Goal: Information Seeking & Learning: Compare options

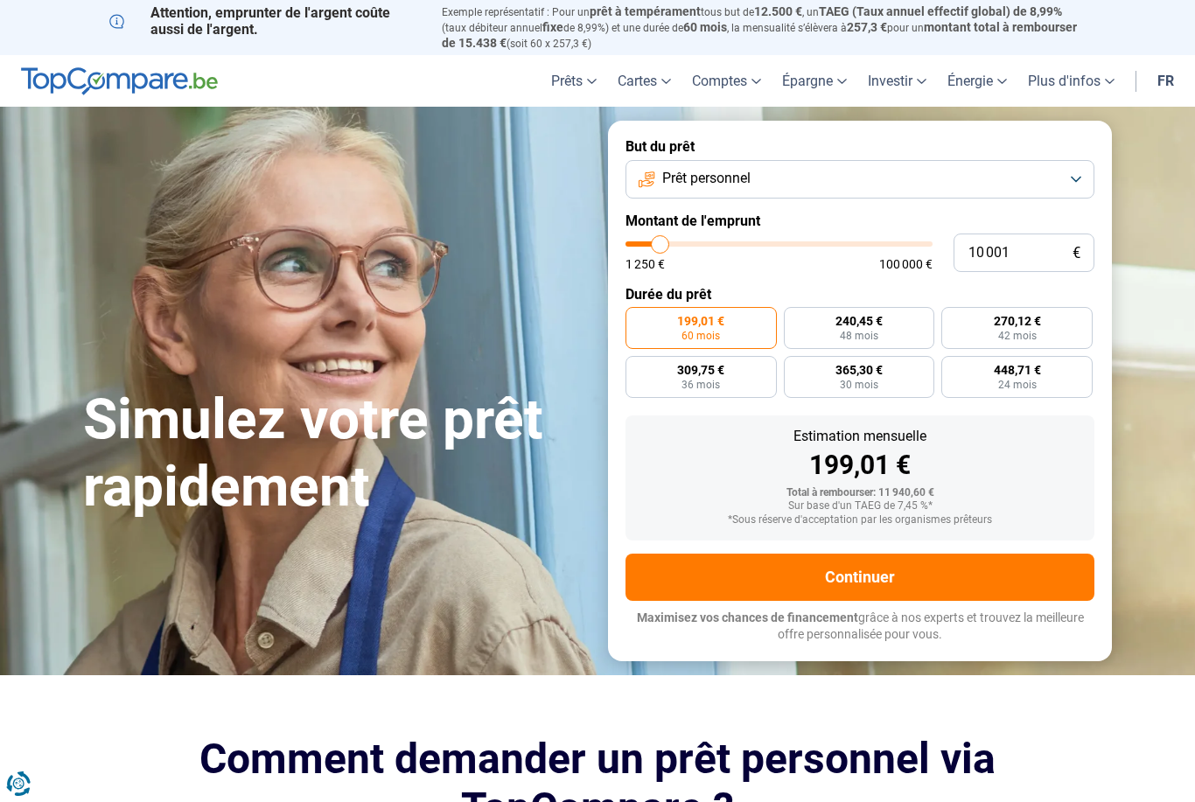
type input "12 000"
type input "12000"
type input "12 500"
type input "12500"
type input "12 750"
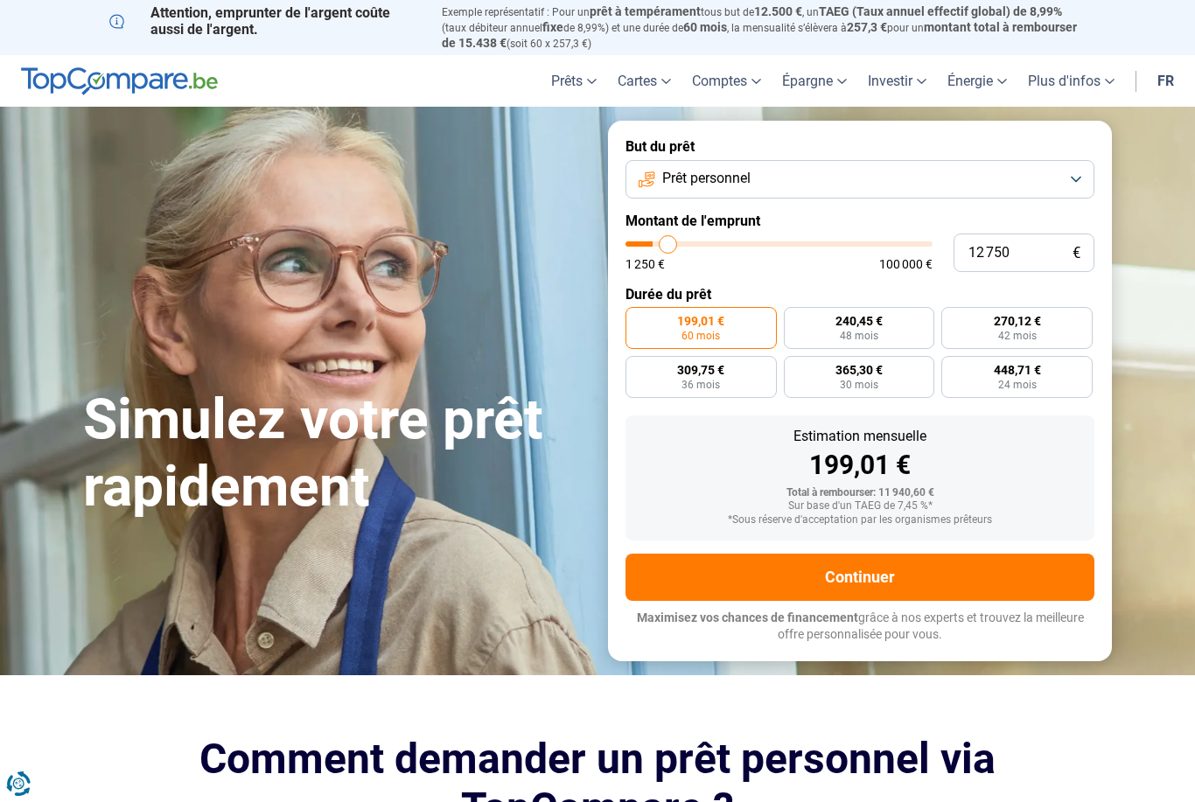
type input "12750"
type input "13 500"
type input "13500"
type input "14 250"
type input "14250"
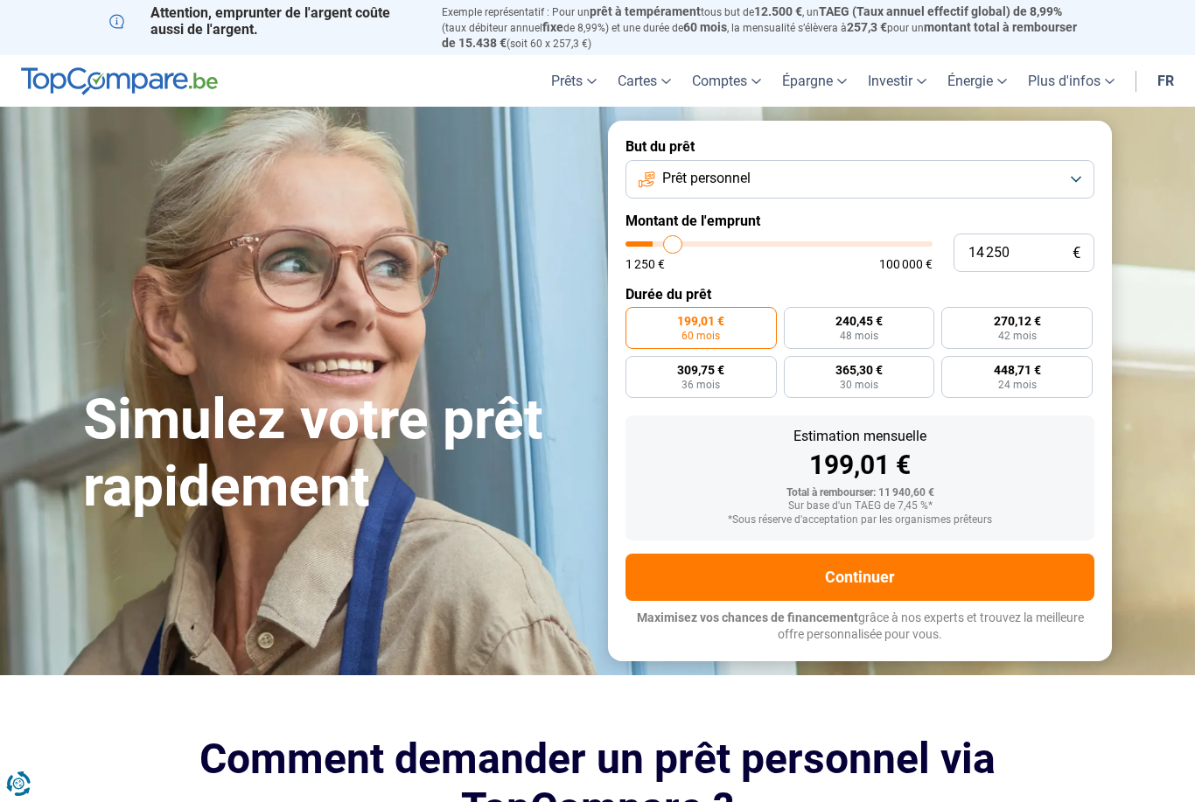
type input "15 000"
type input "15000"
type input "15 500"
type input "15500"
type input "15 750"
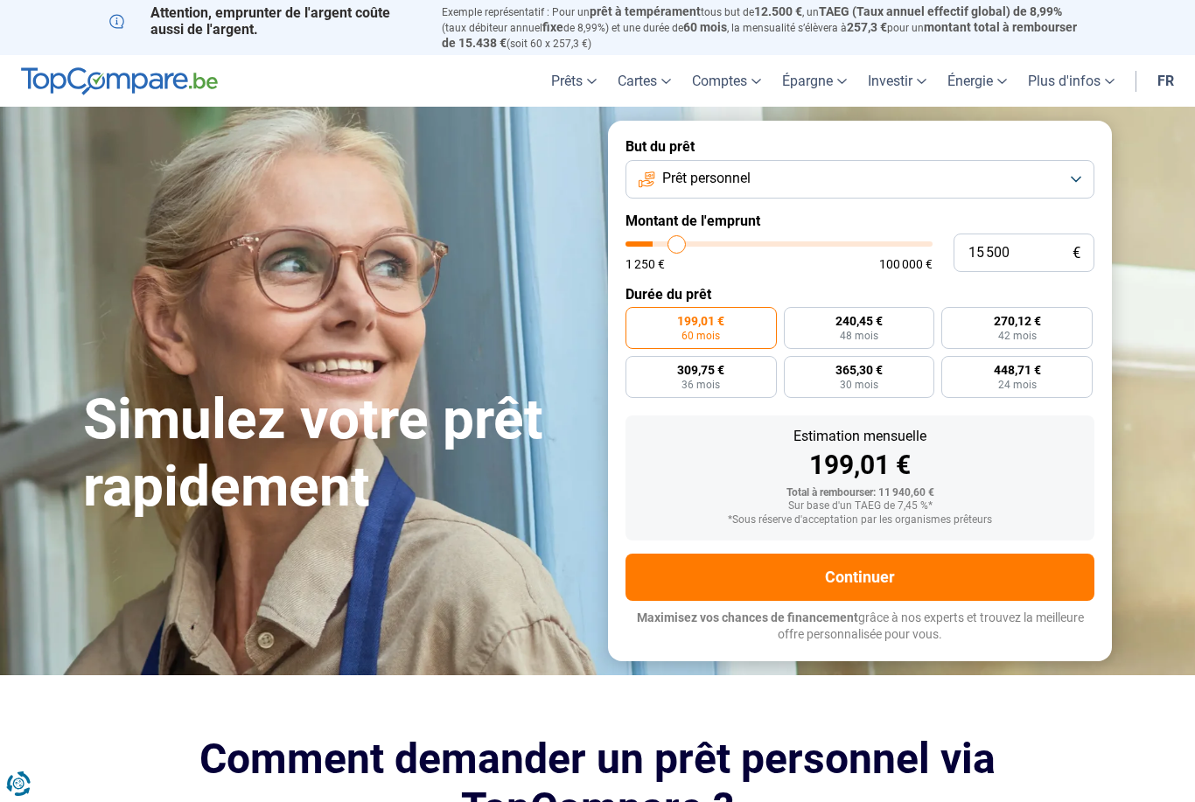
type input "15750"
type input "16 500"
type input "16500"
type input "17 000"
type input "17000"
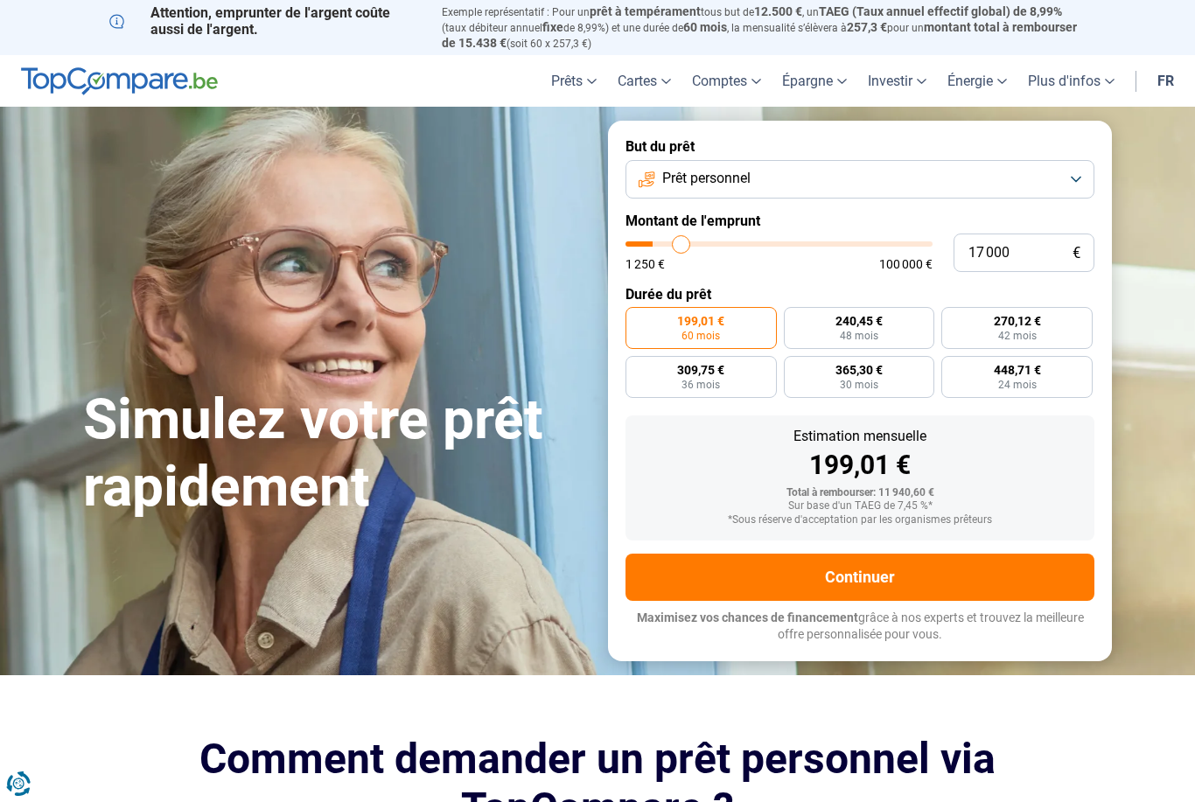
type input "17 250"
type input "17250"
type input "17 750"
type input "17750"
type input "18 250"
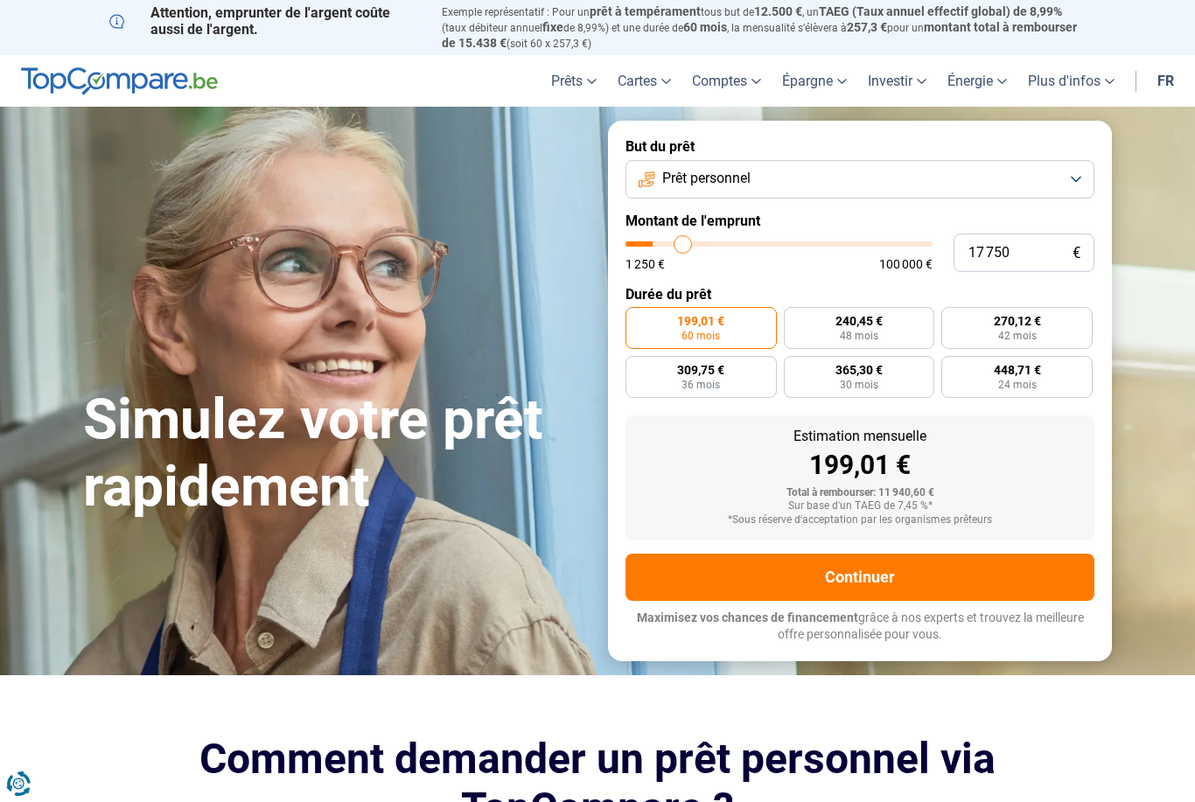
type input "18250"
type input "18 500"
type input "18500"
type input "19 250"
type input "19250"
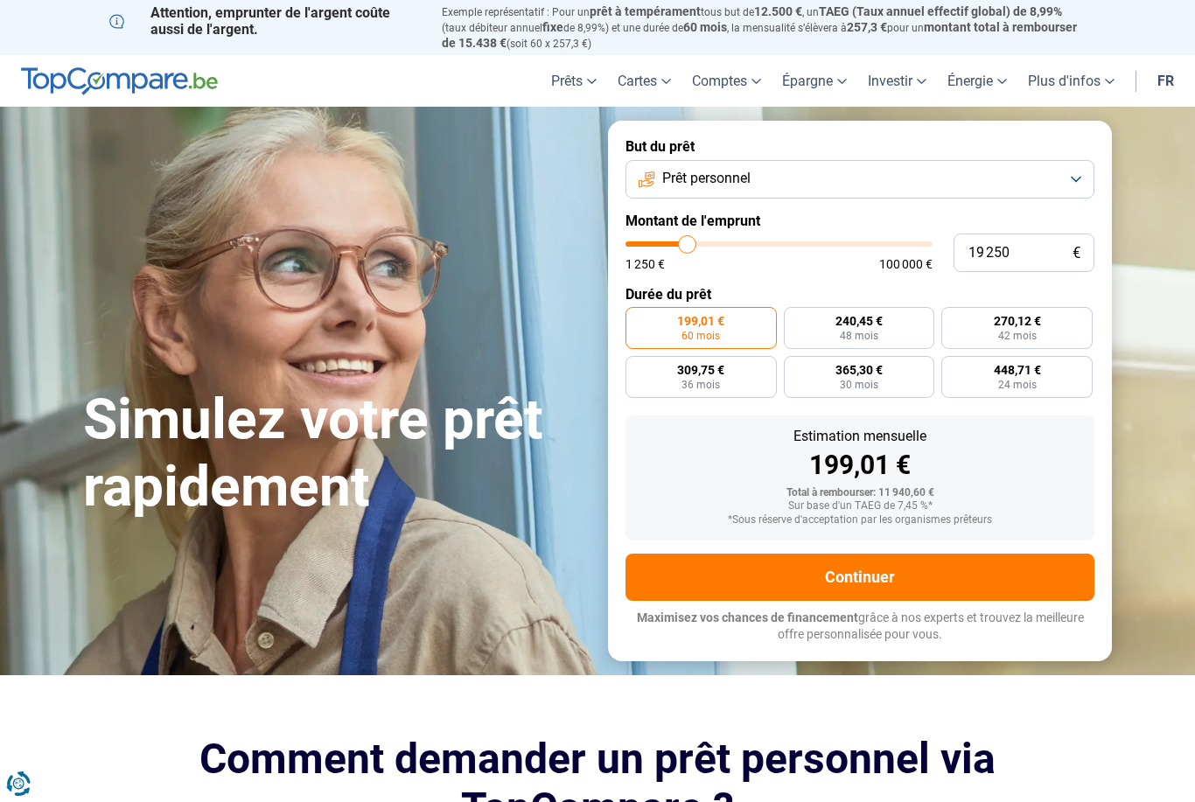
type input "19 500"
type input "19500"
type input "20 000"
type input "20000"
type input "20 750"
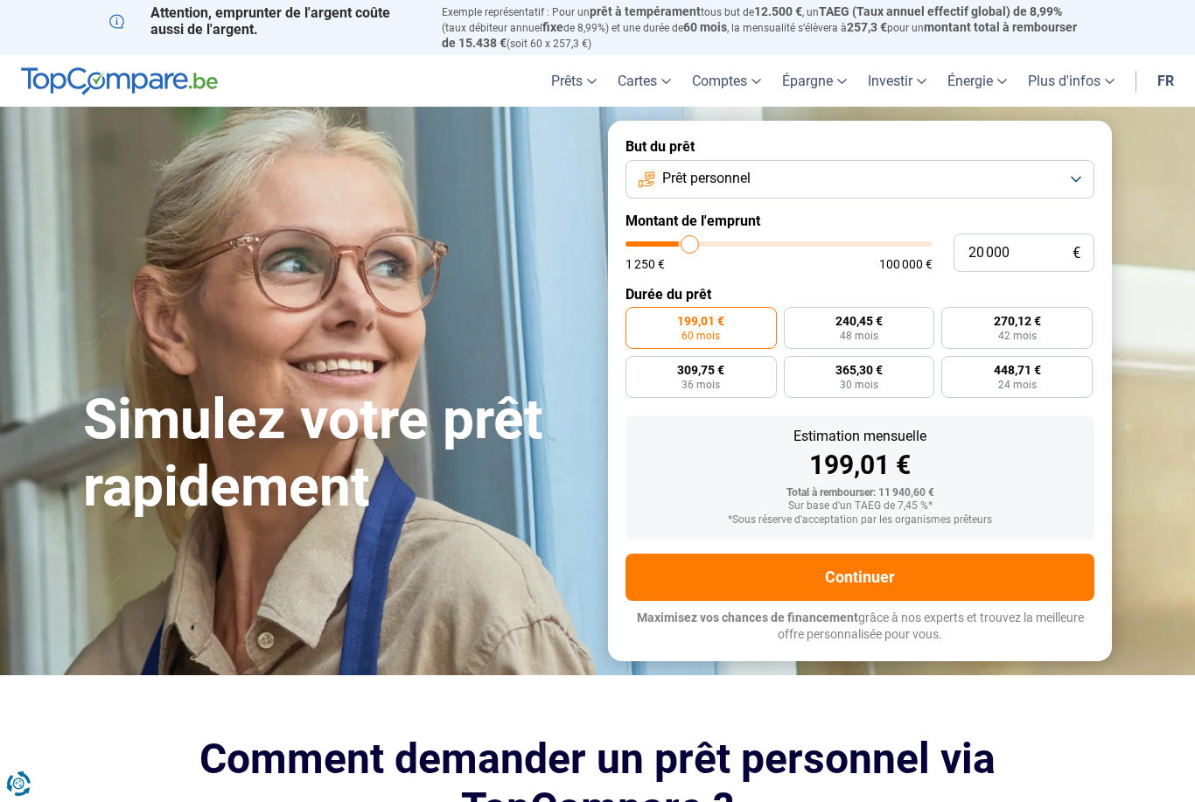
type input "20750"
type input "21 000"
type input "21000"
type input "21 500"
type input "21500"
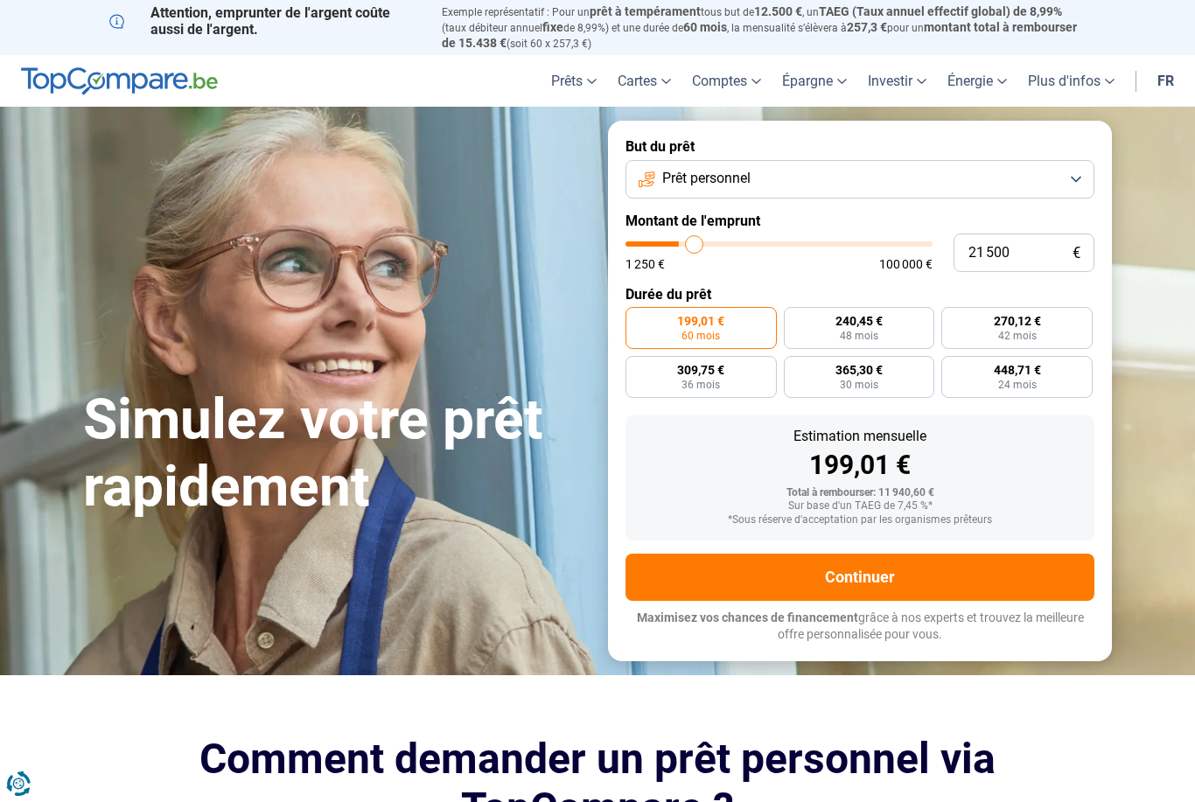
type input "22 250"
type input "22250"
type input "22 750"
type input "22750"
type input "23 000"
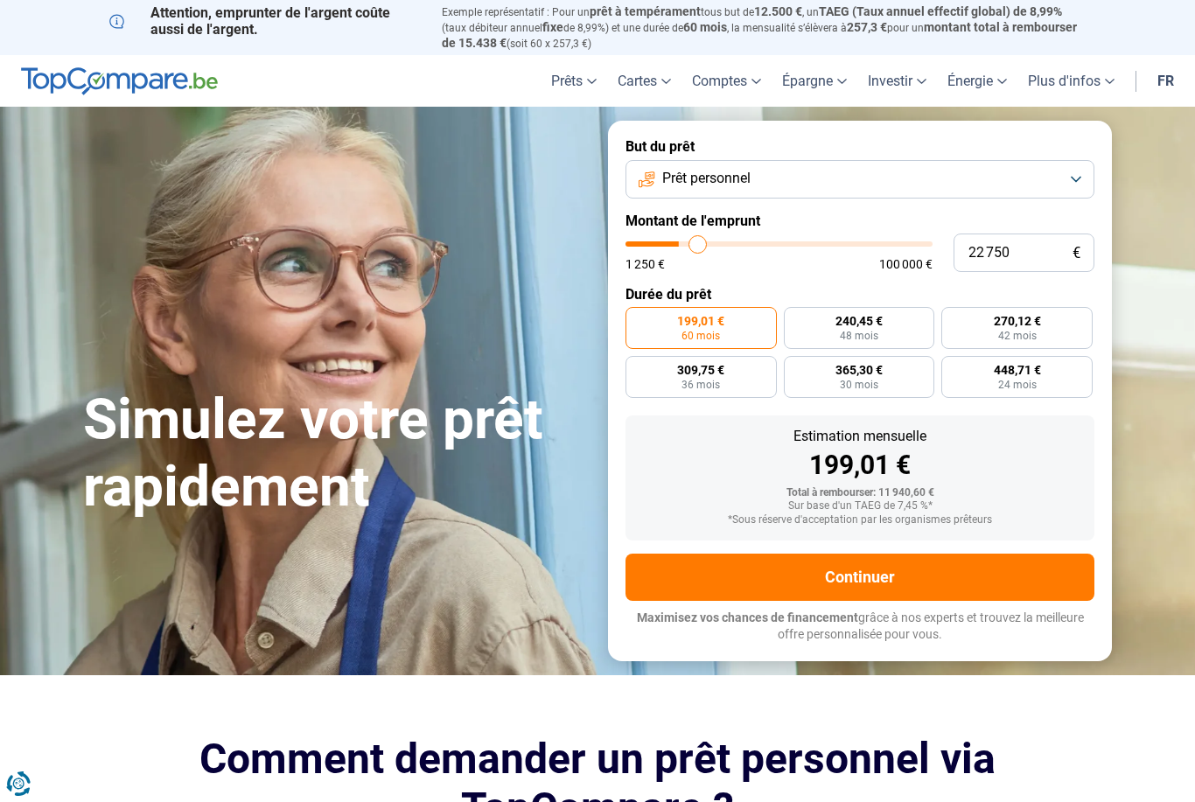
type input "23000"
type input "23 750"
type input "23750"
type input "24 250"
type input "24250"
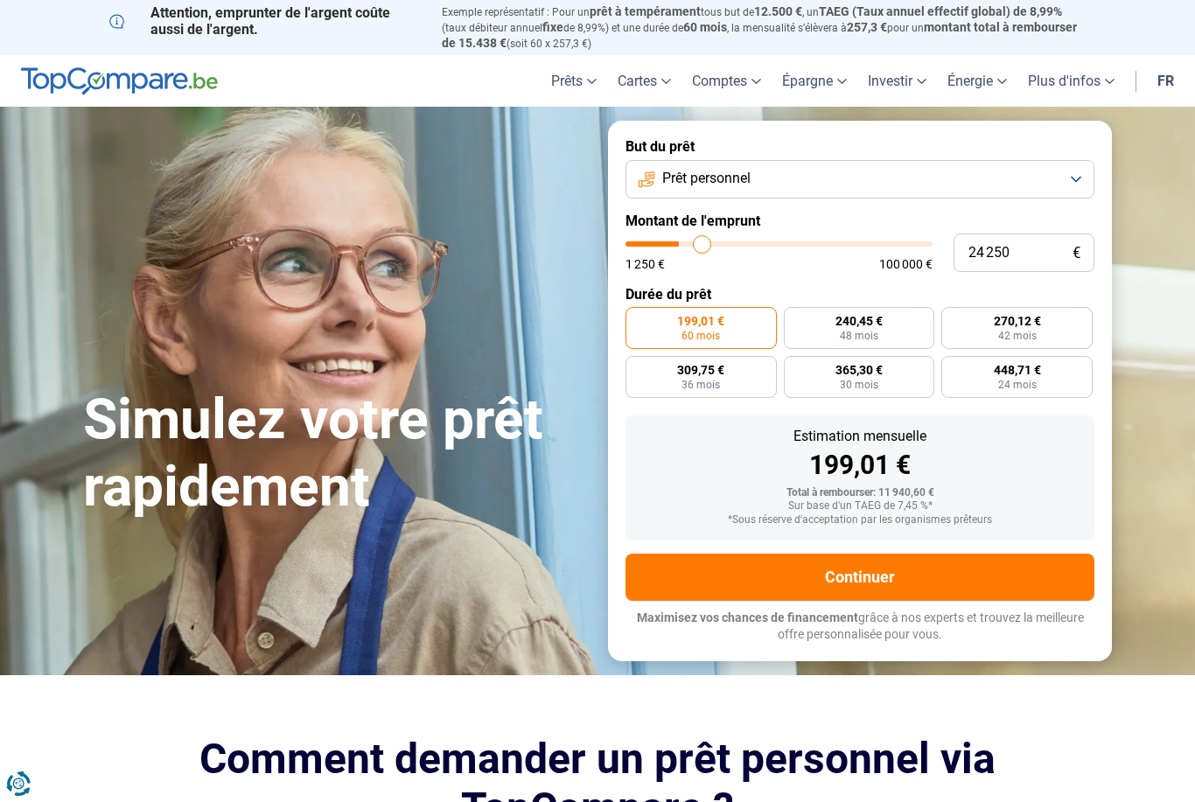
type input "25 000"
type input "25000"
type input "25 250"
type input "25250"
type input "25 750"
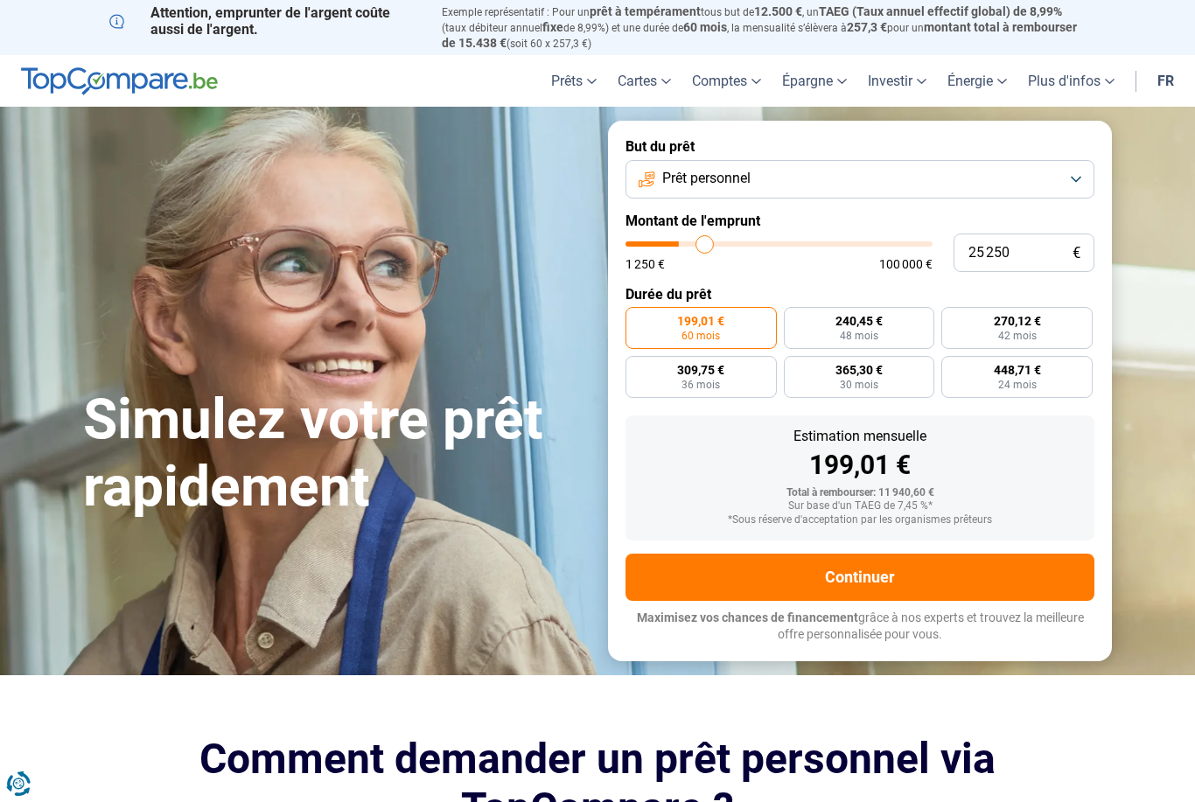
type input "25750"
type input "26 500"
type input "26500"
type input "26 750"
type input "26750"
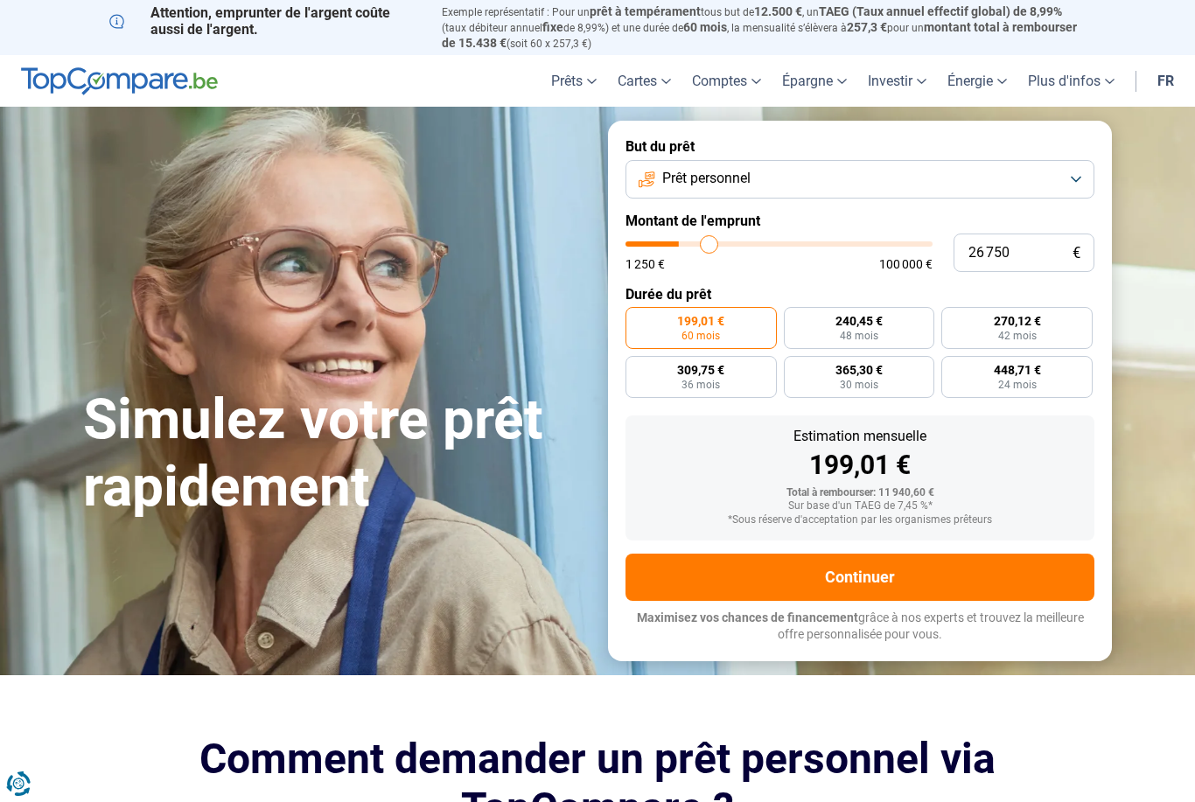
type input "27 250"
type input "27250"
type input "28 000"
type input "28000"
type input "28 250"
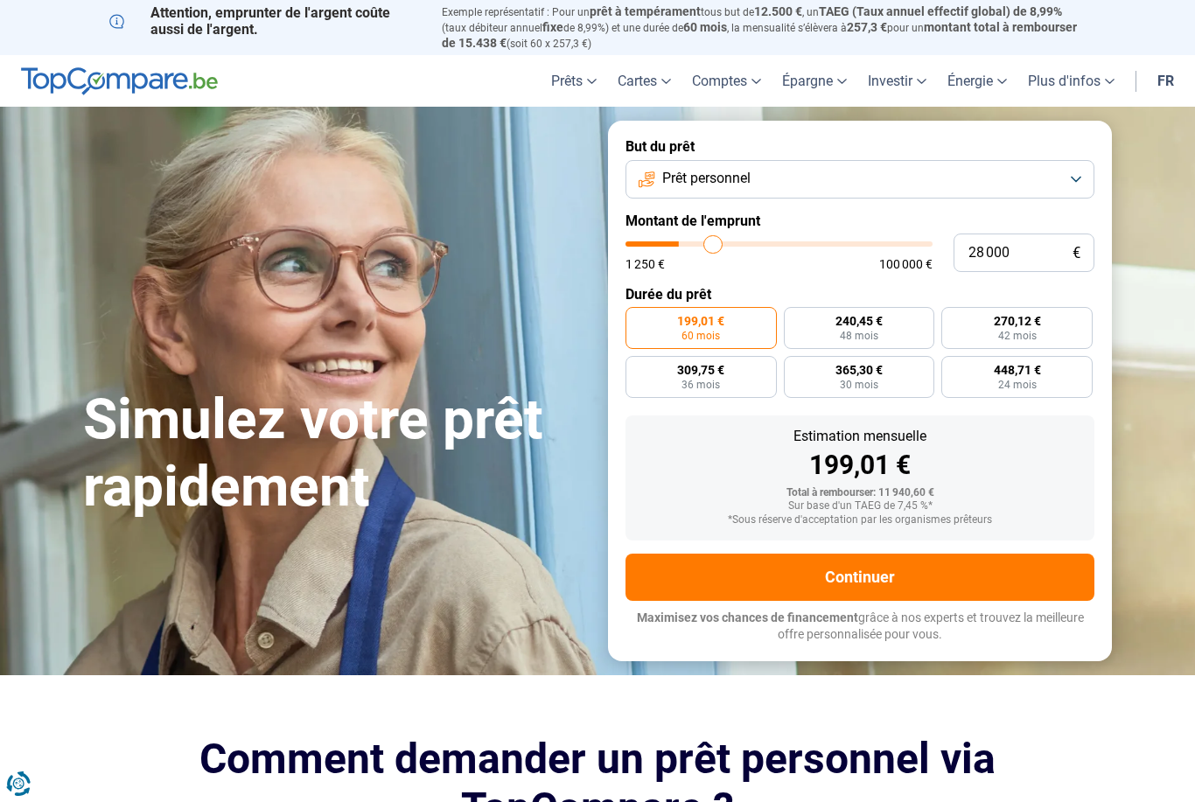
type input "28250"
type input "28 500"
type input "28500"
type input "29 000"
type input "29000"
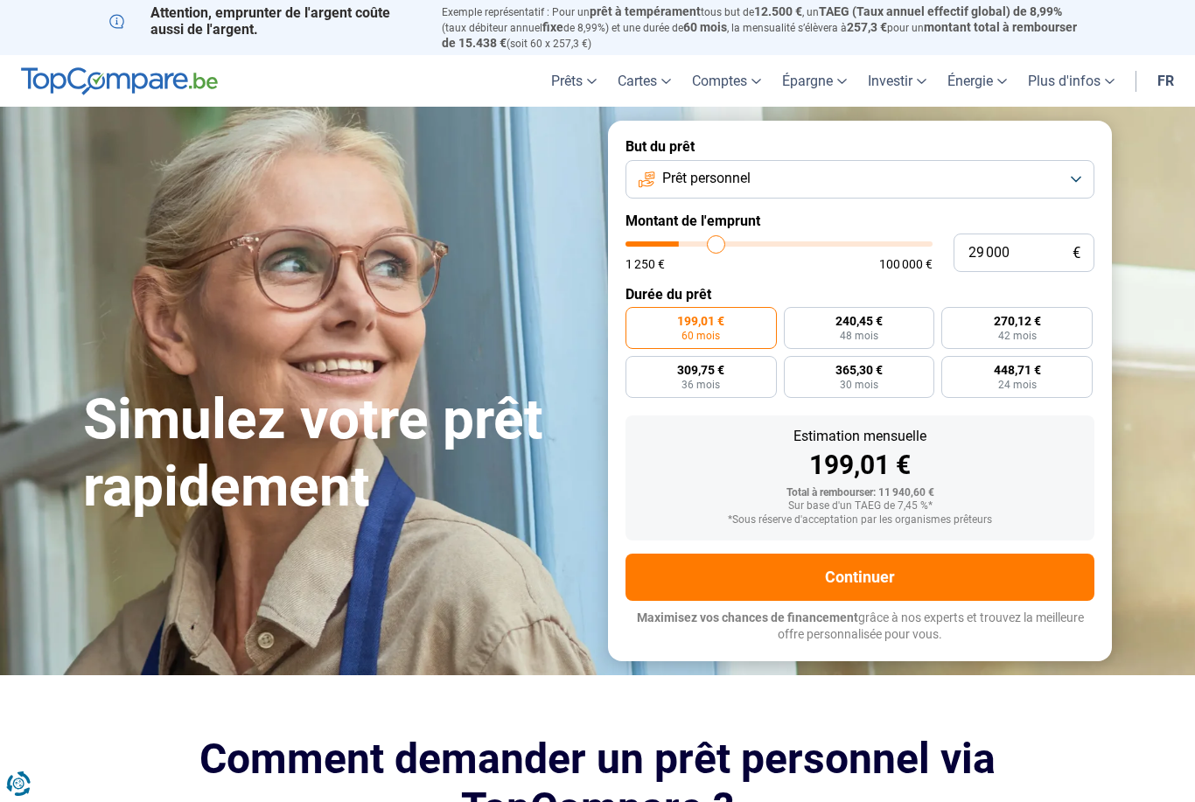
type input "29 500"
type input "29500"
type input "30 000"
type input "30000"
type input "30 500"
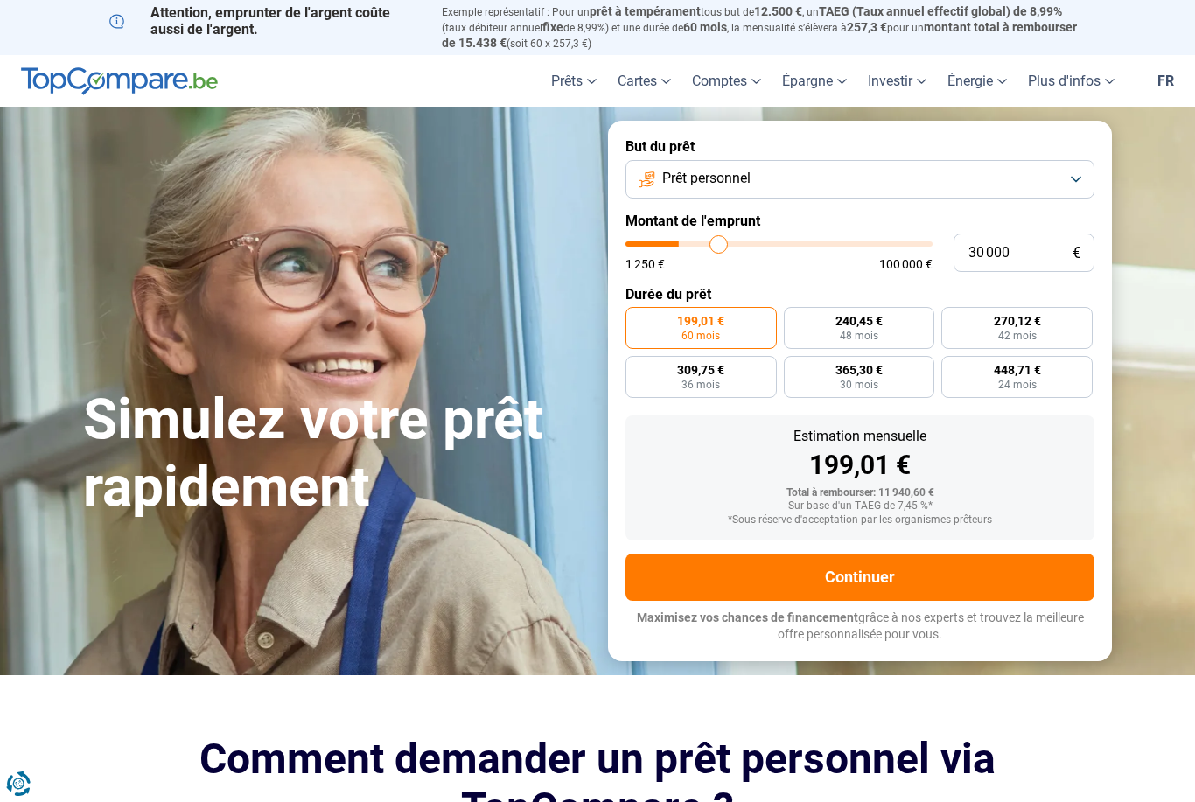
type input "30500"
type input "31 000"
type input "31000"
type input "31 250"
type input "31250"
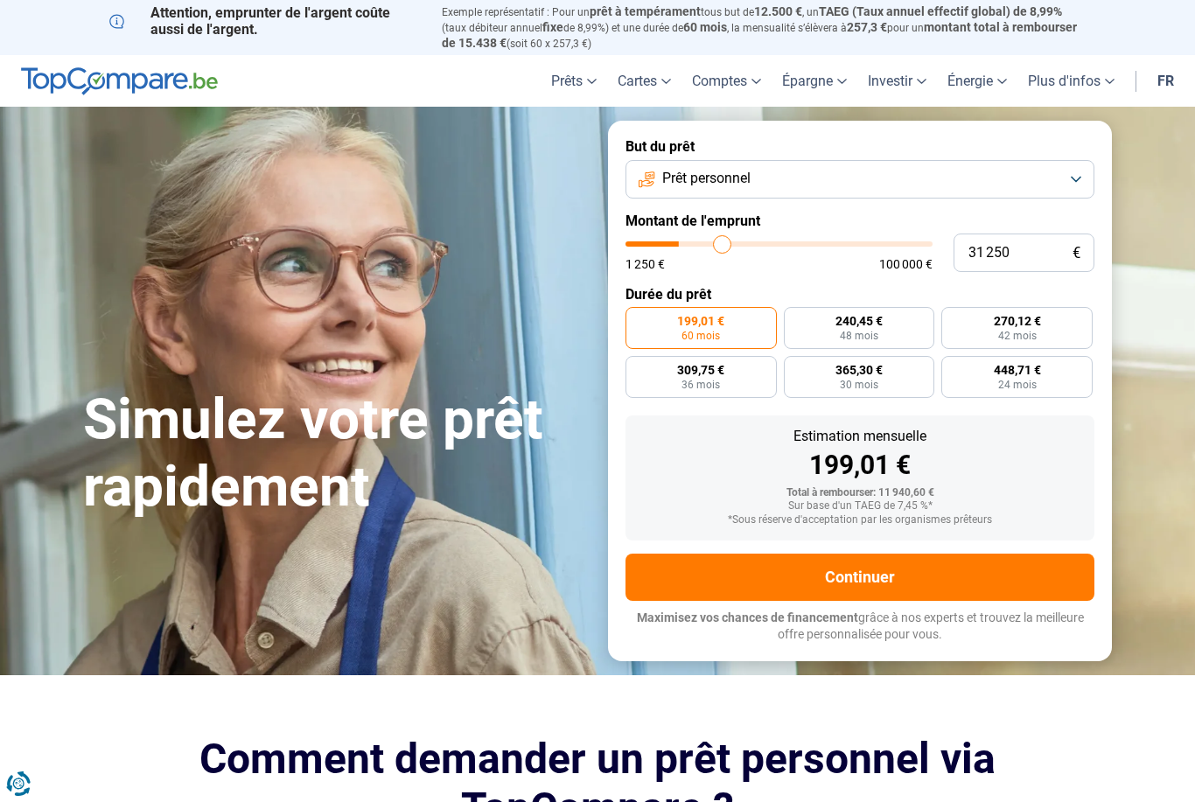
type input "31 500"
type input "31500"
type input "31 750"
type input "31750"
type input "32 000"
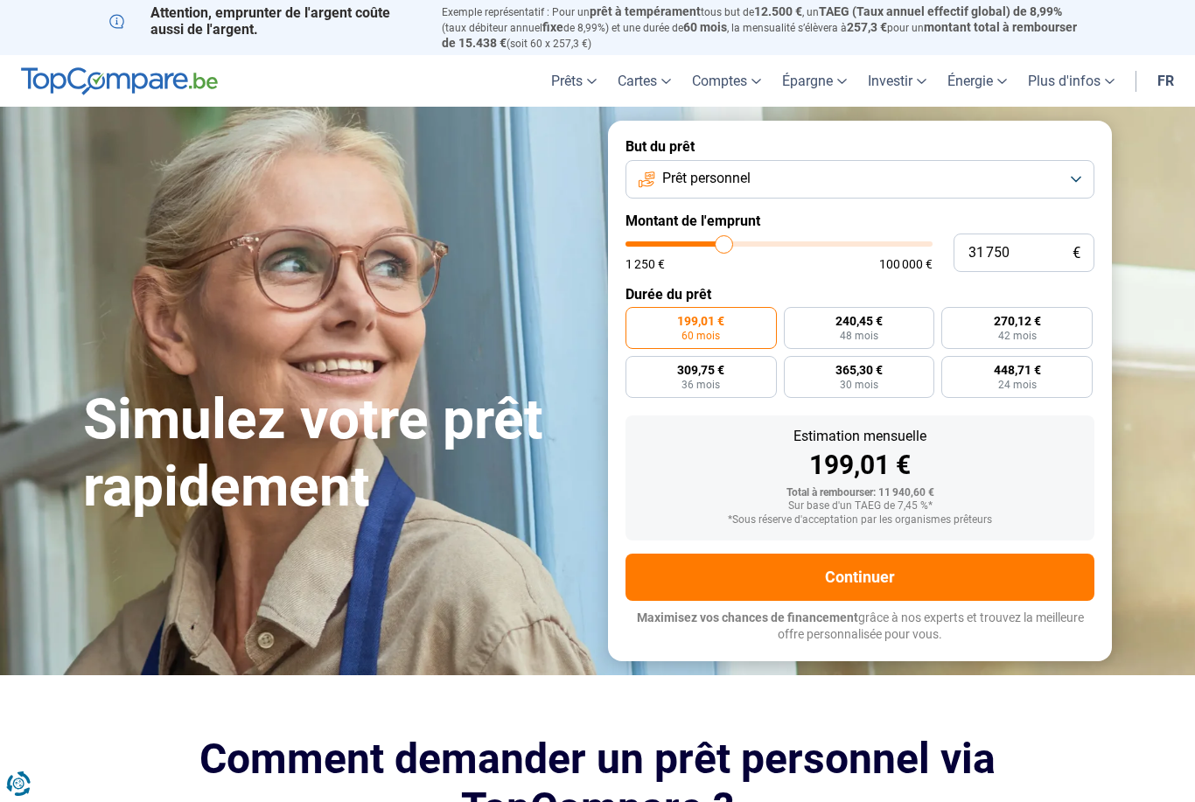
type input "32000"
type input "32 500"
type input "32500"
type input "32 750"
type input "32750"
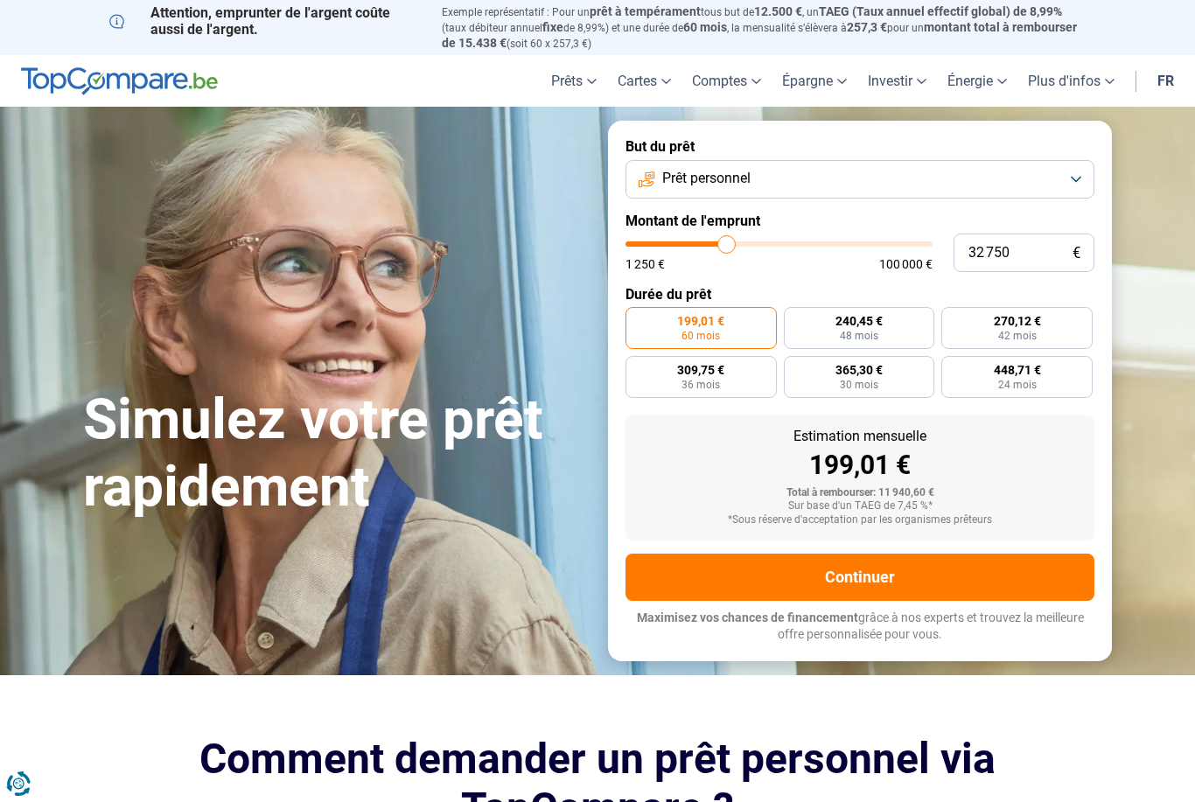
type input "33 000"
type input "33000"
type input "33 250"
type input "33250"
type input "33 500"
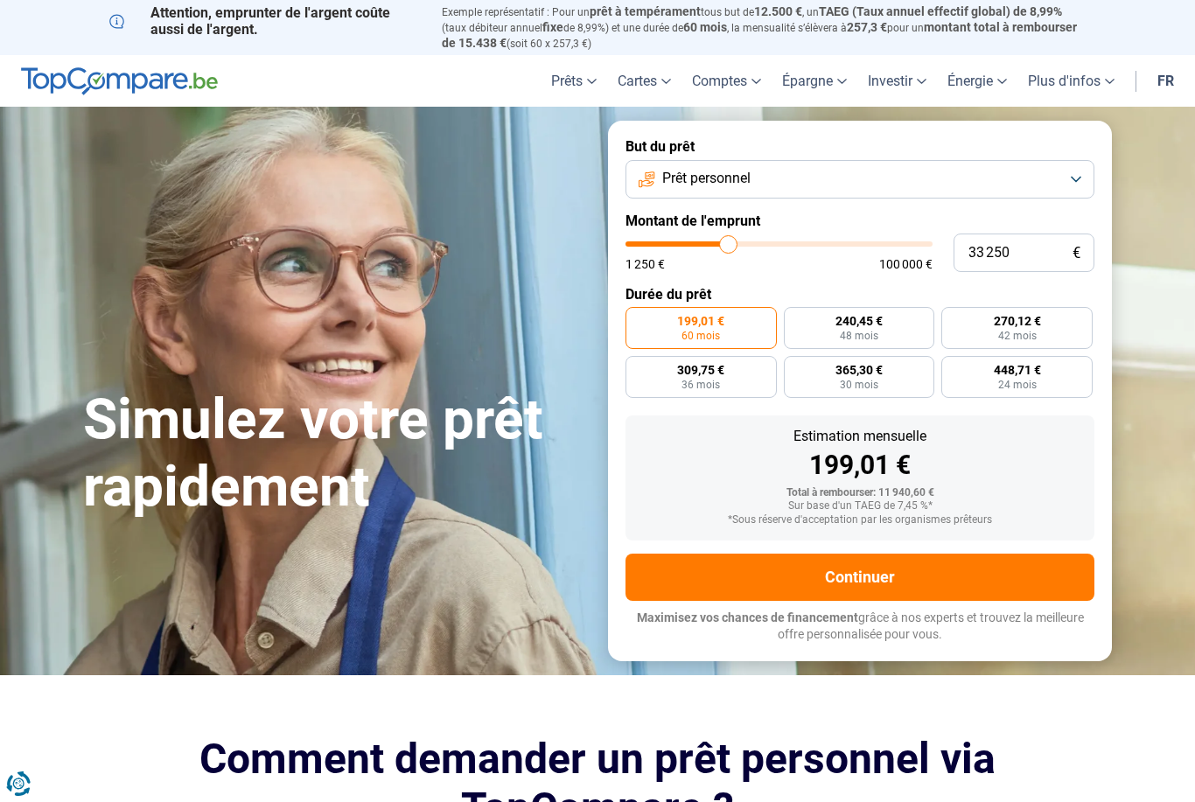
type input "33500"
type input "34 000"
type input "34000"
type input "34 250"
type input "34250"
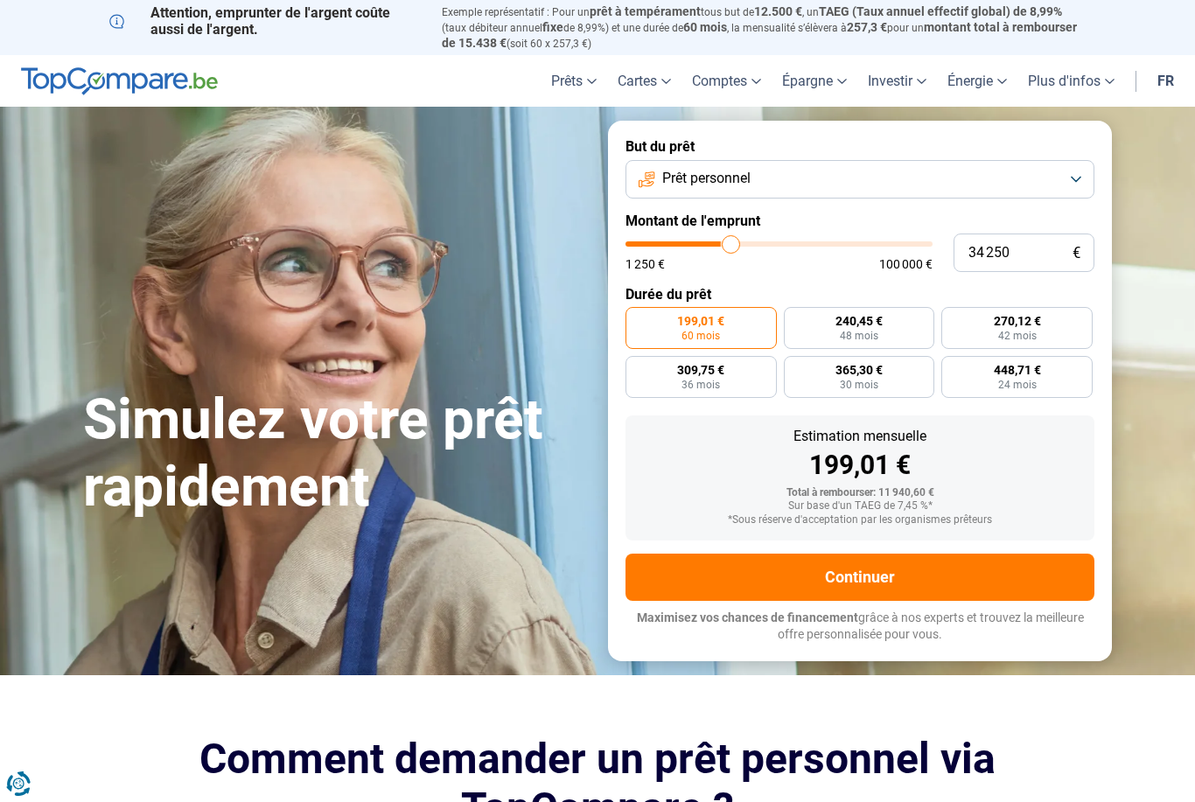
type input "34 500"
type input "34500"
type input "34 750"
type input "34750"
type input "35 000"
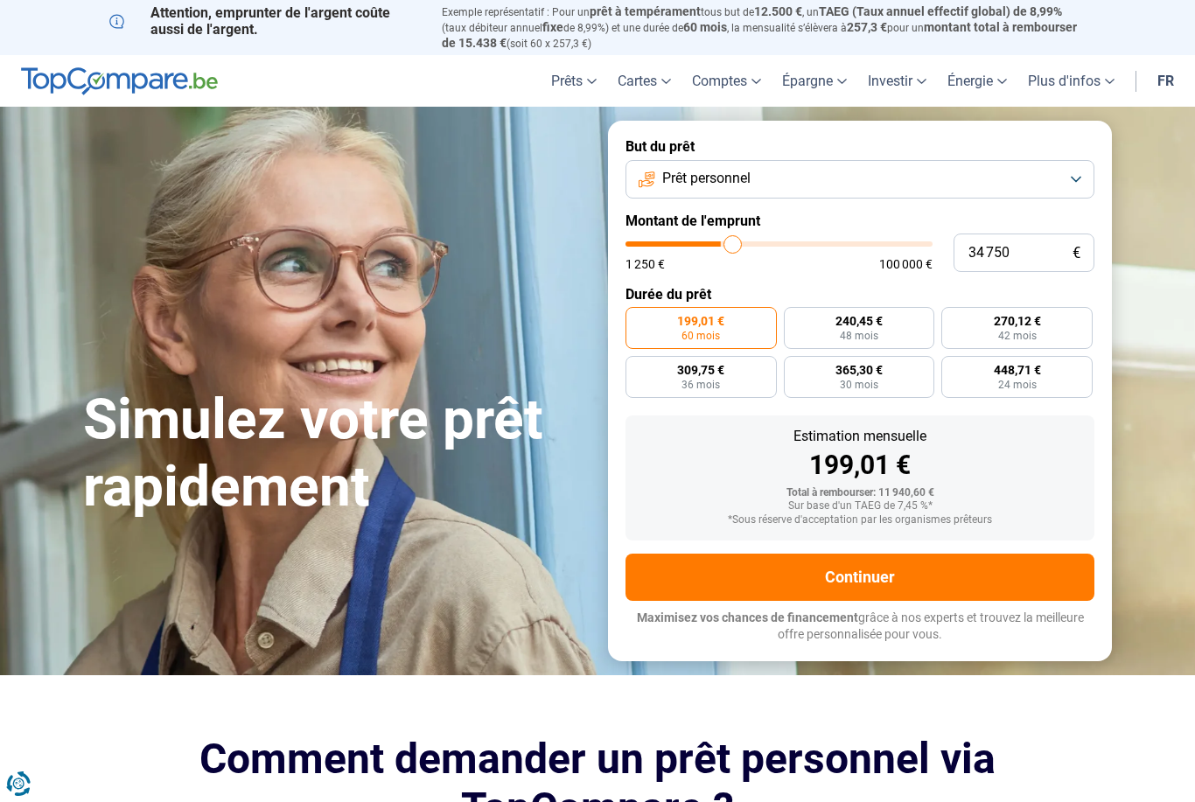
type input "35000"
type input "35 500"
type input "35500"
type input "35 750"
type input "35750"
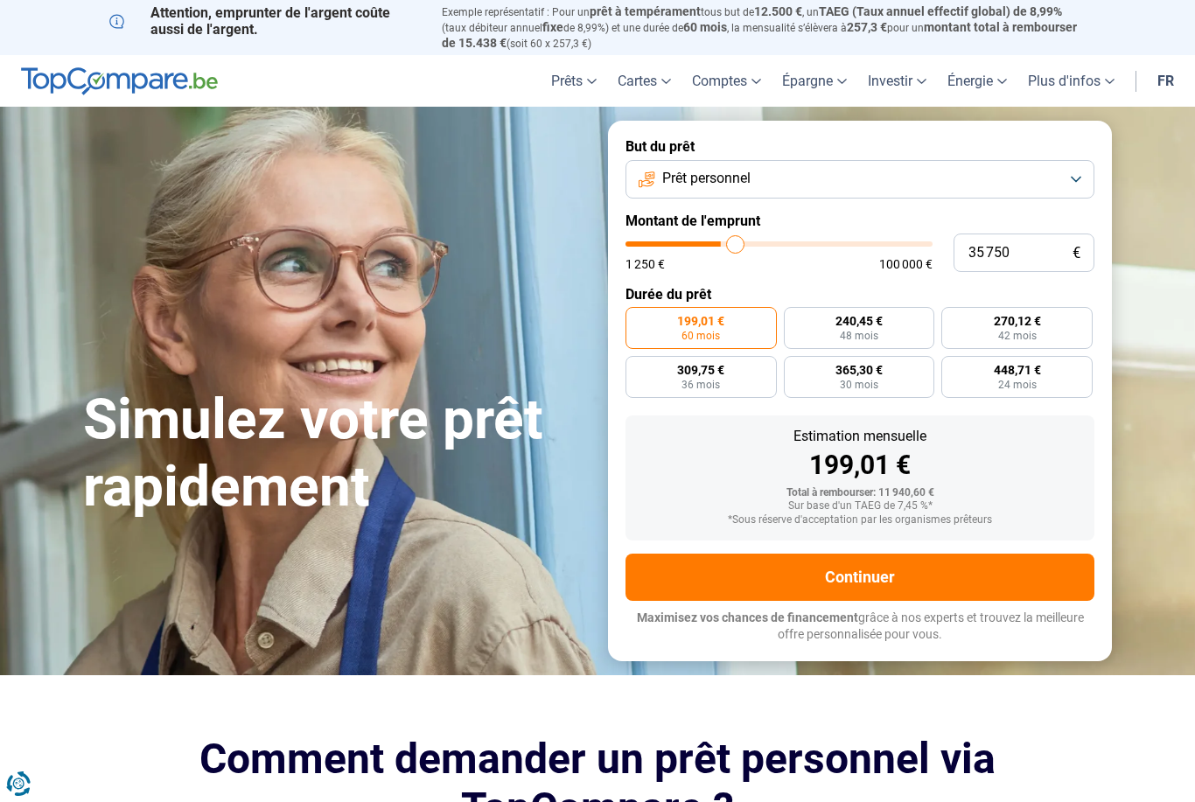
type input "36 250"
type input "36250"
type input "36 500"
type input "36500"
type input "37 000"
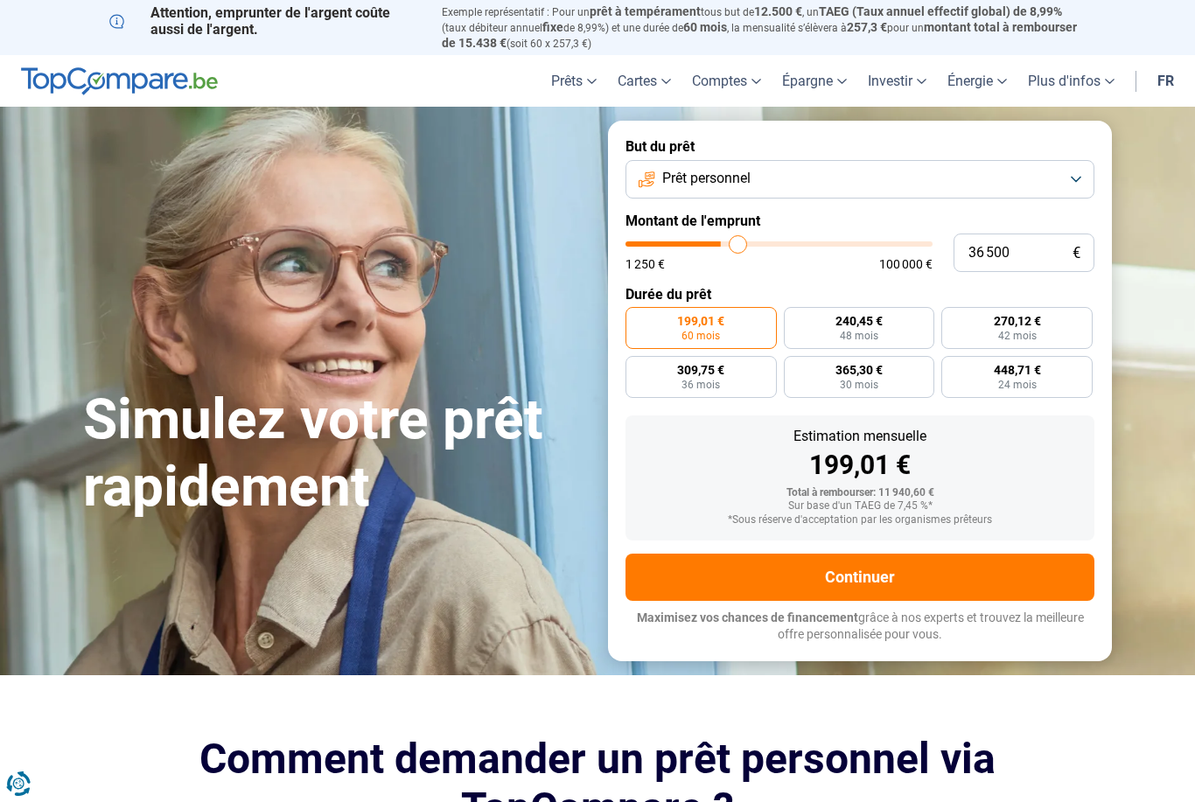
type input "37000"
type input "37 500"
type input "37500"
type input "37 750"
type input "37750"
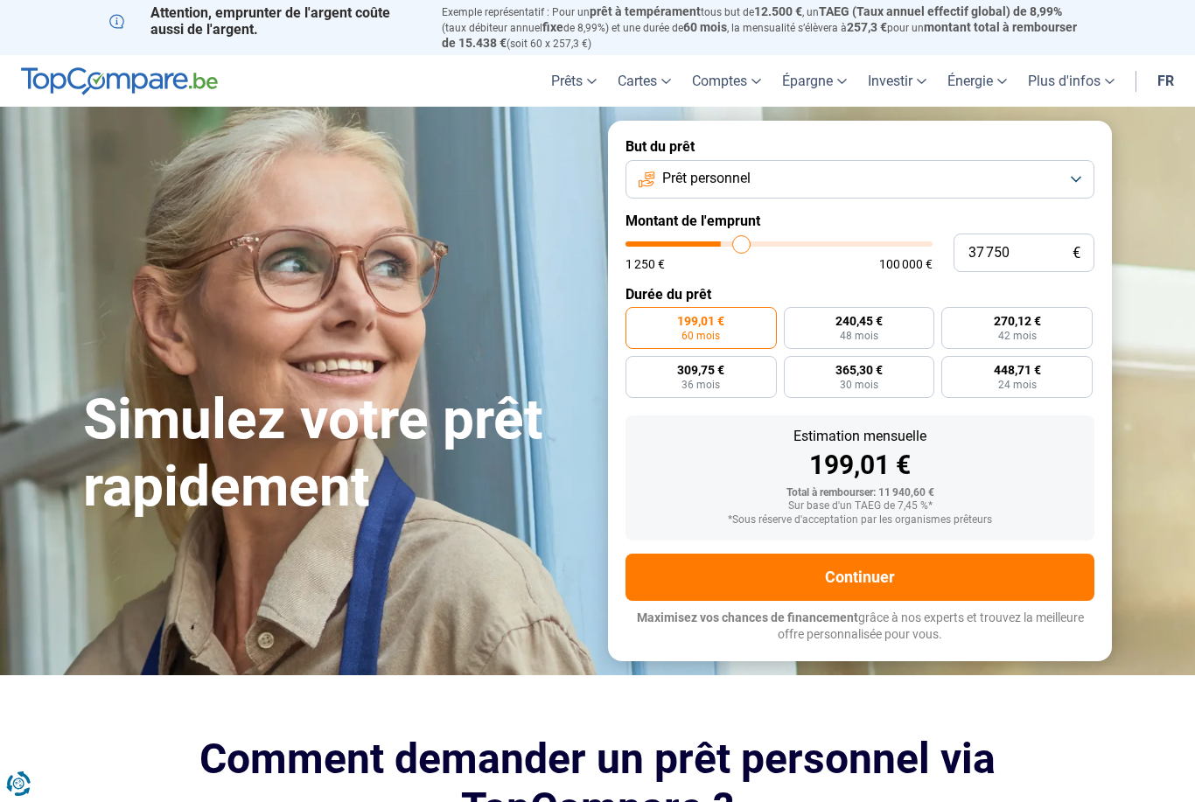
type input "38 000"
type input "38000"
type input "38 750"
type input "38750"
type input "39 000"
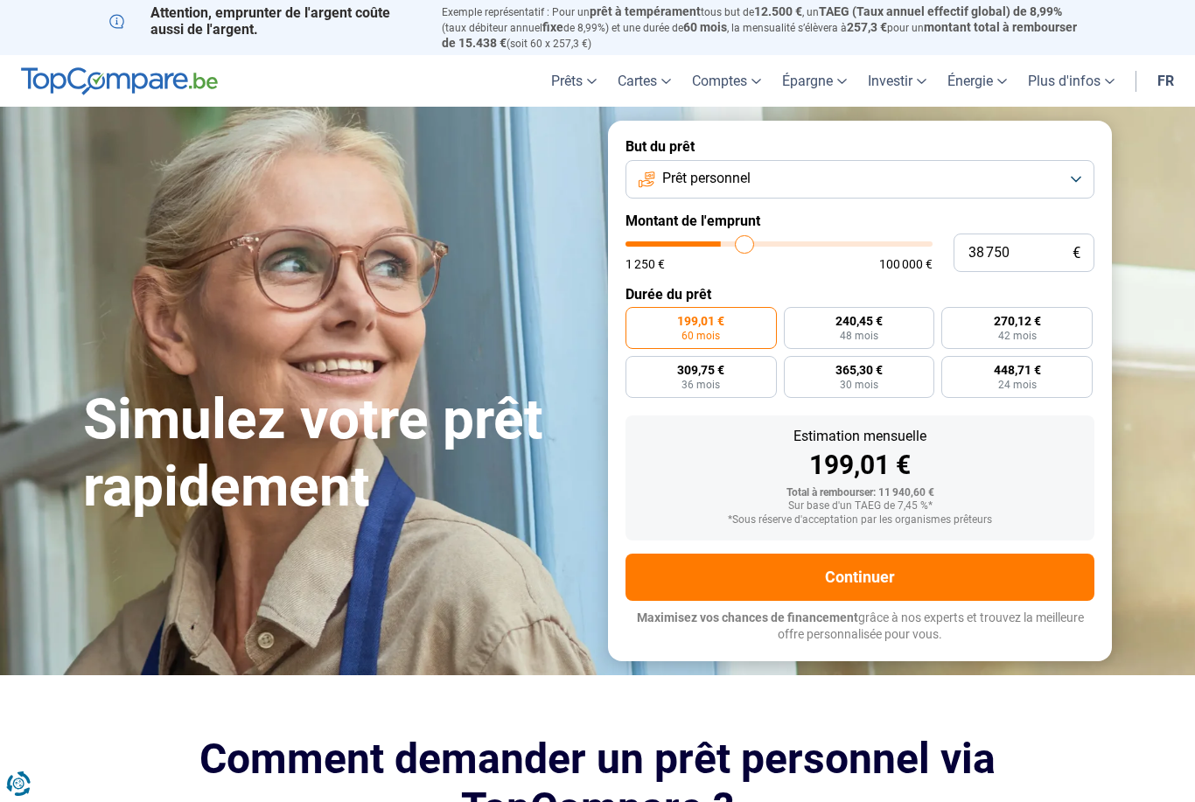
type input "39000"
type input "39 500"
type input "39500"
type input "40 000"
type input "40000"
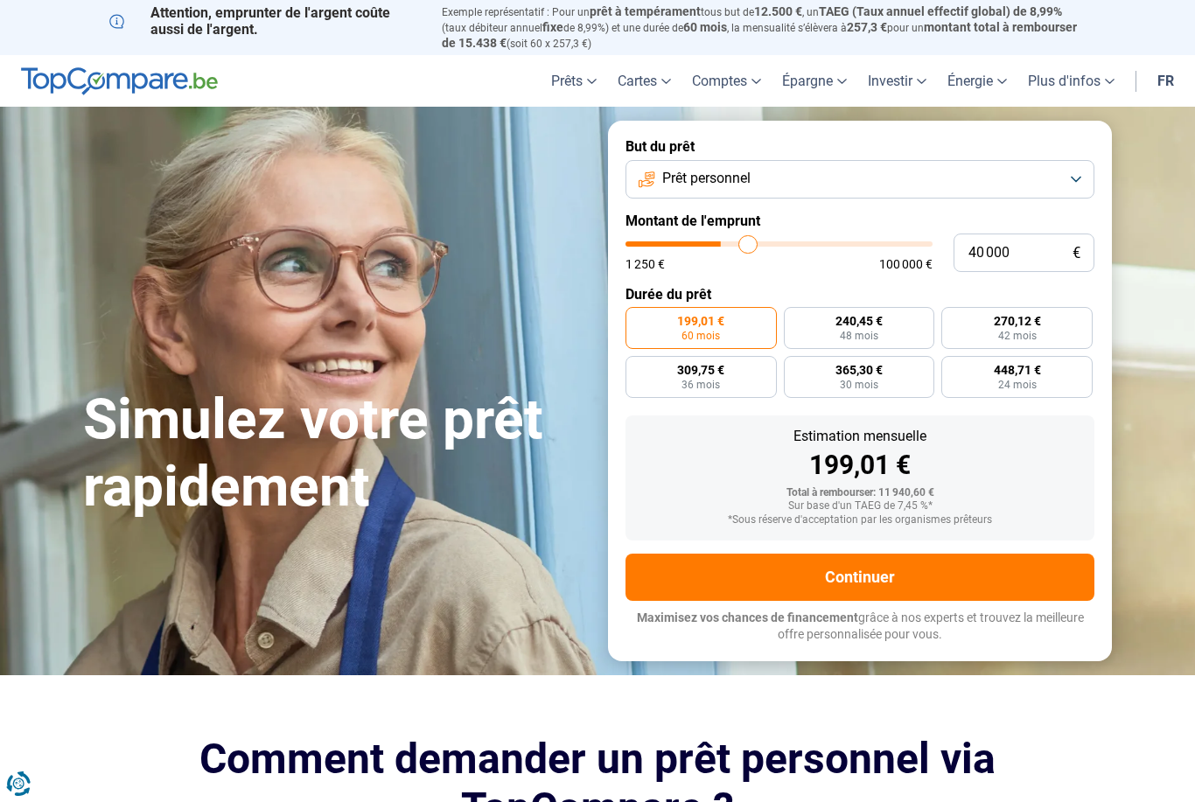
type input "40 250"
type input "40250"
type input "40 750"
type input "40750"
type input "41 000"
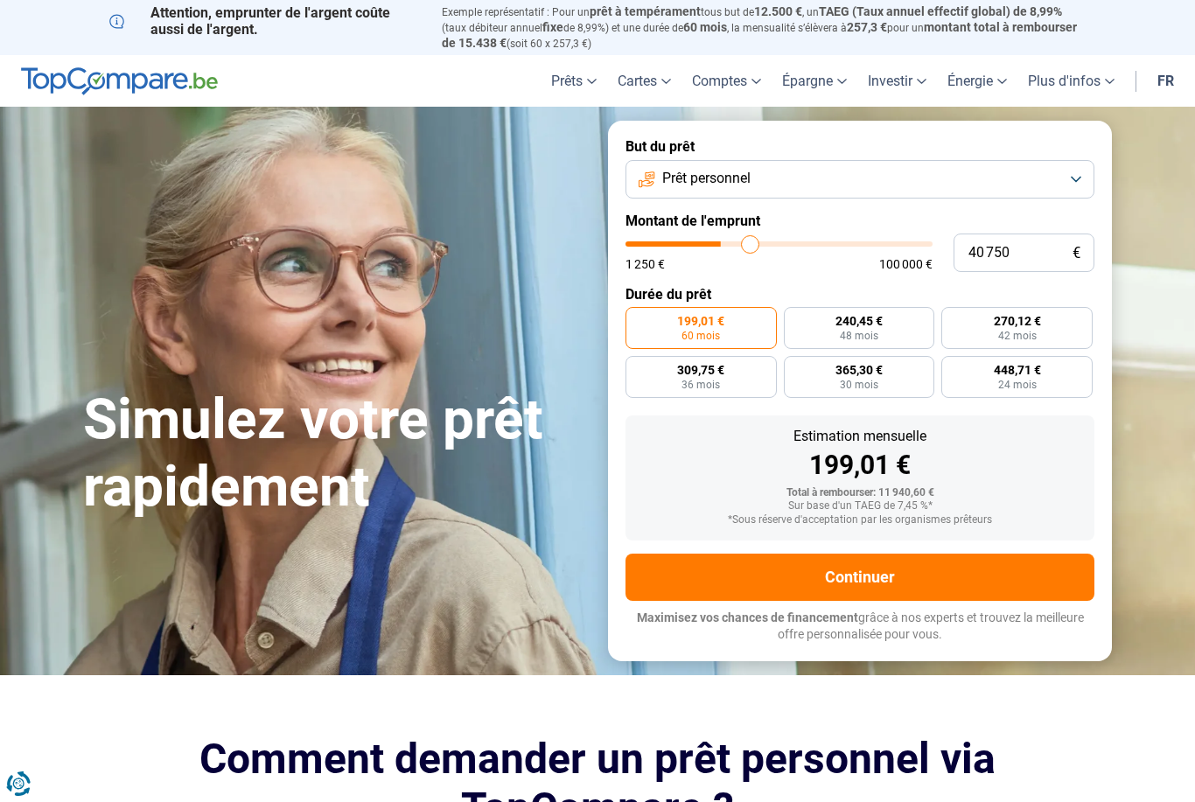
type input "41000"
type input "41 500"
type input "41500"
type input "41 750"
type input "41750"
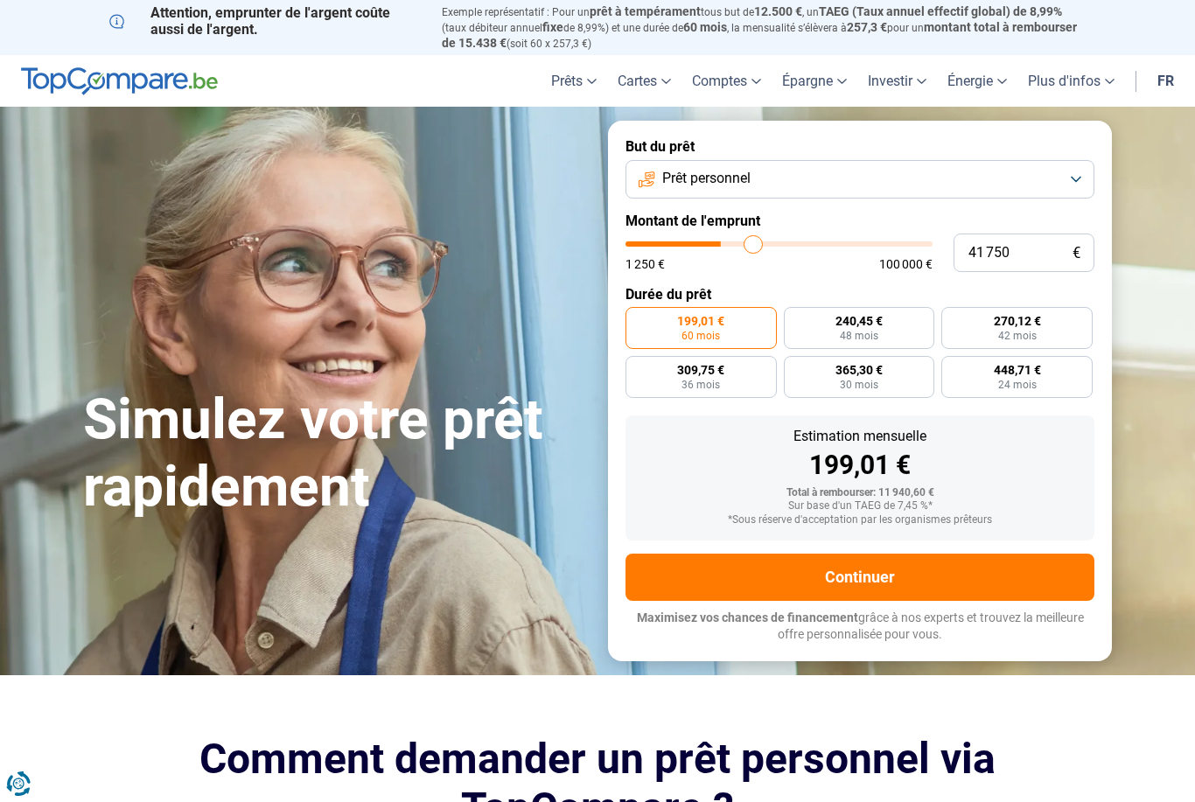
type input "42 000"
type input "42000"
type input "42 250"
type input "42250"
type input "42 750"
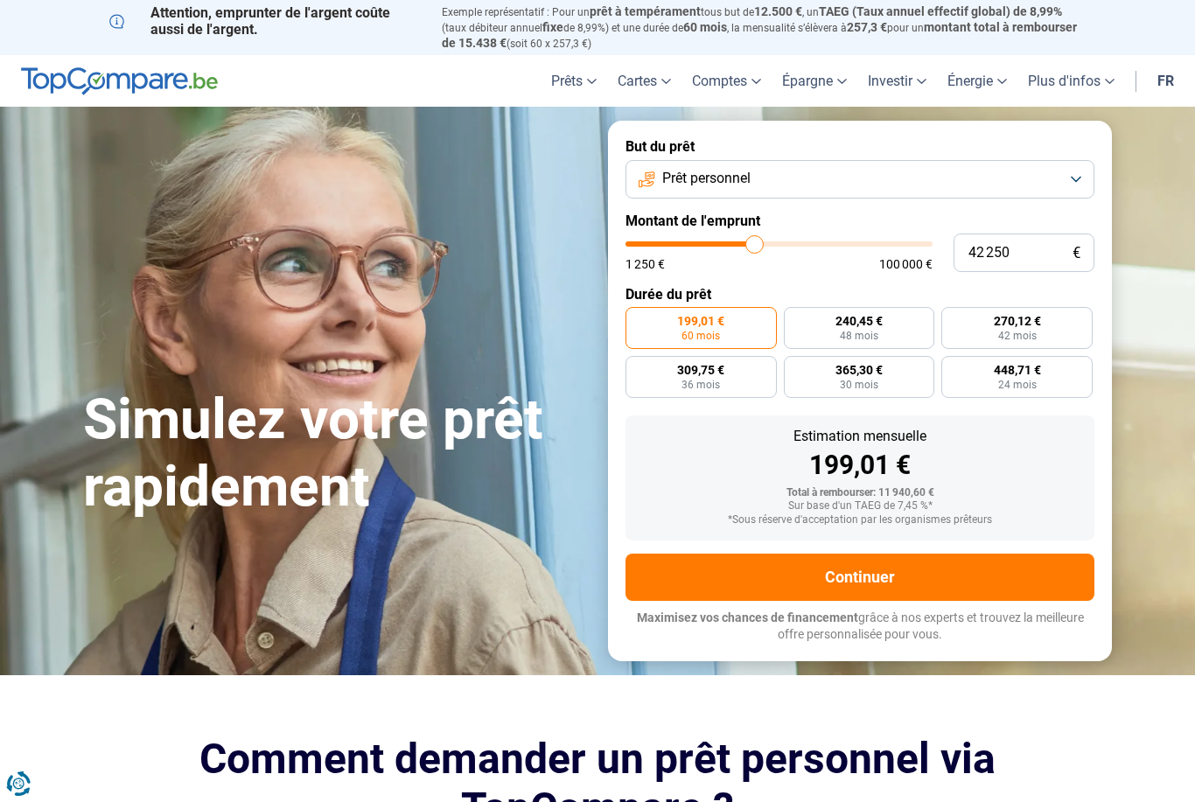
type input "42750"
type input "43 000"
type input "43000"
type input "43 500"
type input "43500"
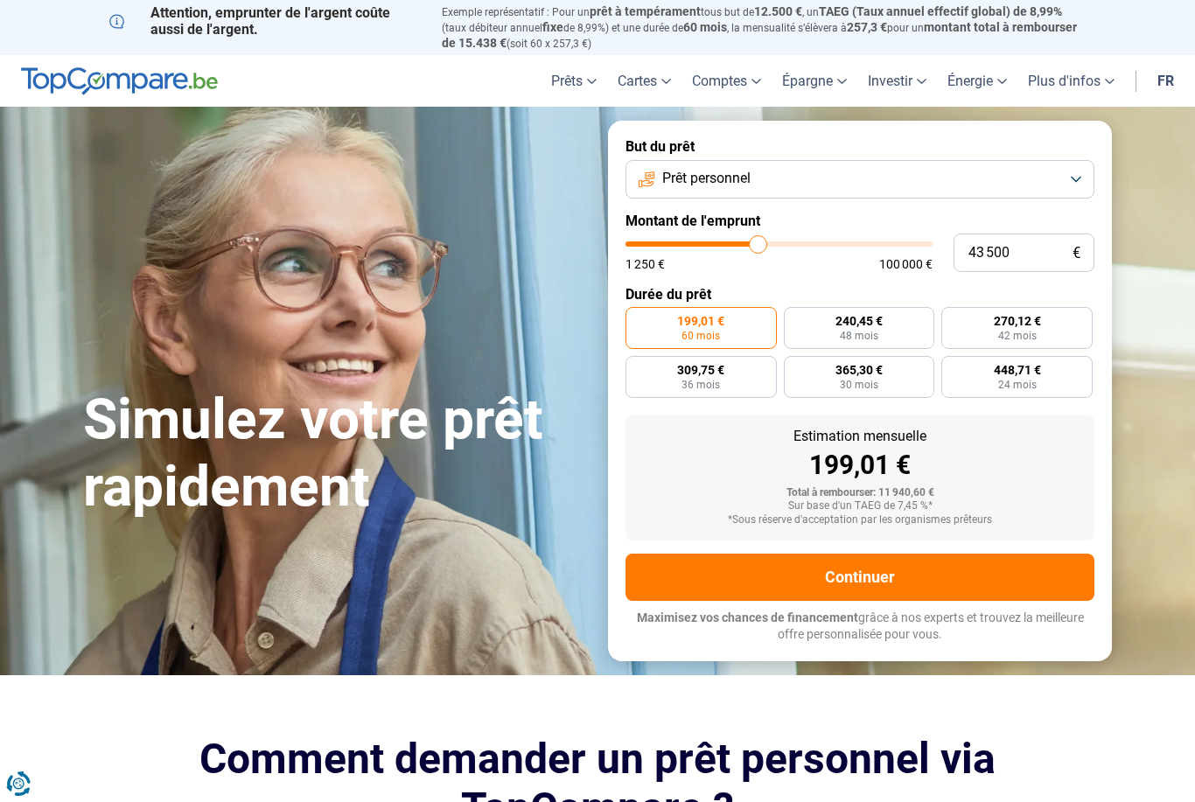
type input "43 750"
type input "43750"
type input "44 250"
type input "44250"
type input "44 500"
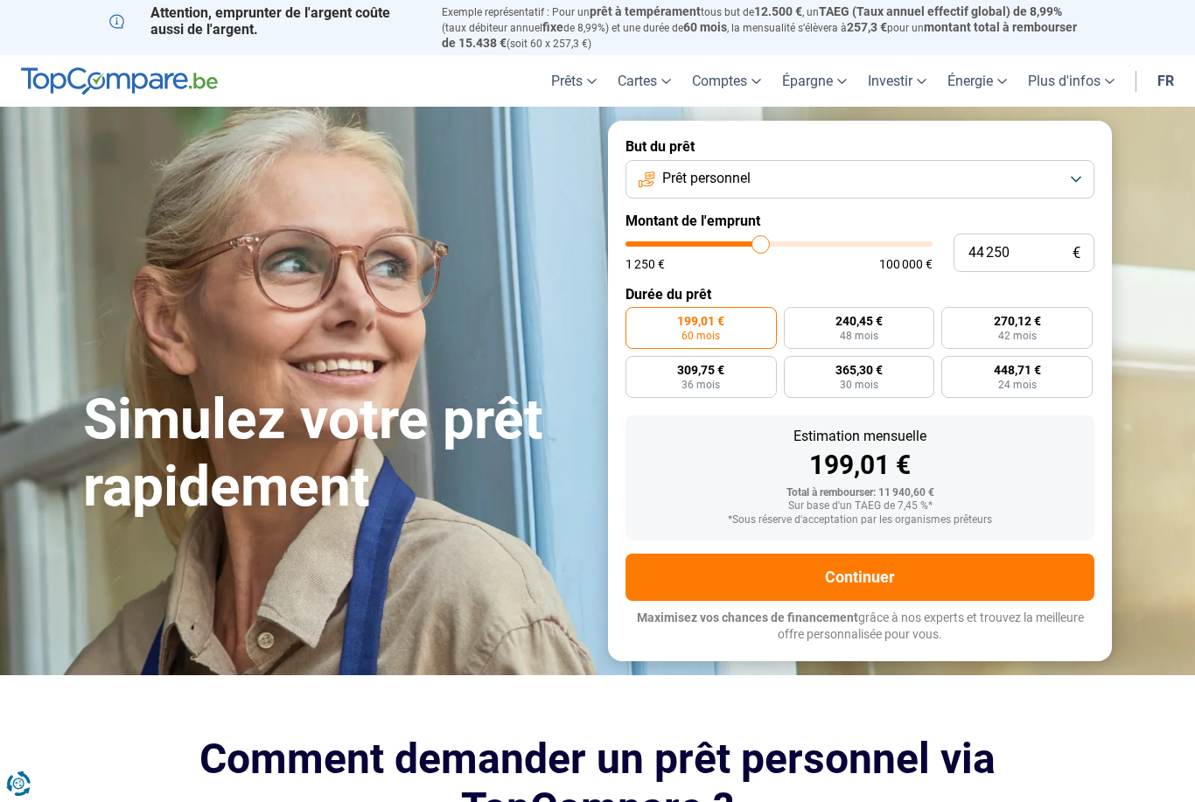
type input "44500"
type input "44 750"
type input "44750"
type input "45 000"
type input "45000"
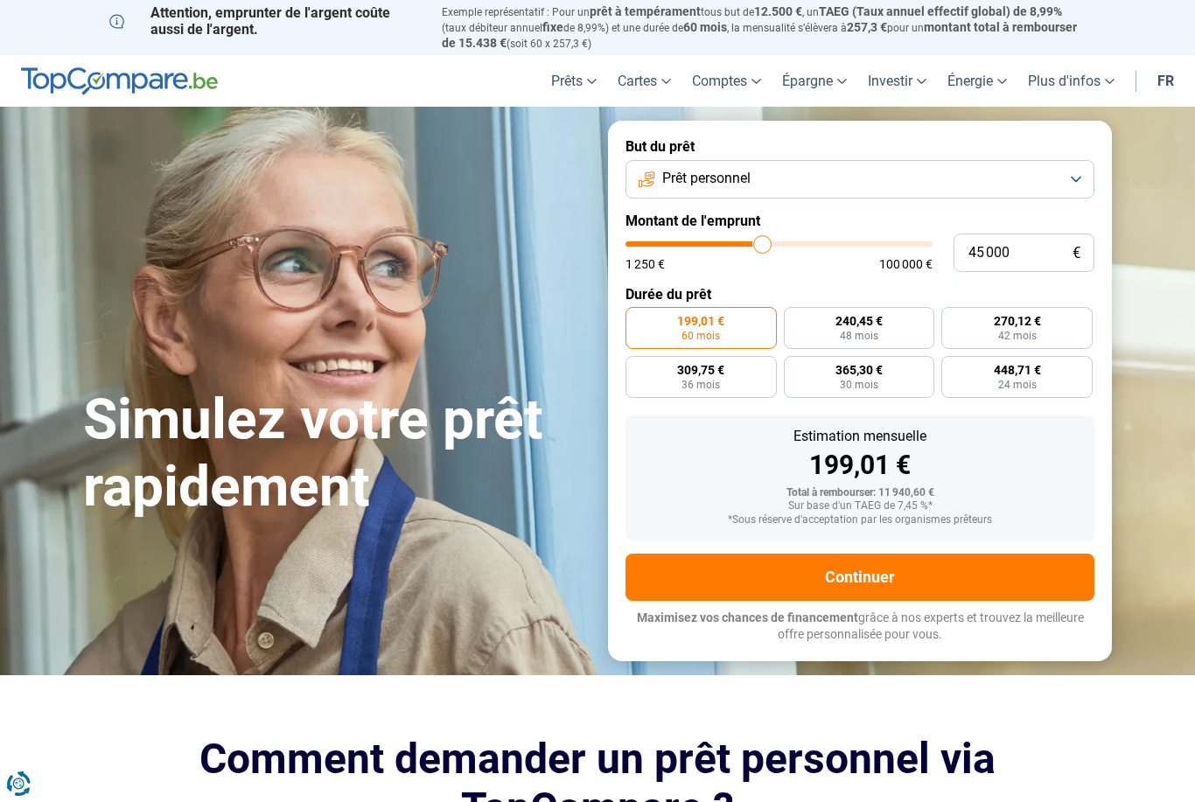
type input "45 250"
type input "45250"
type input "45 750"
type input "45750"
type input "46 000"
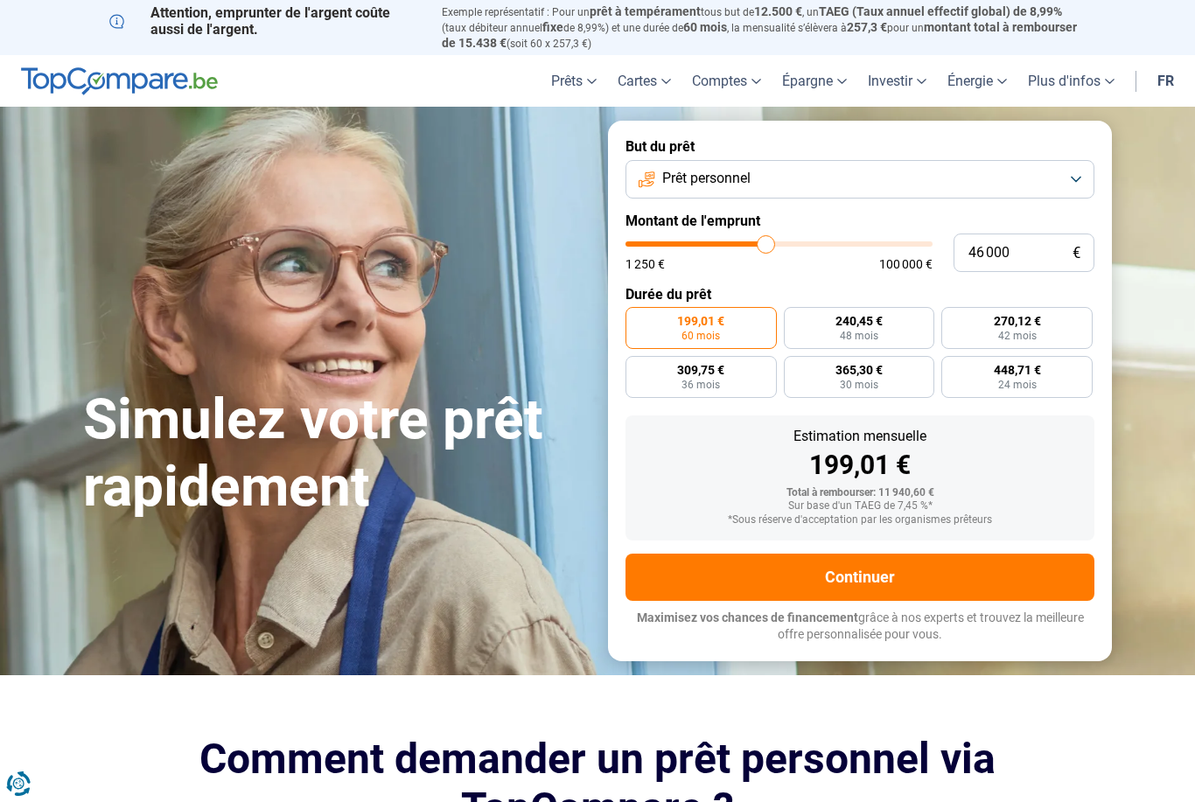
type input "46000"
radio input "false"
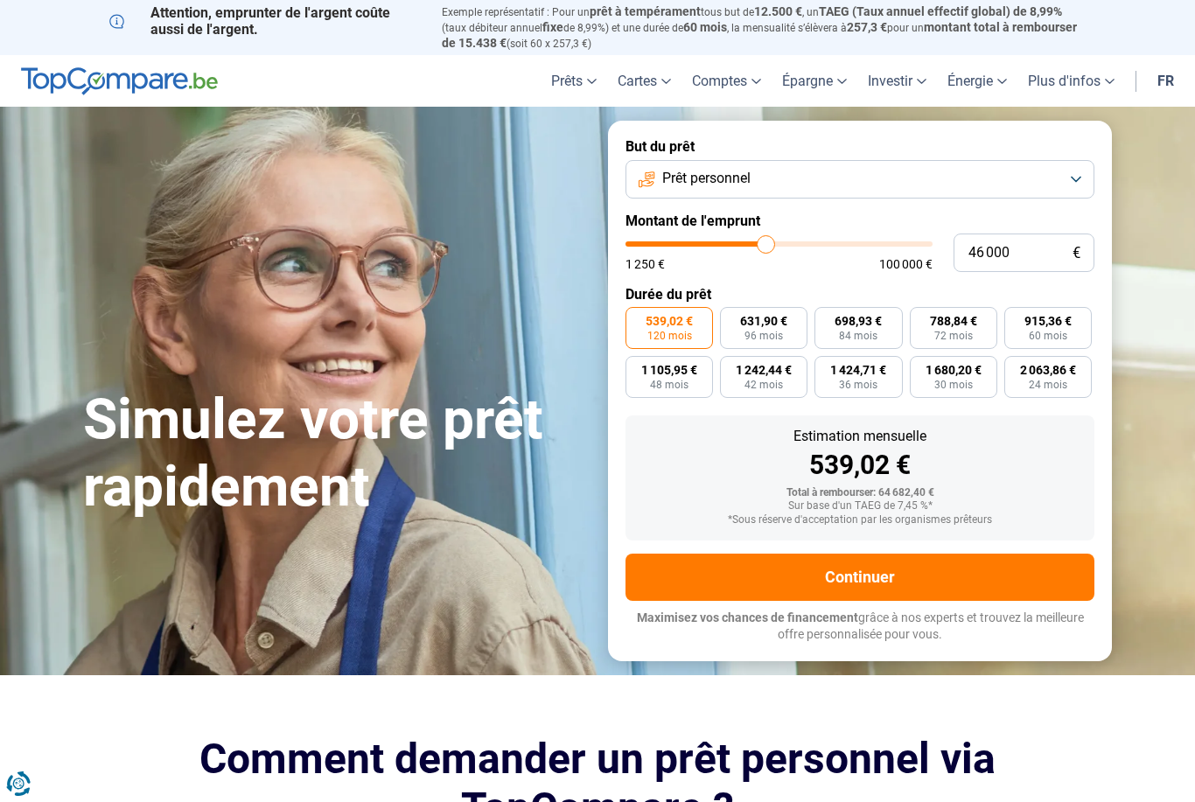
type input "46 500"
type input "46500"
type input "46 750"
type input "46750"
type input "47 250"
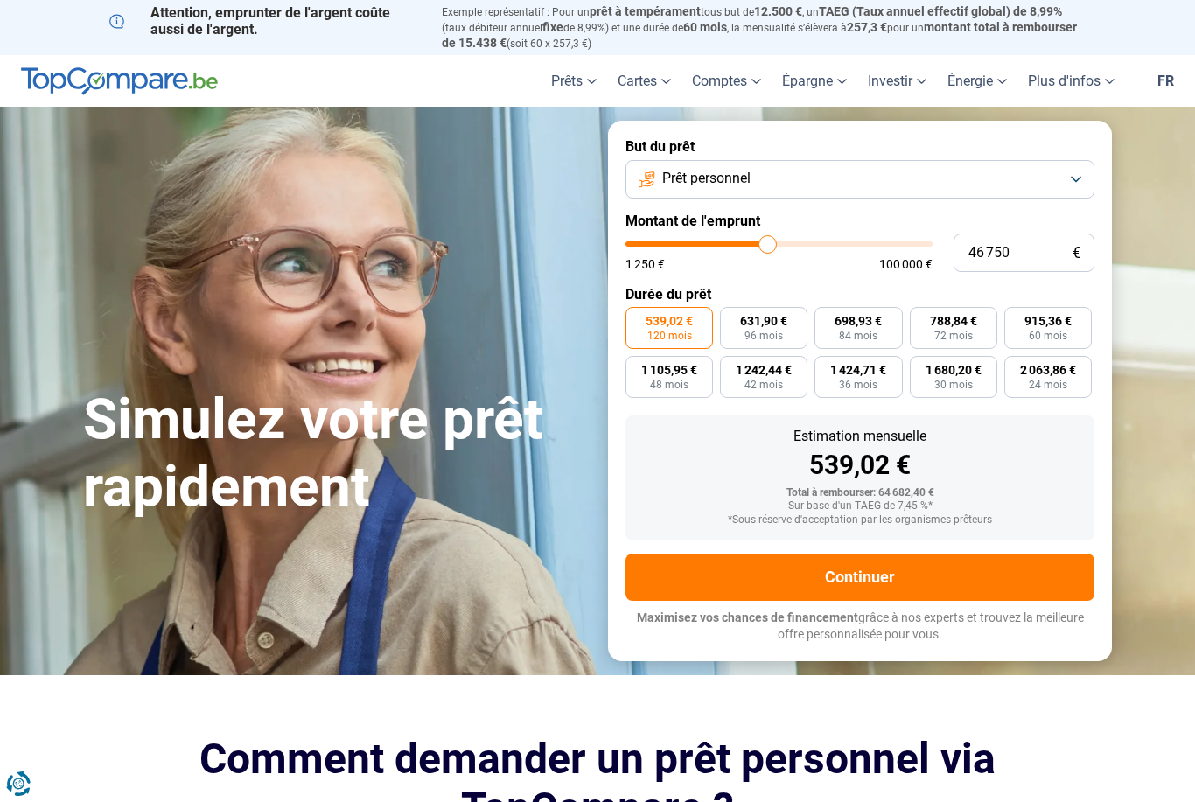
type input "47250"
type input "47 500"
type input "47500"
type input "47 750"
type input "47750"
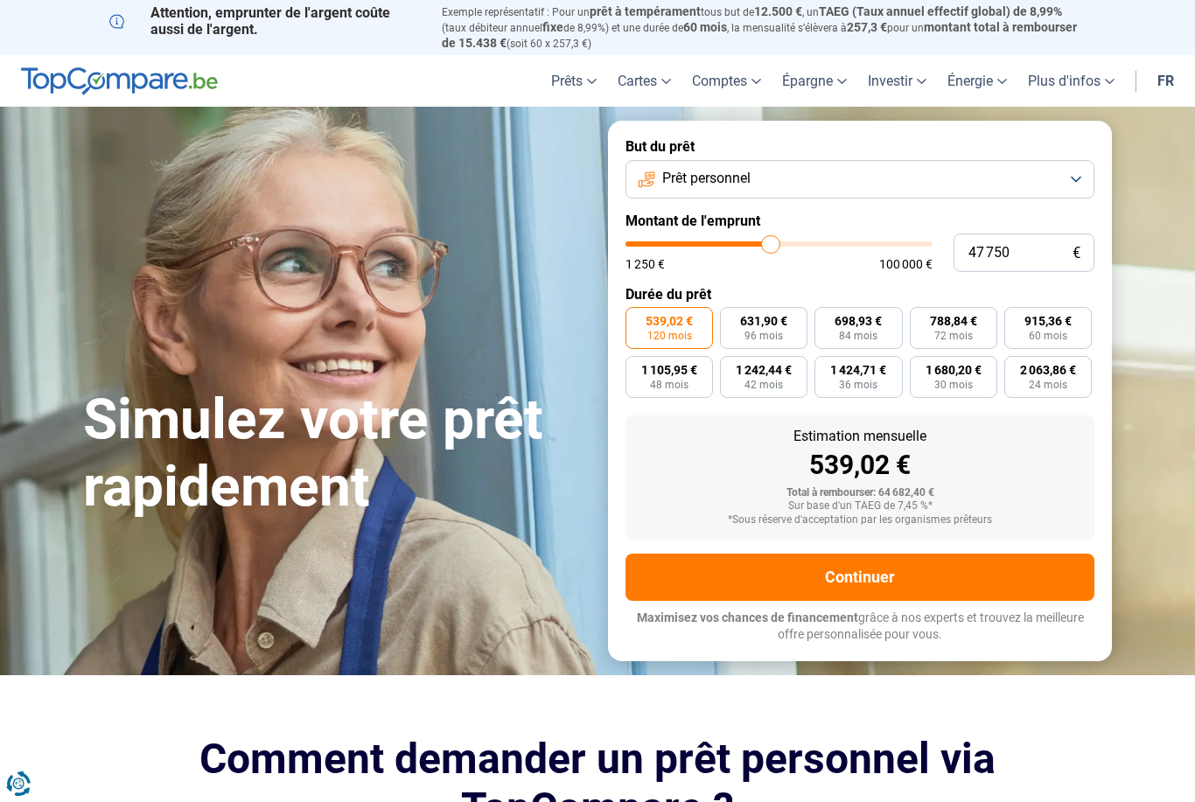
type input "48 000"
type input "48000"
type input "48 250"
type input "48250"
type input "48 750"
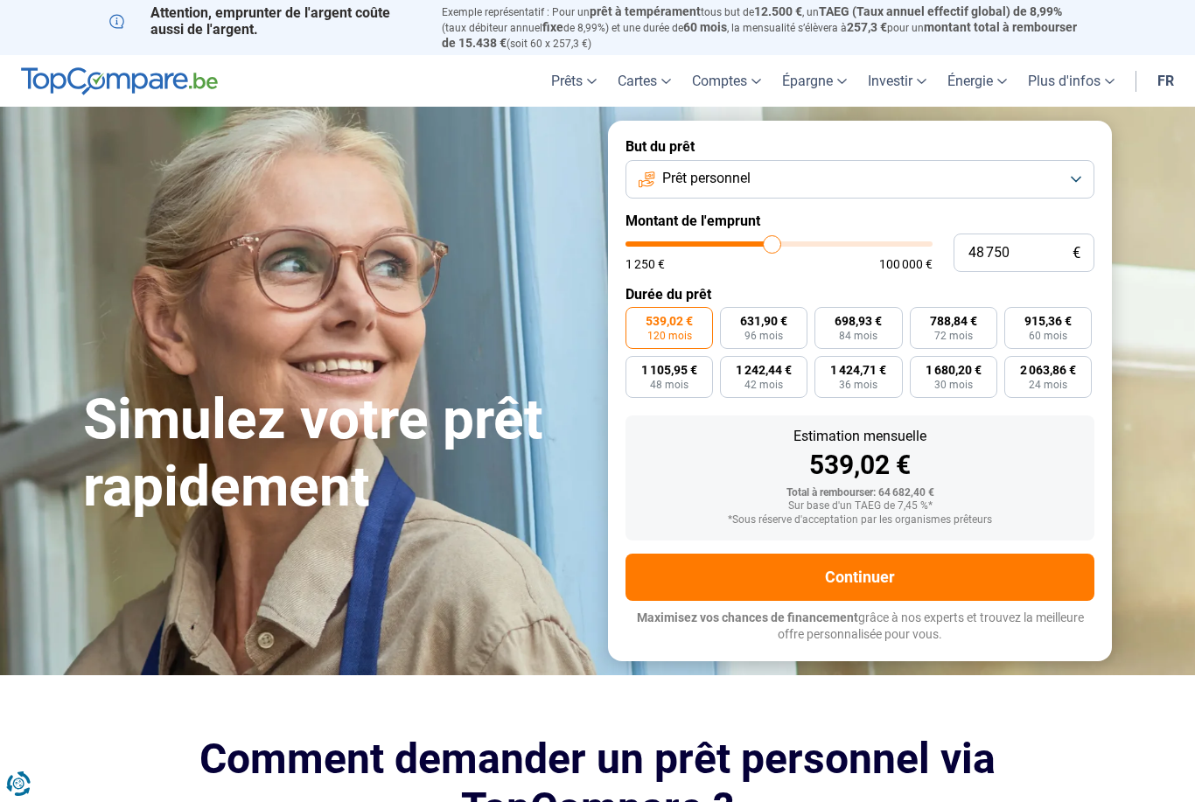
type input "48750"
type input "49 000"
type input "49000"
type input "49 250"
type input "49250"
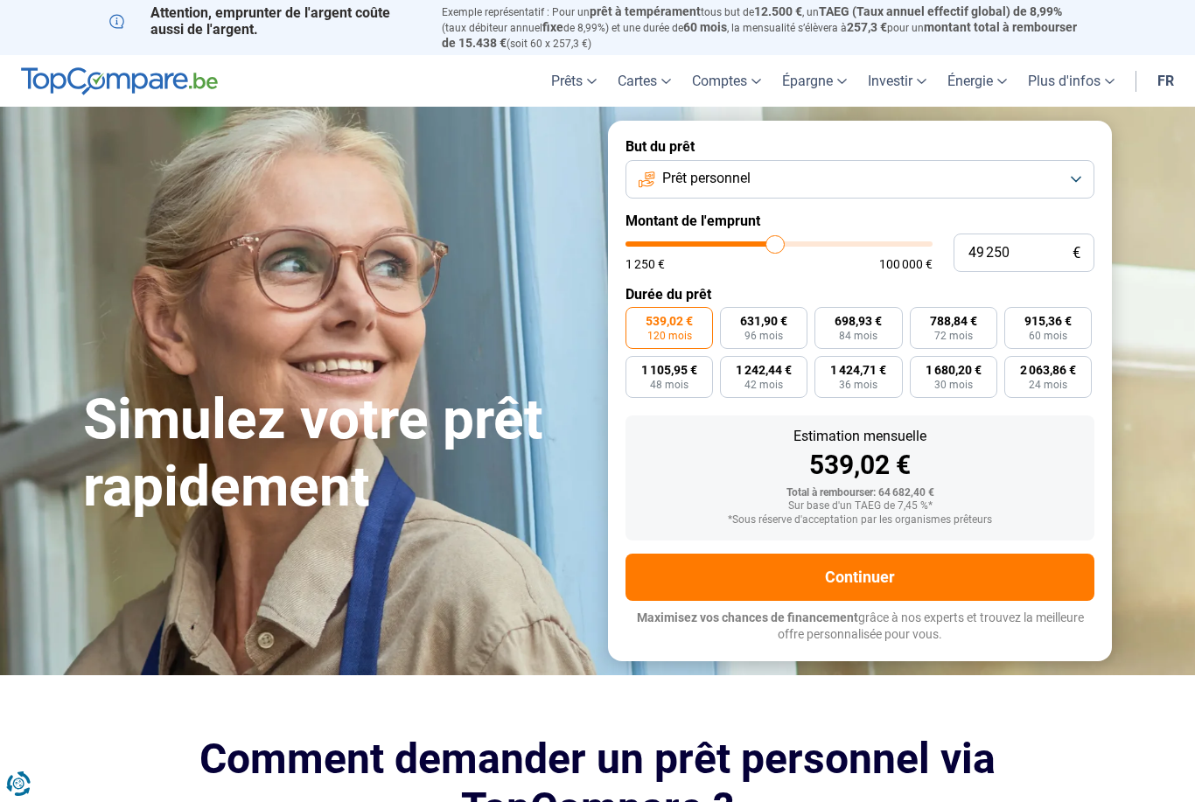
type input "49 500"
type input "49500"
type input "49 750"
type input "49750"
type input "50 250"
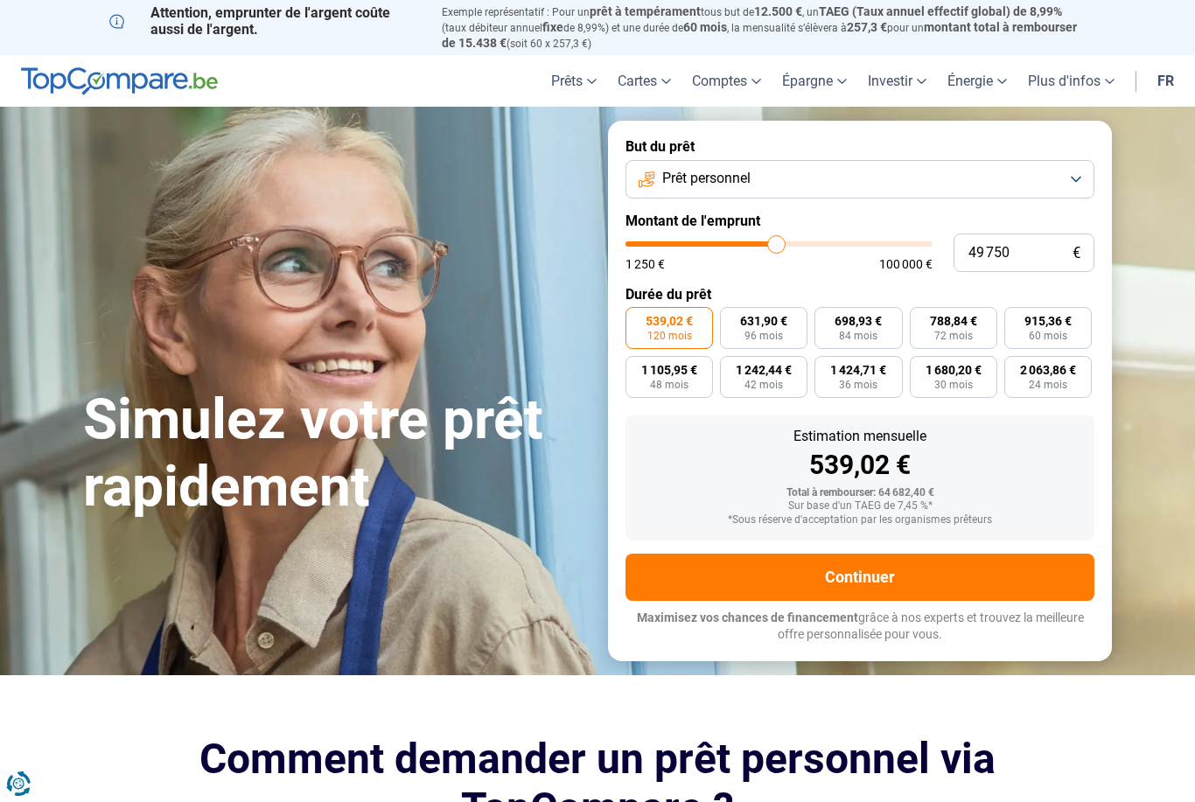
type input "50250"
type input "50 500"
type input "50500"
click at [1022, 255] on input "50 500" at bounding box center [1023, 252] width 141 height 38
type input "5 050"
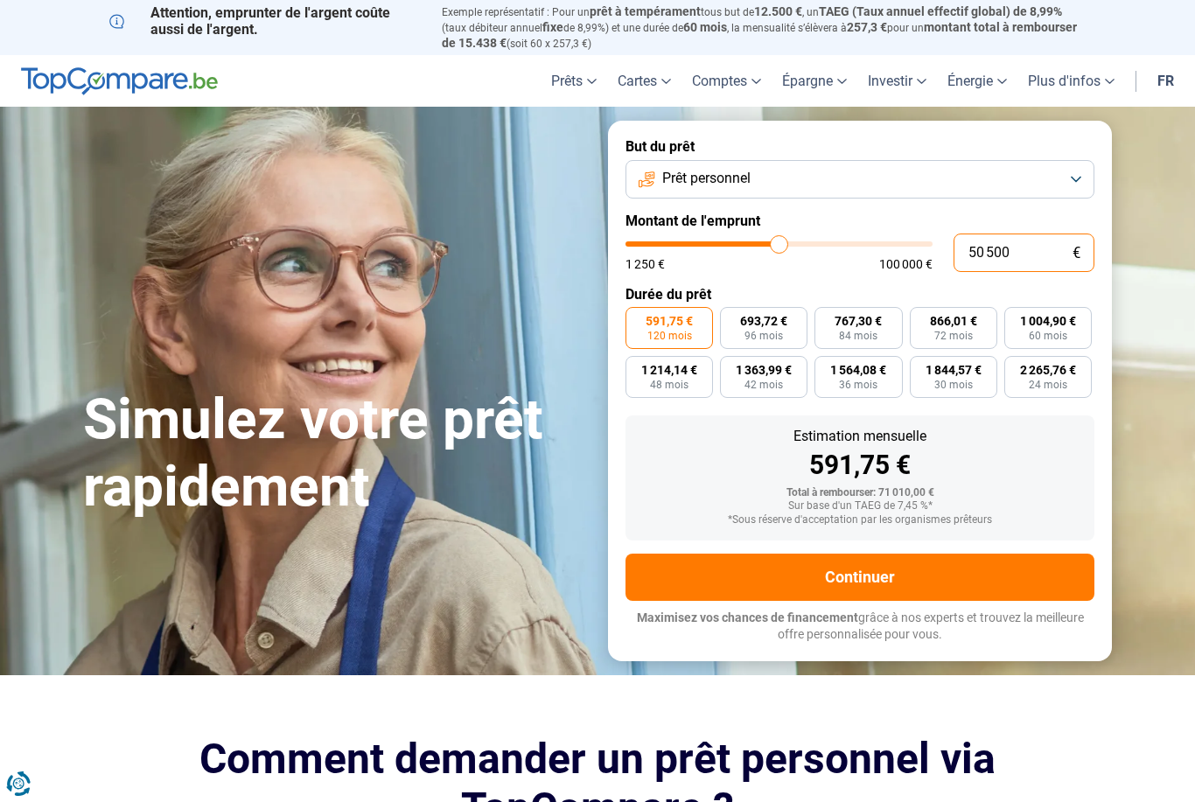
type input "5000"
type input "505"
type input "1250"
type input "50"
click at [538, 224] on div "Simulez votre prêt rapidement But du prêt Prêt personnel Montant de l'emprunt 5…" at bounding box center [597, 391] width 1049 height 540
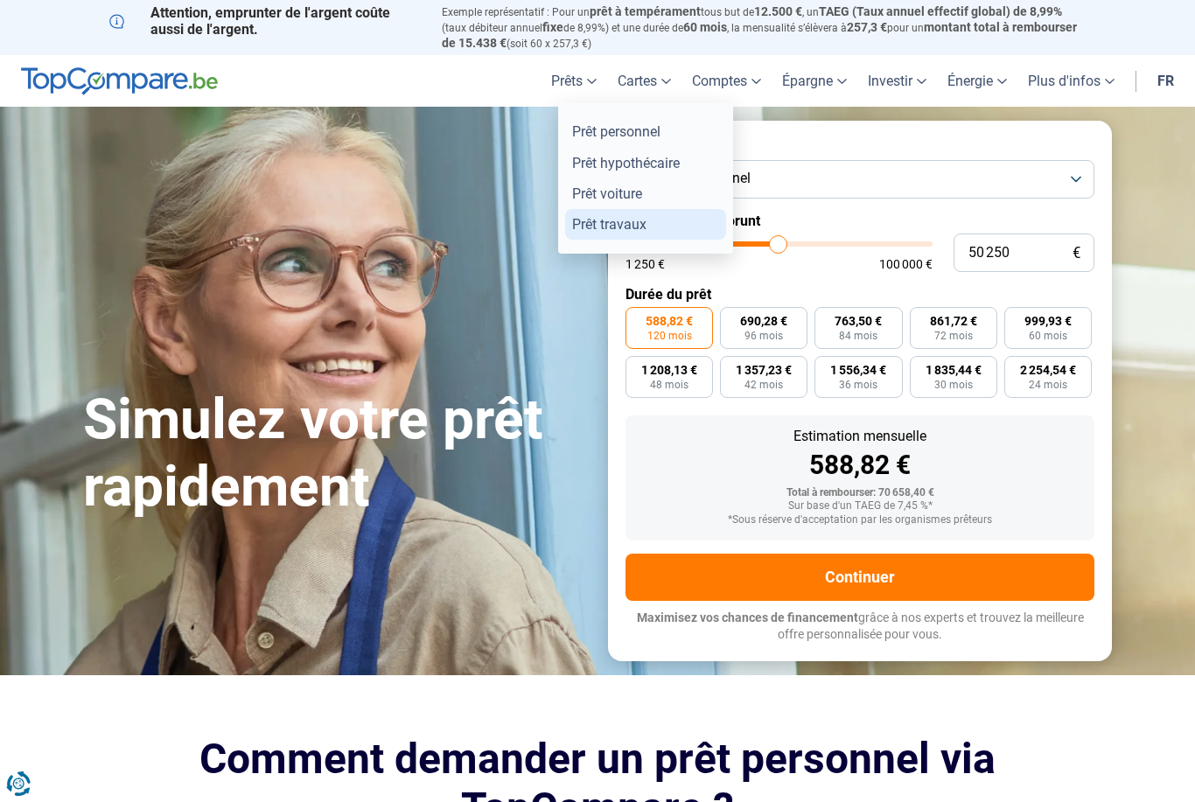
click at [632, 217] on link "Prêt travaux" at bounding box center [645, 224] width 161 height 31
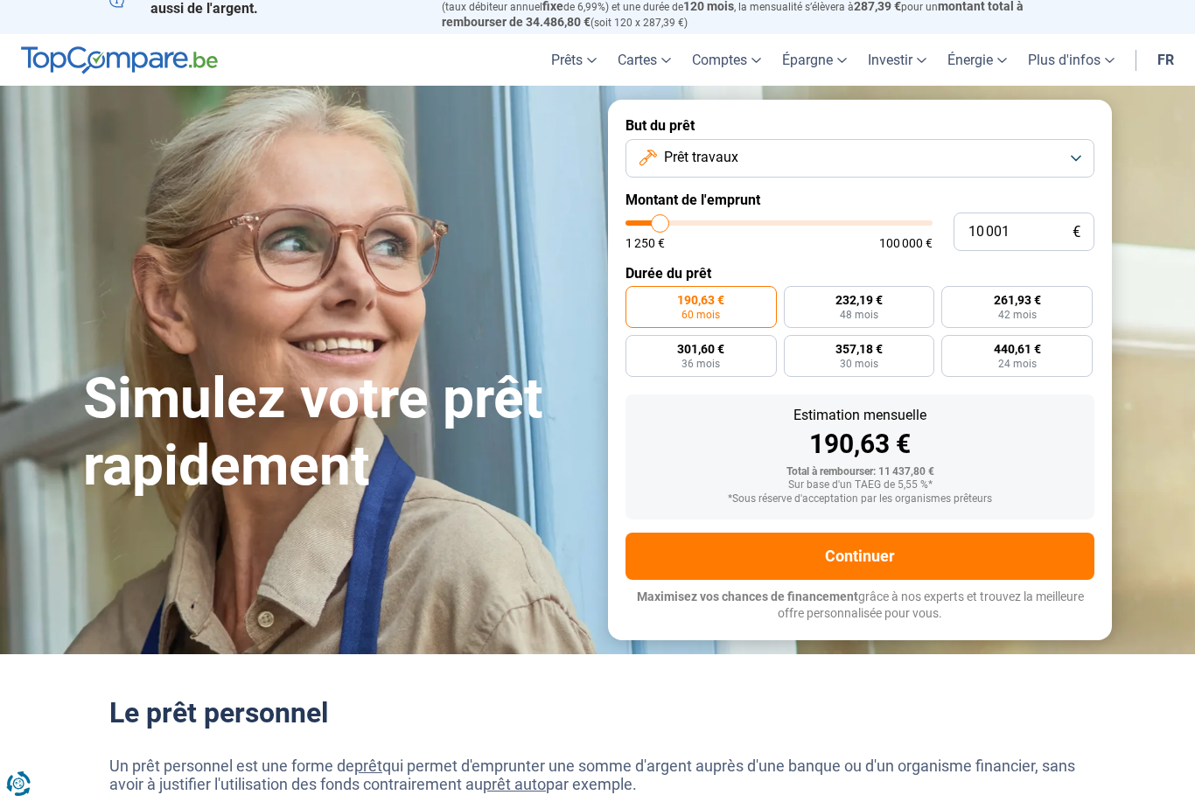
scroll to position [22, 0]
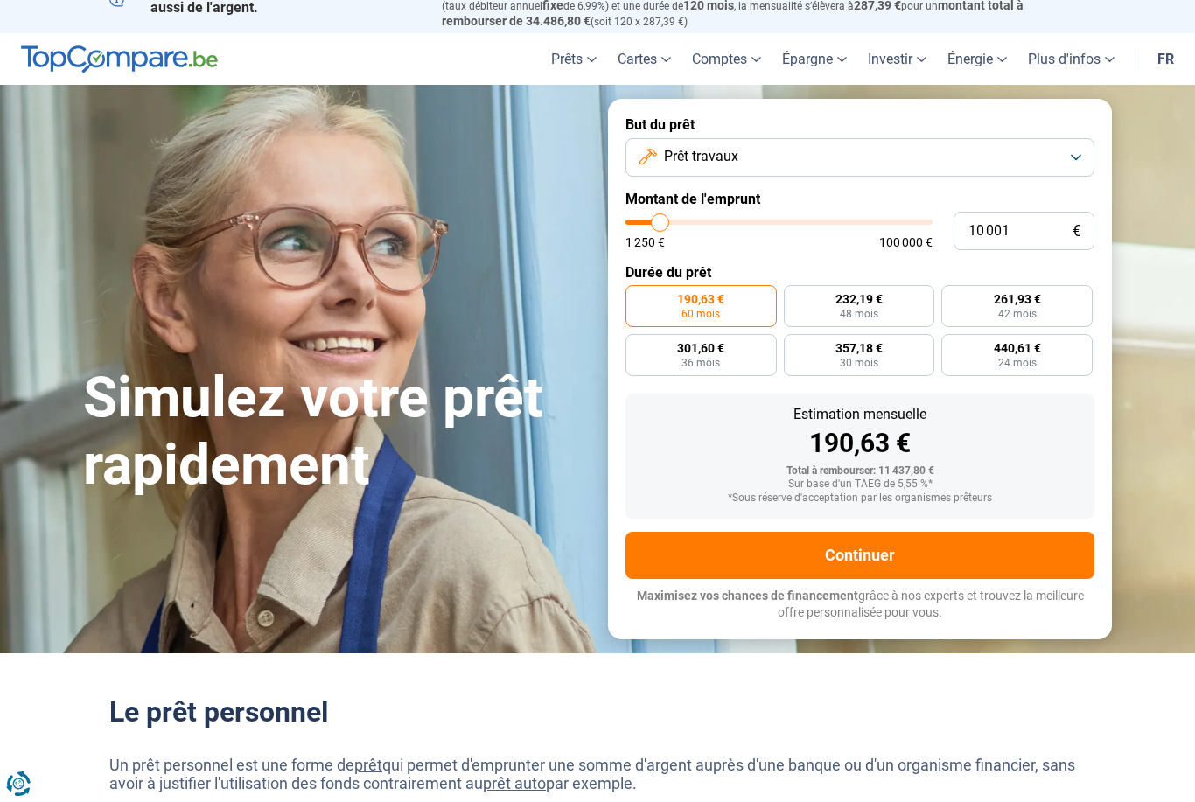
type input "8 750"
type input "8750"
type input "9 250"
type input "9250"
type input "9 500"
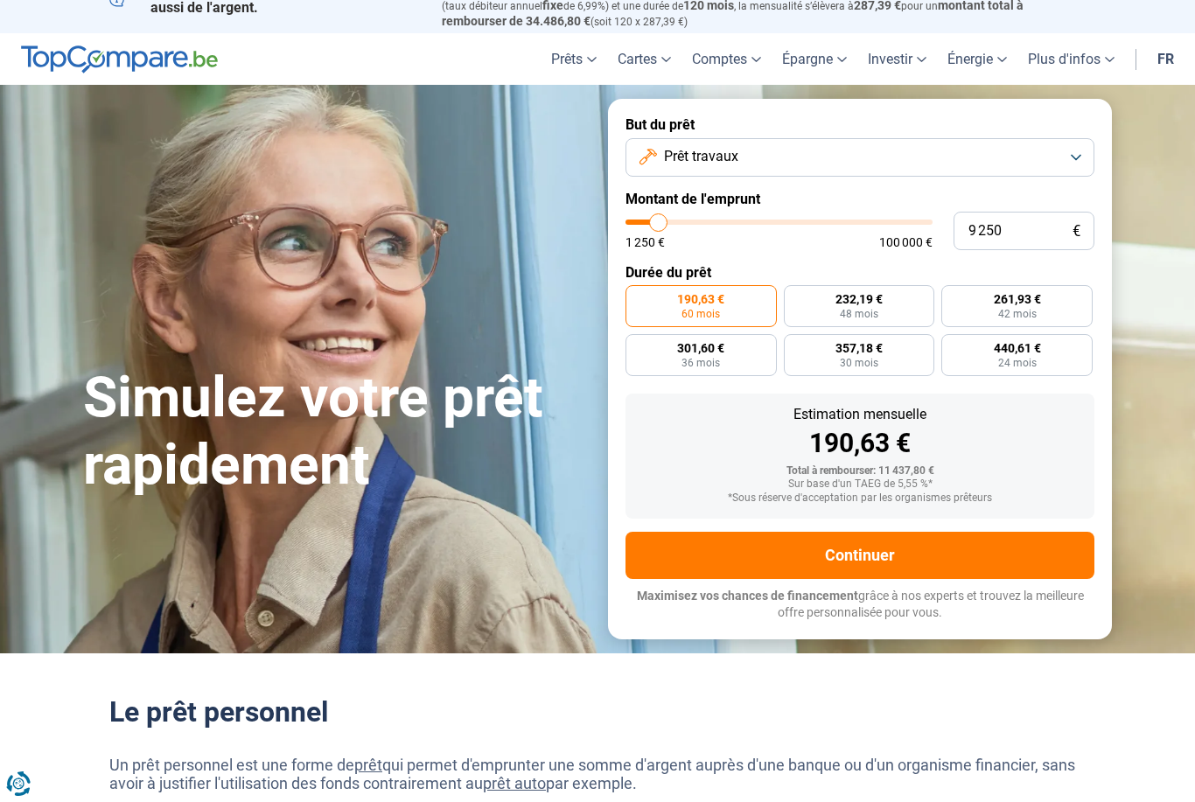
type input "9500"
type input "10 250"
type input "10250"
type input "10 500"
type input "10500"
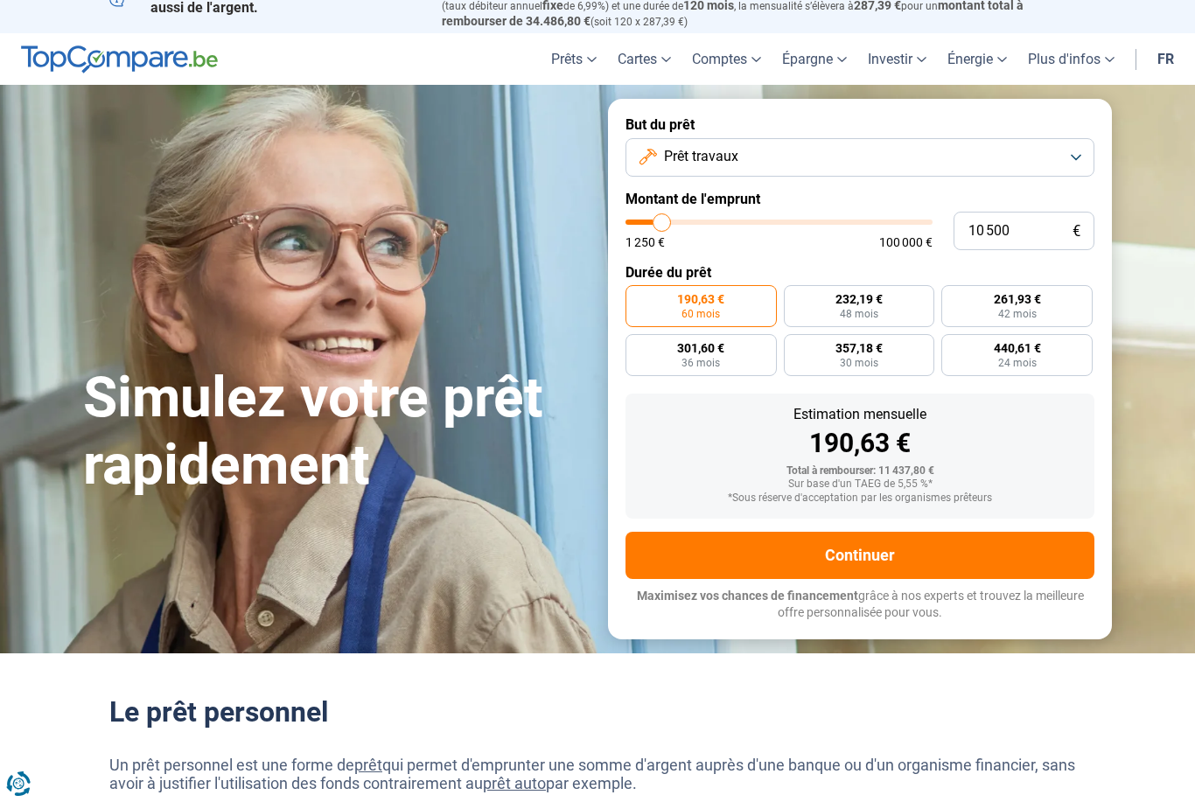
type input "11 000"
type input "11000"
type input "11 250"
type input "11250"
type input "11 750"
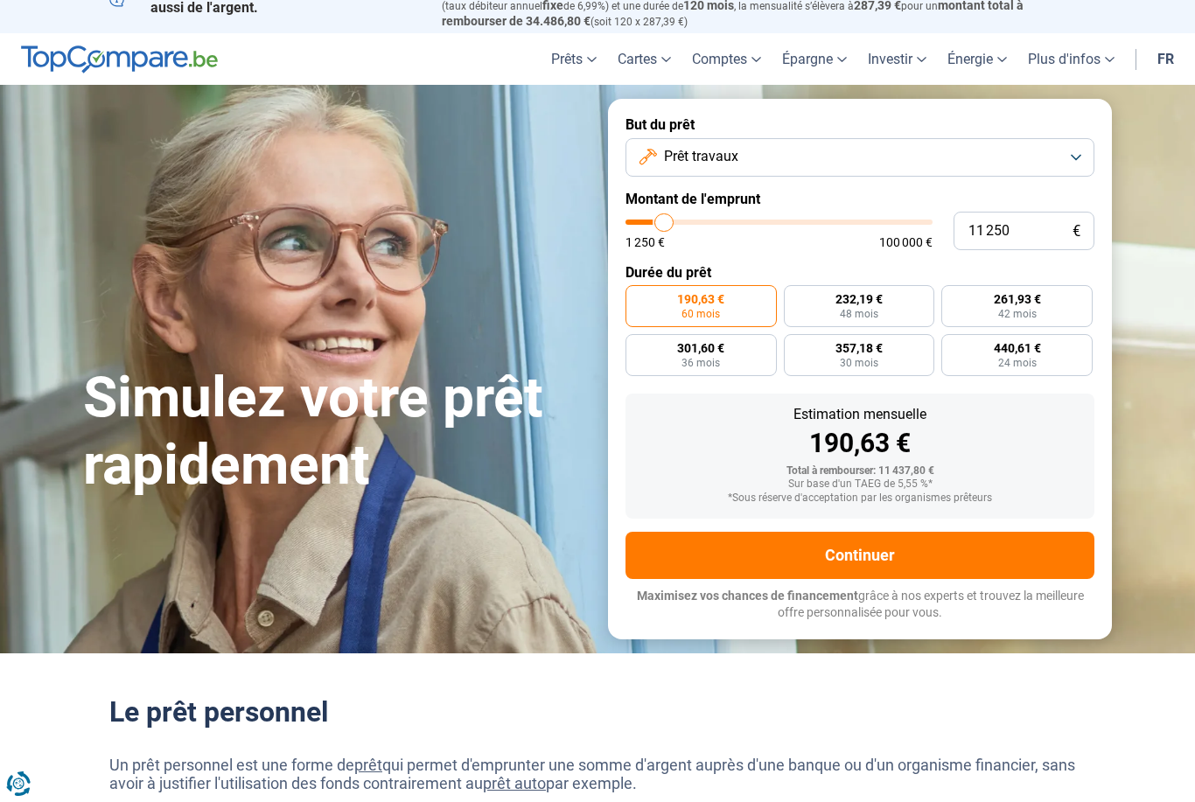
type input "11750"
type input "12 000"
type input "12000"
type input "12 250"
type input "12250"
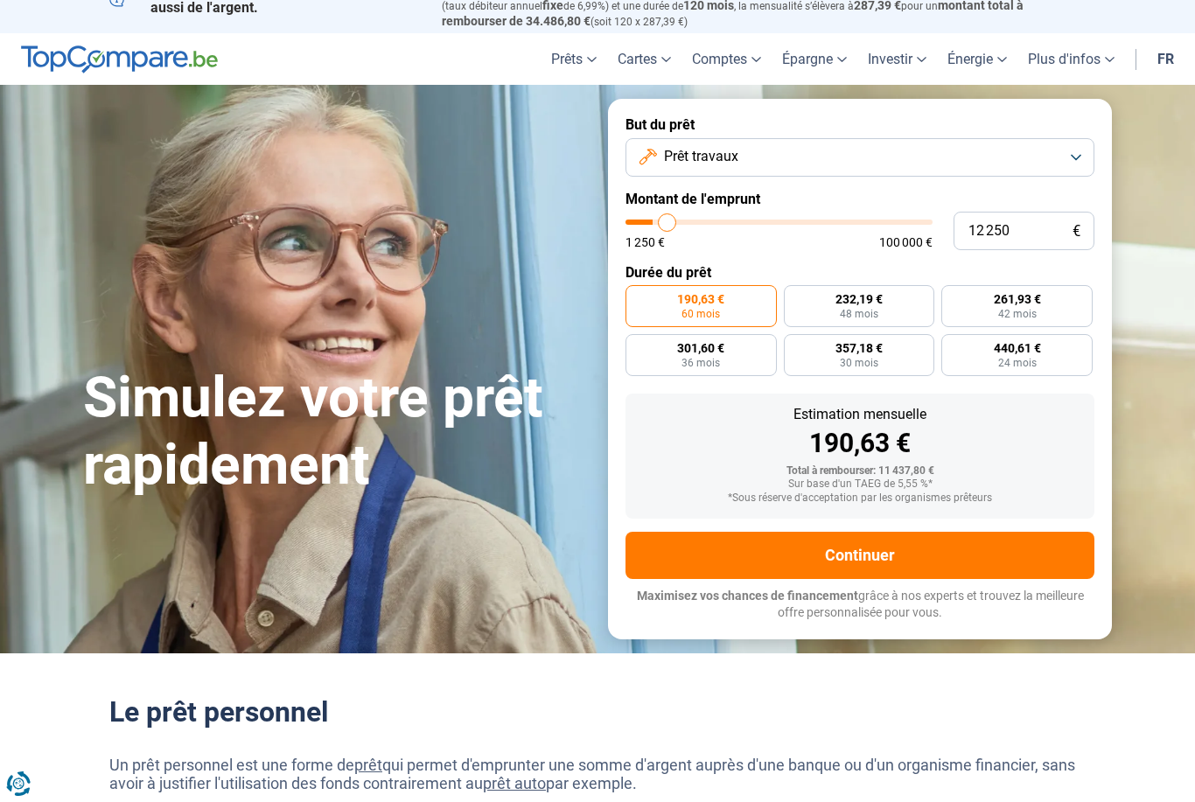
type input "12 750"
type input "12750"
type input "13 500"
type input "13500"
type input "13 750"
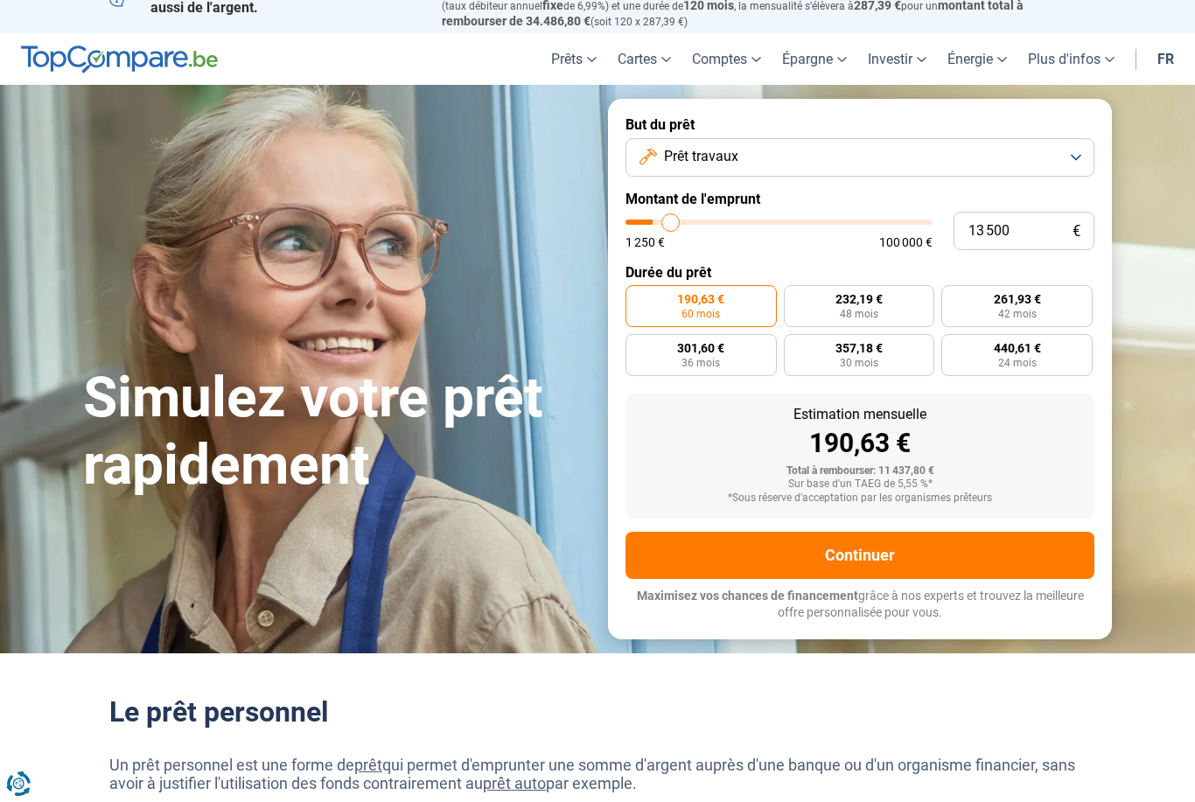
type input "13750"
type input "14 000"
type input "14000"
type input "14 250"
type input "14250"
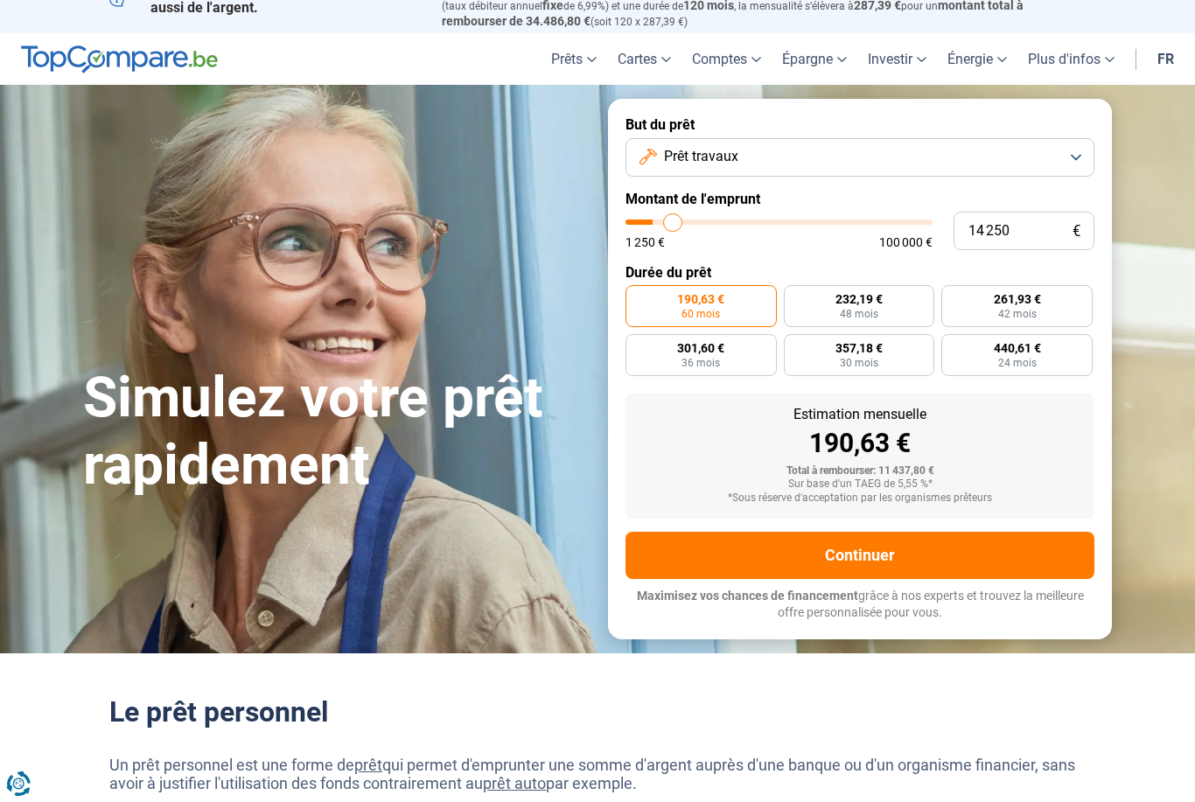
type input "14 750"
type input "14750"
type input "15 000"
type input "15000"
type input "15 500"
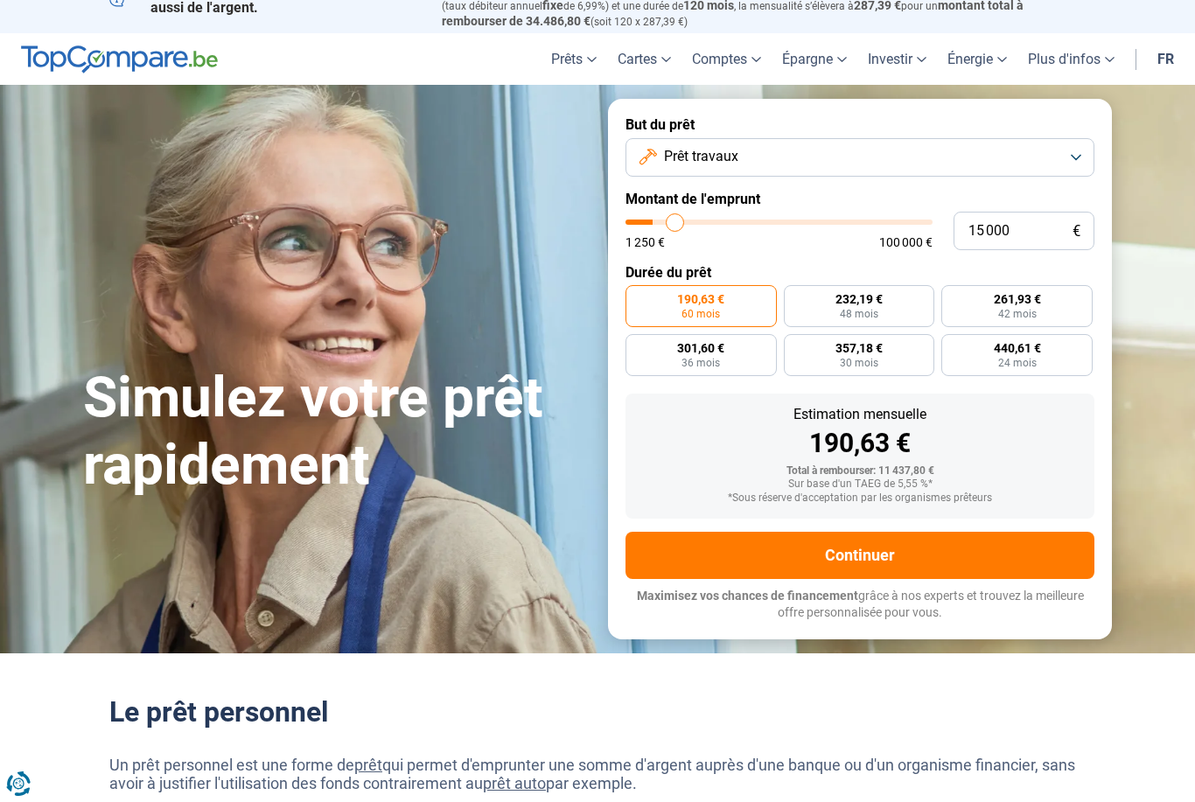
type input "15500"
type input "15 750"
type input "15750"
type input "16 500"
type input "16500"
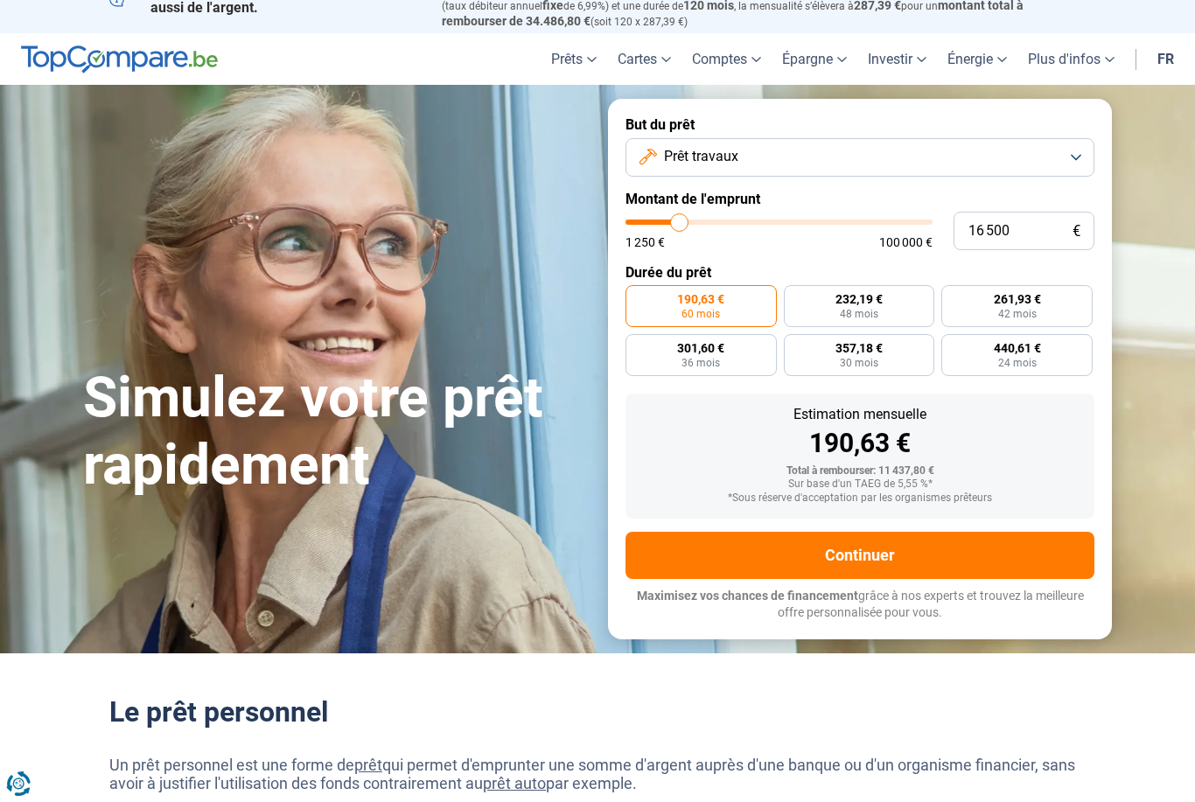
type input "16 750"
type input "16750"
type input "17 000"
type input "17000"
type input "17 250"
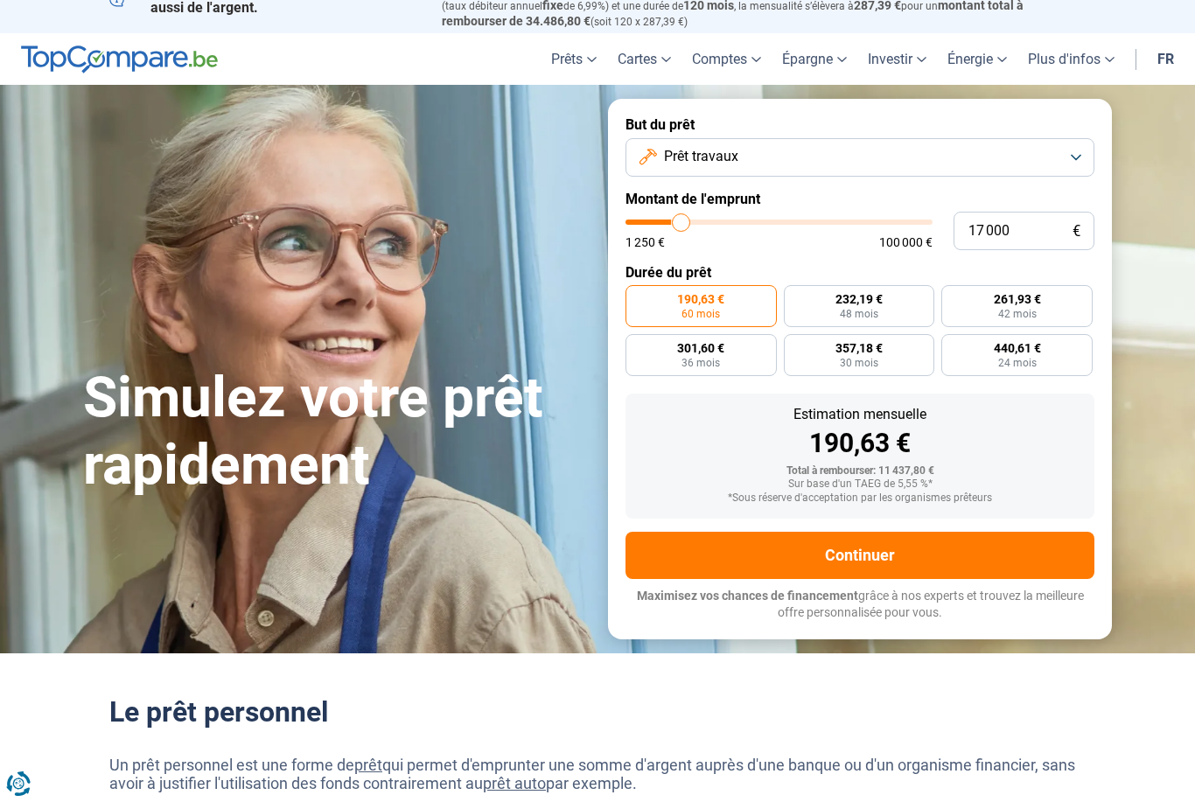
type input "17250"
type input "17 750"
type input "17750"
type input "18 250"
type input "18250"
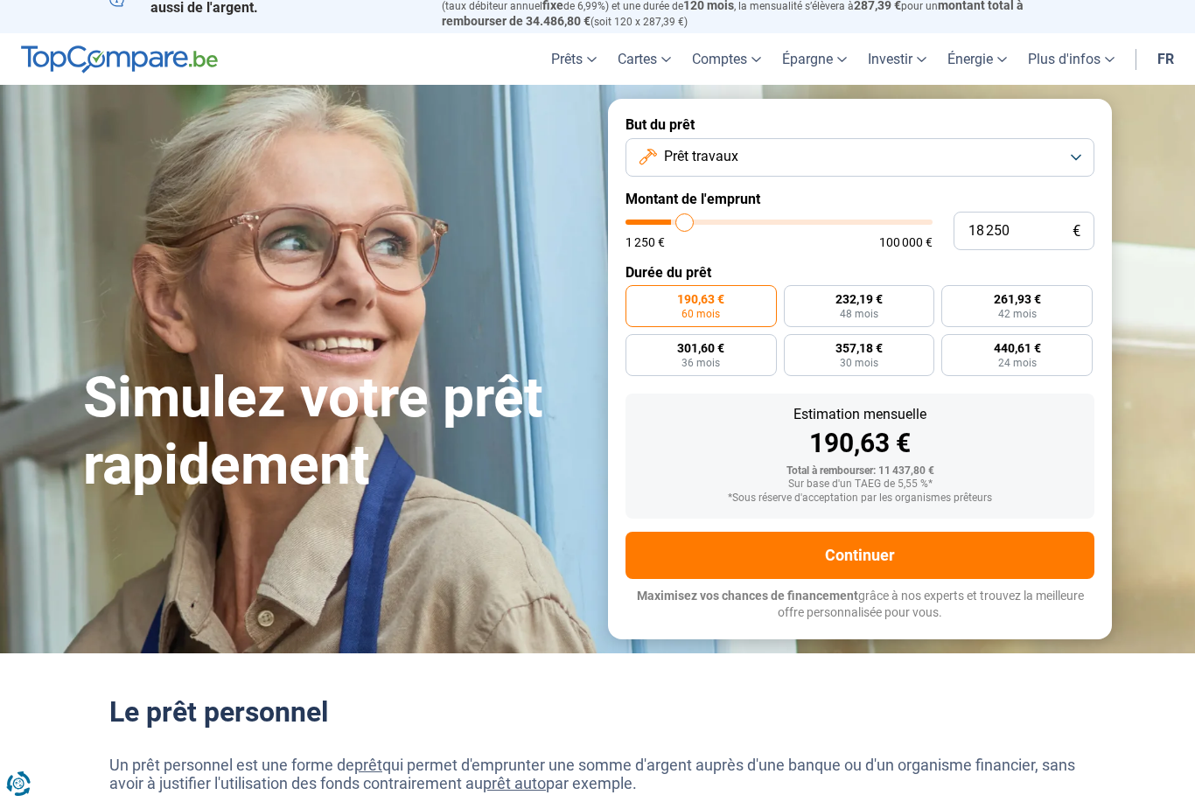
type input "18 500"
type input "18500"
type input "18 750"
type input "18750"
type input "19 250"
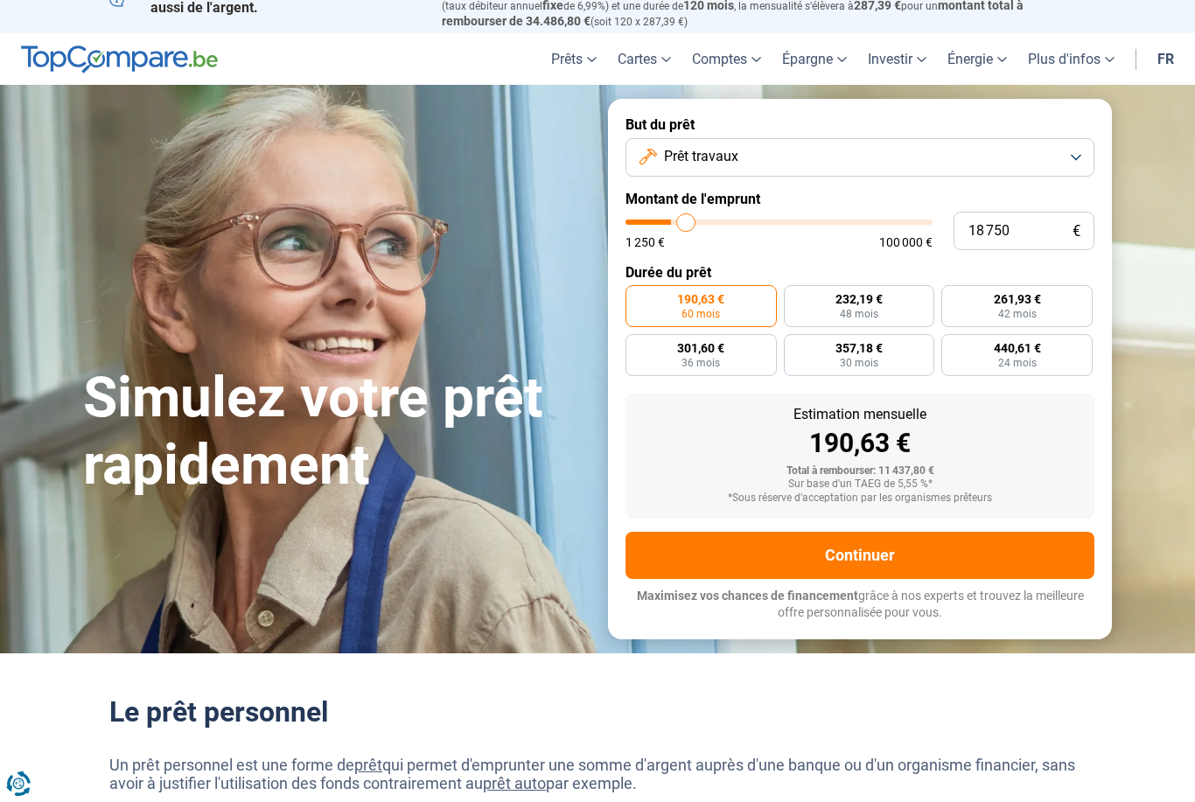
type input "19250"
type input "19 500"
type input "19500"
type input "20 000"
type input "20000"
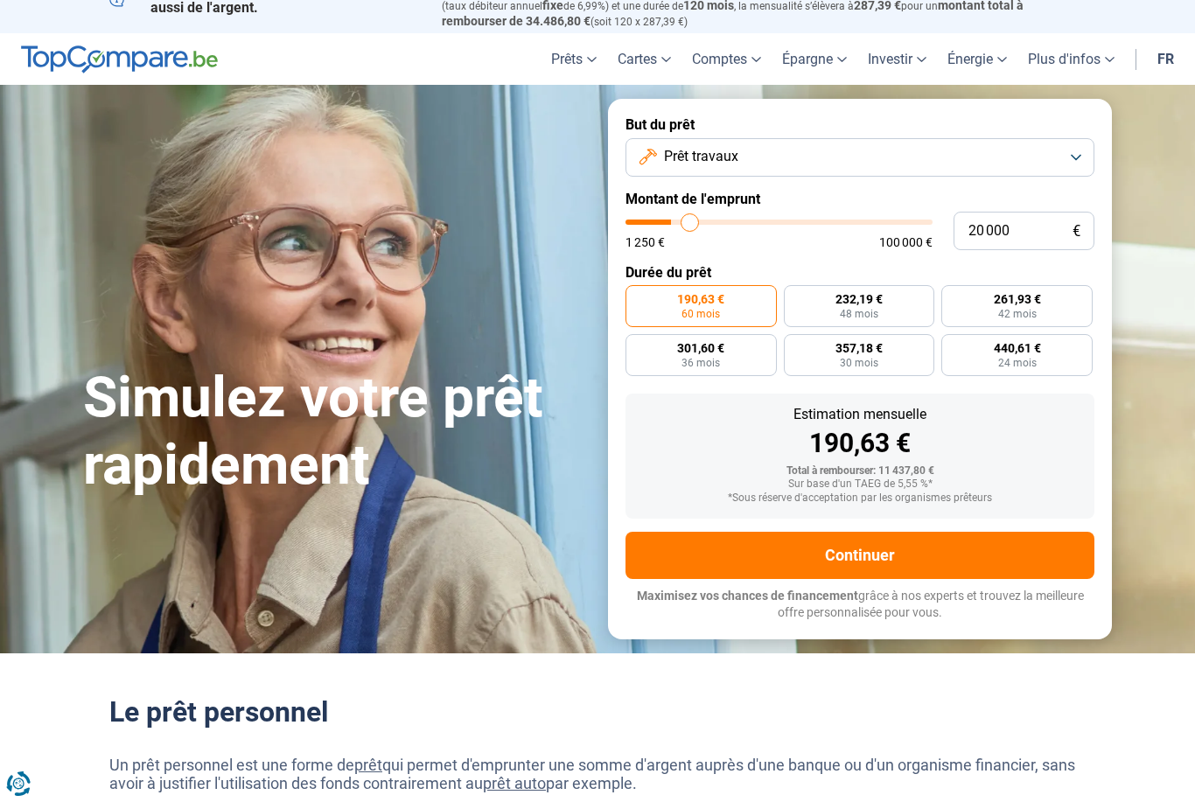
type input "20 750"
type input "20750"
type input "21 000"
type input "21000"
type input "21 250"
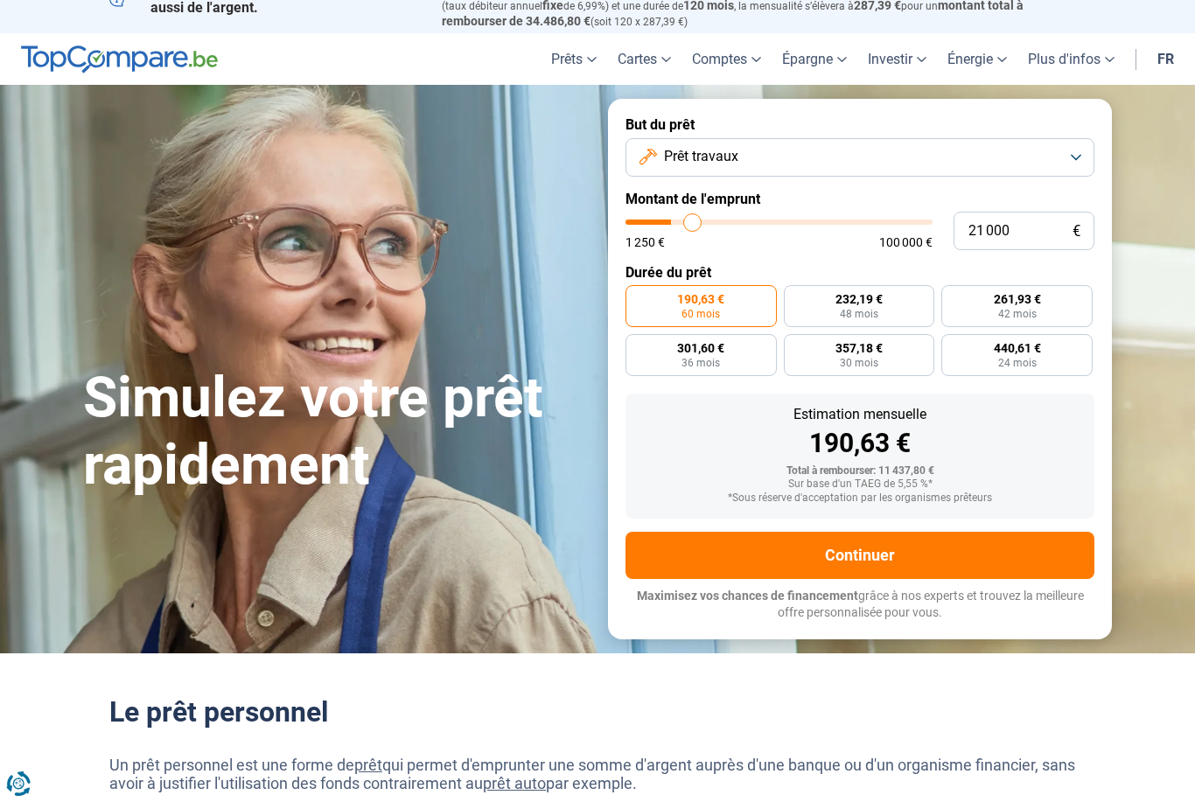
type input "21250"
type input "21 500"
type input "21500"
type input "22 000"
type input "22000"
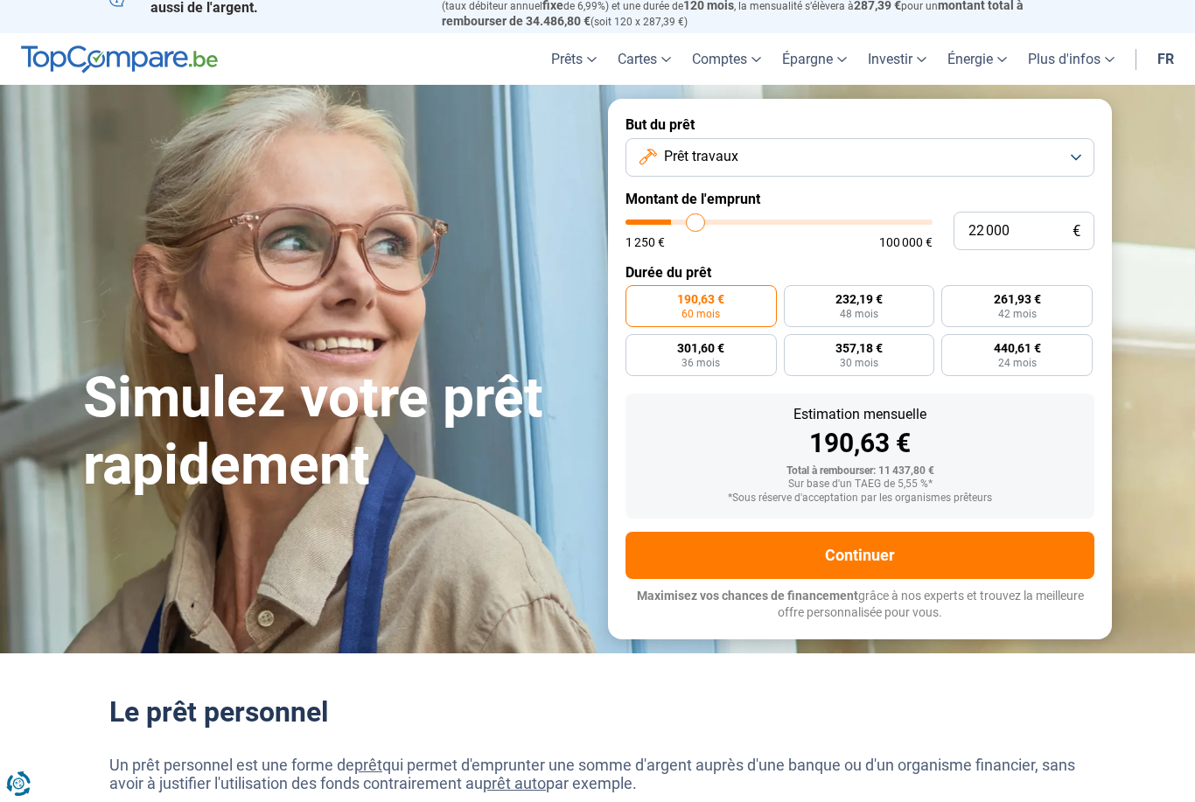
type input "22 250"
type input "22250"
type input "22 500"
type input "22500"
type input "22 750"
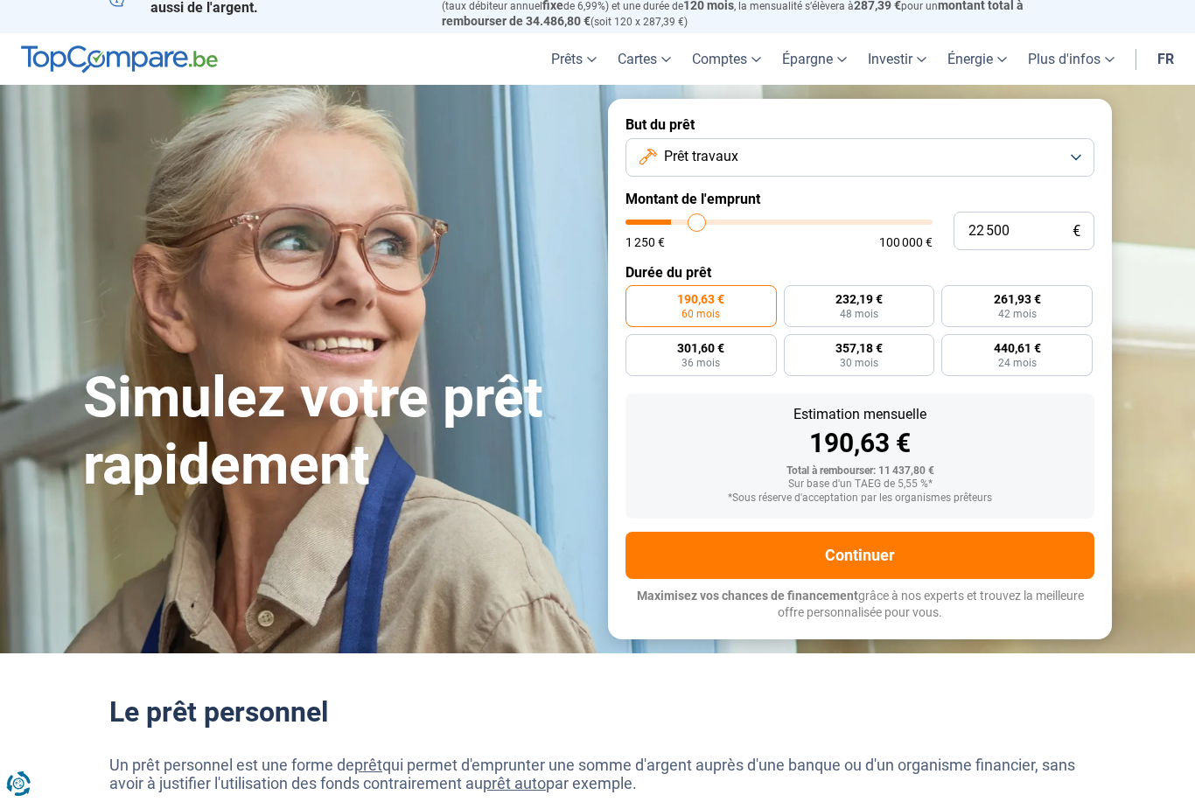
type input "22750"
type input "23 000"
type input "23000"
type input "23 500"
type input "23500"
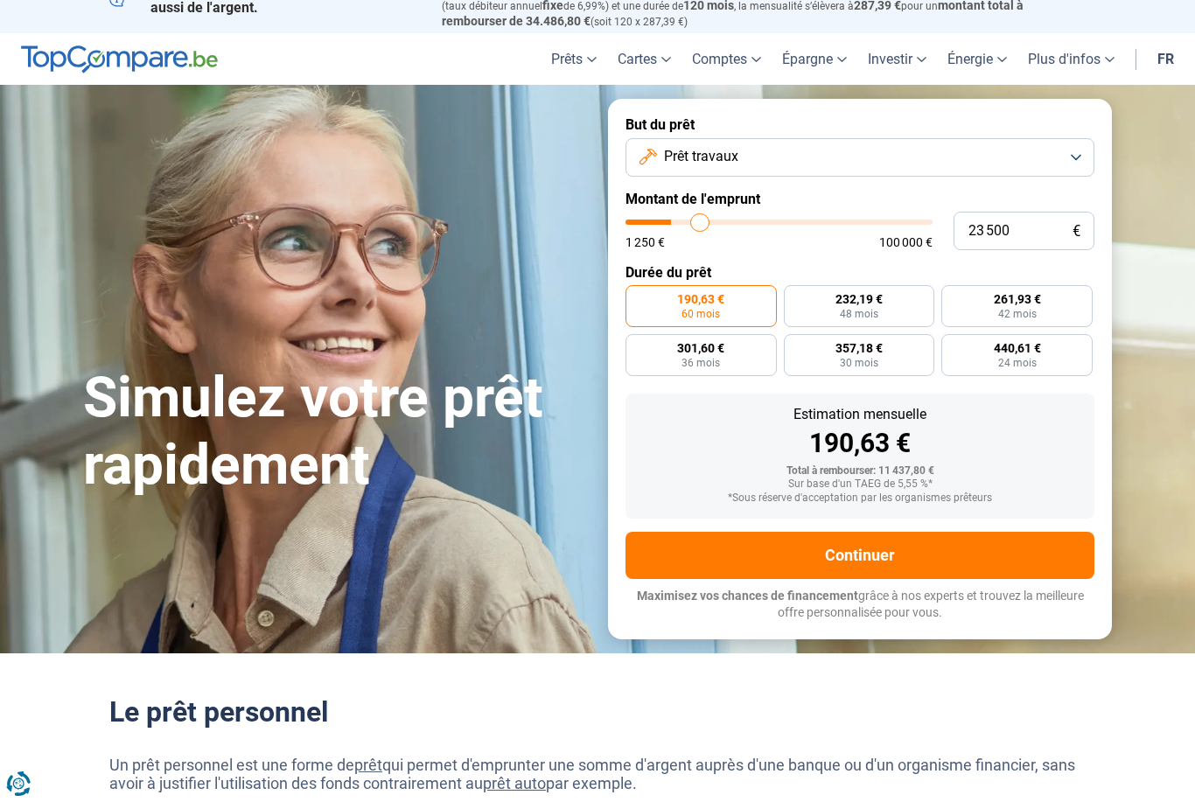
type input "23 750"
type input "23750"
type input "24 000"
type input "24000"
type input "24 250"
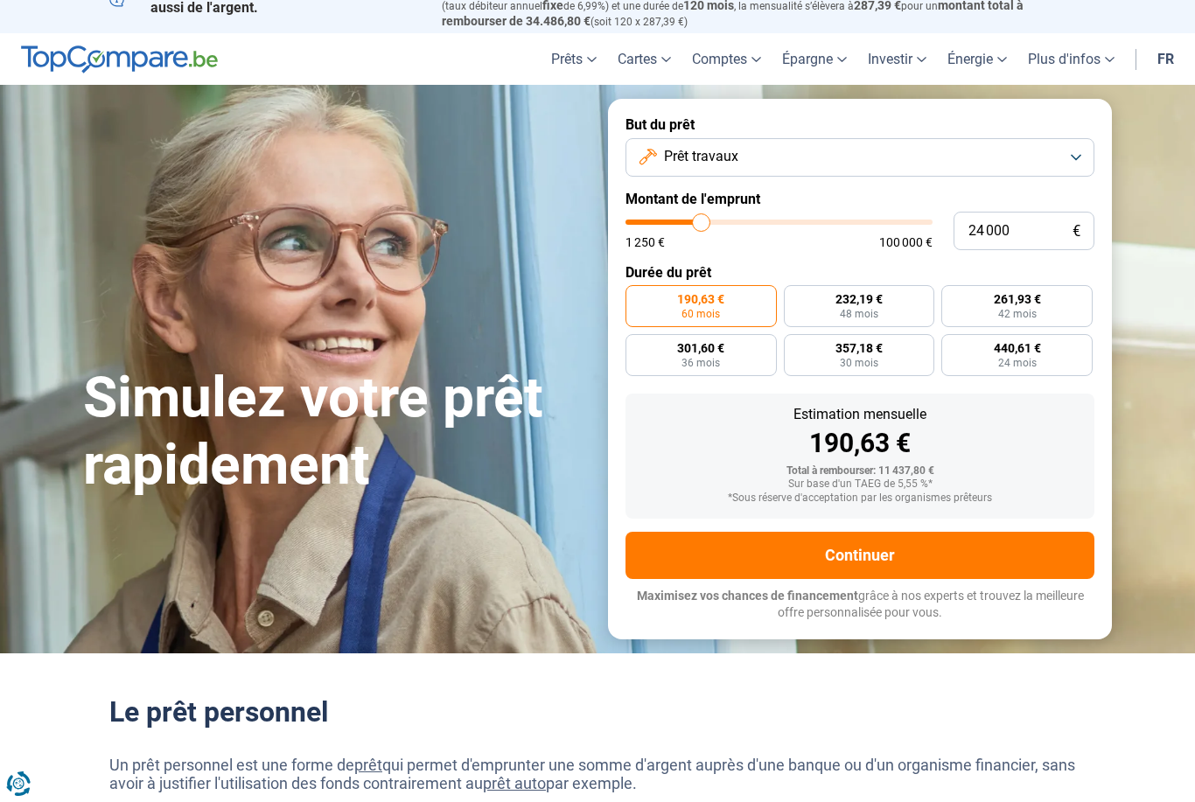
type input "24250"
type input "24 500"
type input "24500"
type input "25 000"
type input "25000"
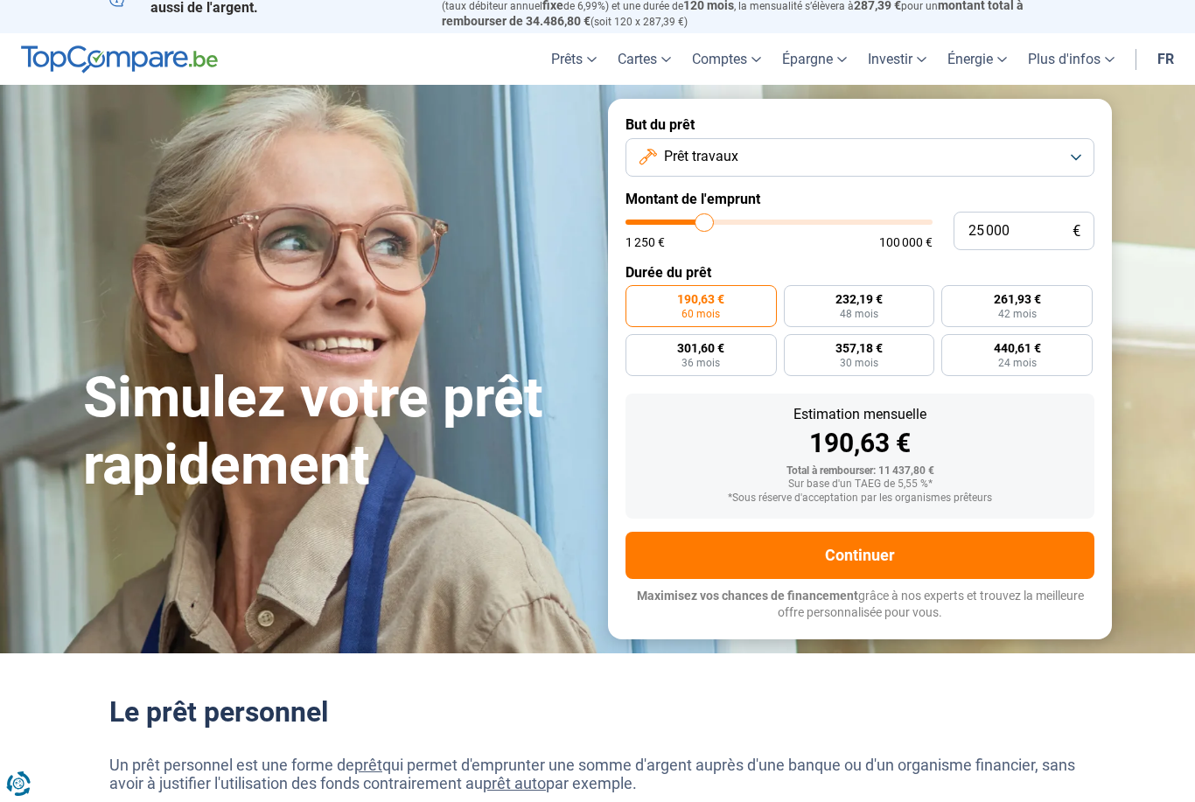
type input "25 250"
type input "25250"
type input "25 500"
type input "25500"
type input "25 750"
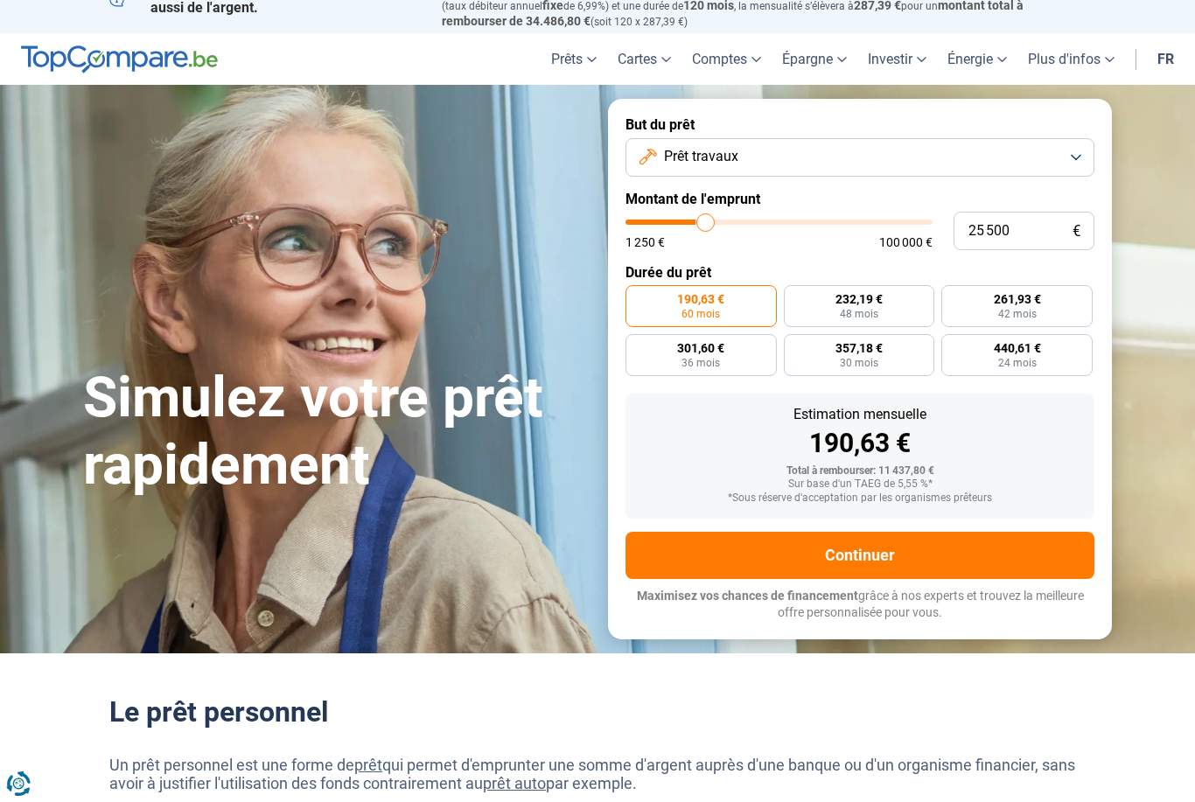
type input "25750"
type input "26 500"
type input "26500"
type input "26 750"
type input "26750"
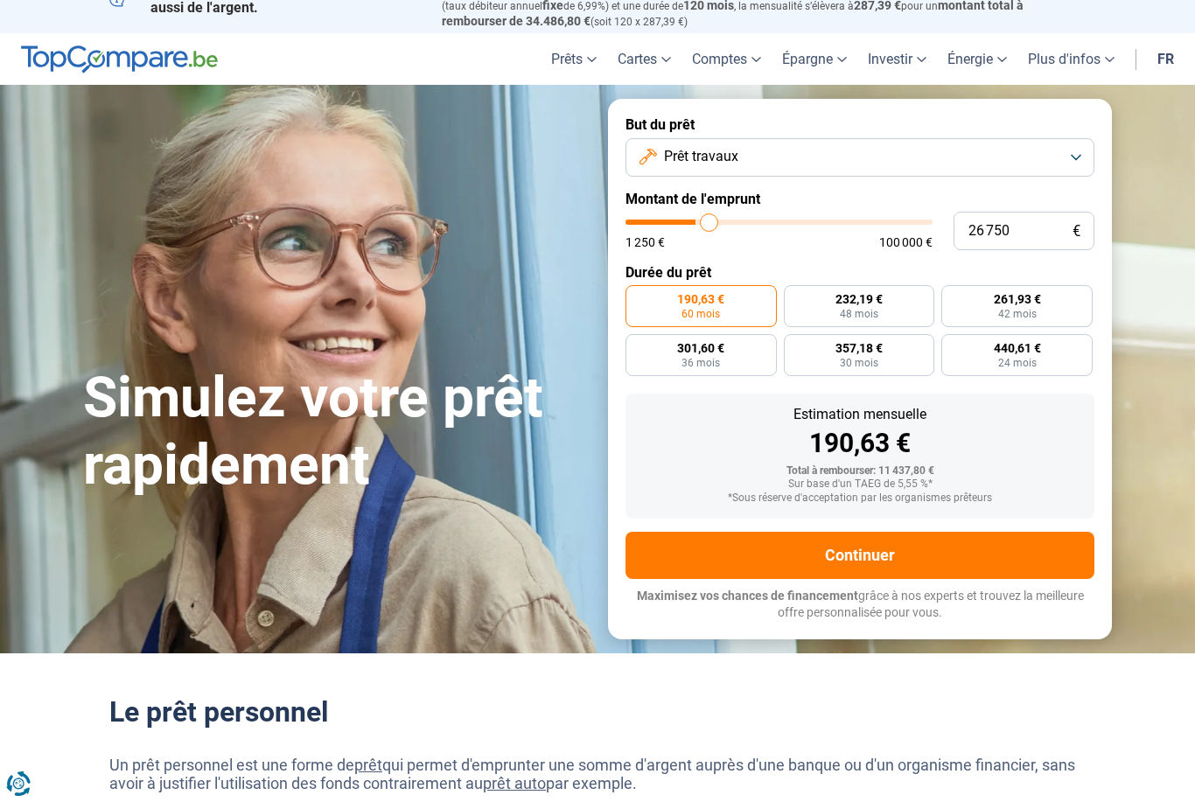
type input "27 000"
type input "27000"
type input "27 250"
type input "27250"
type input "27 500"
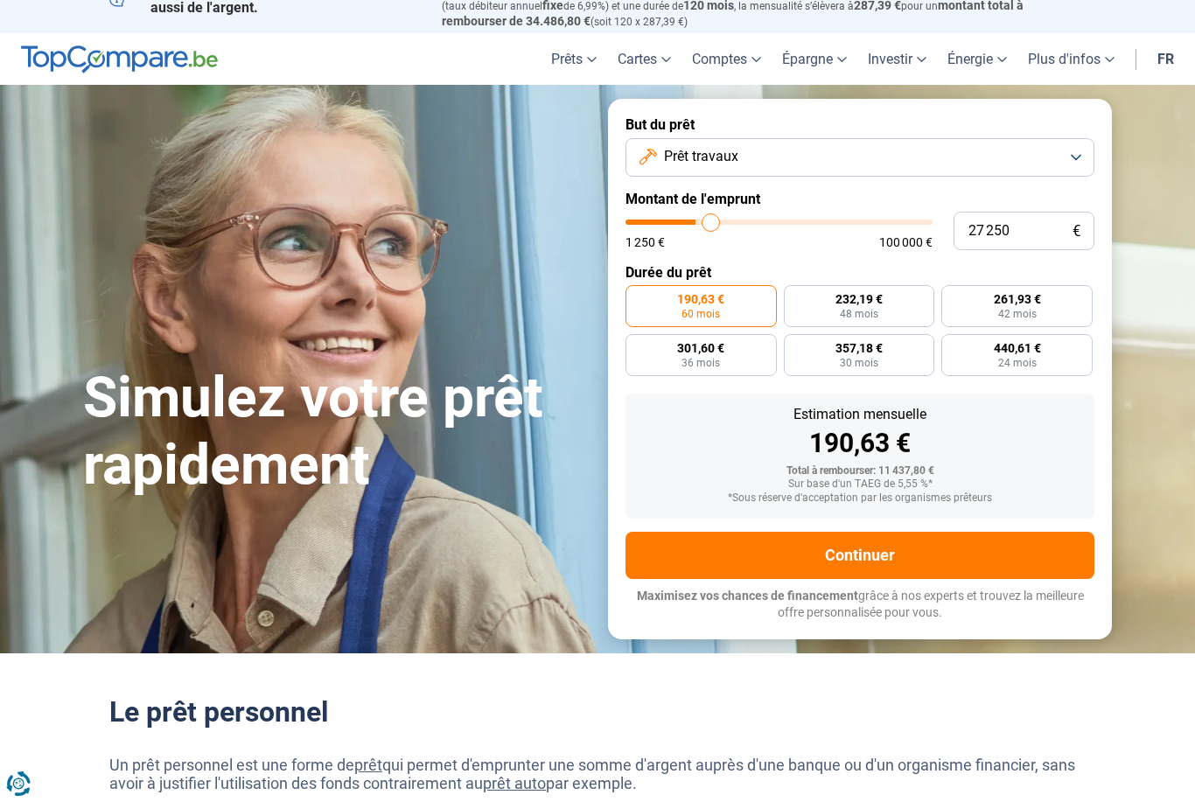
type input "27500"
type input "28 000"
type input "28000"
type input "28 250"
type input "28250"
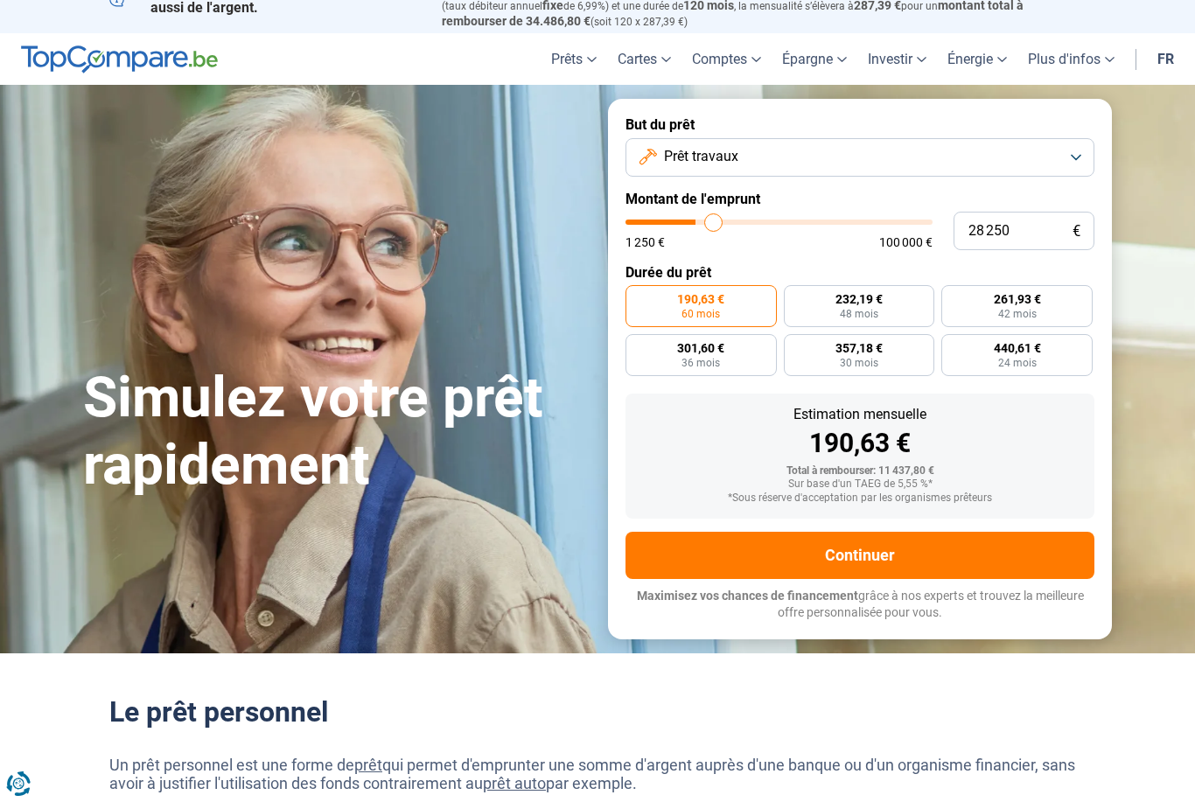
type input "28 500"
type input "28500"
type input "28 750"
type input "28750"
type input "29 000"
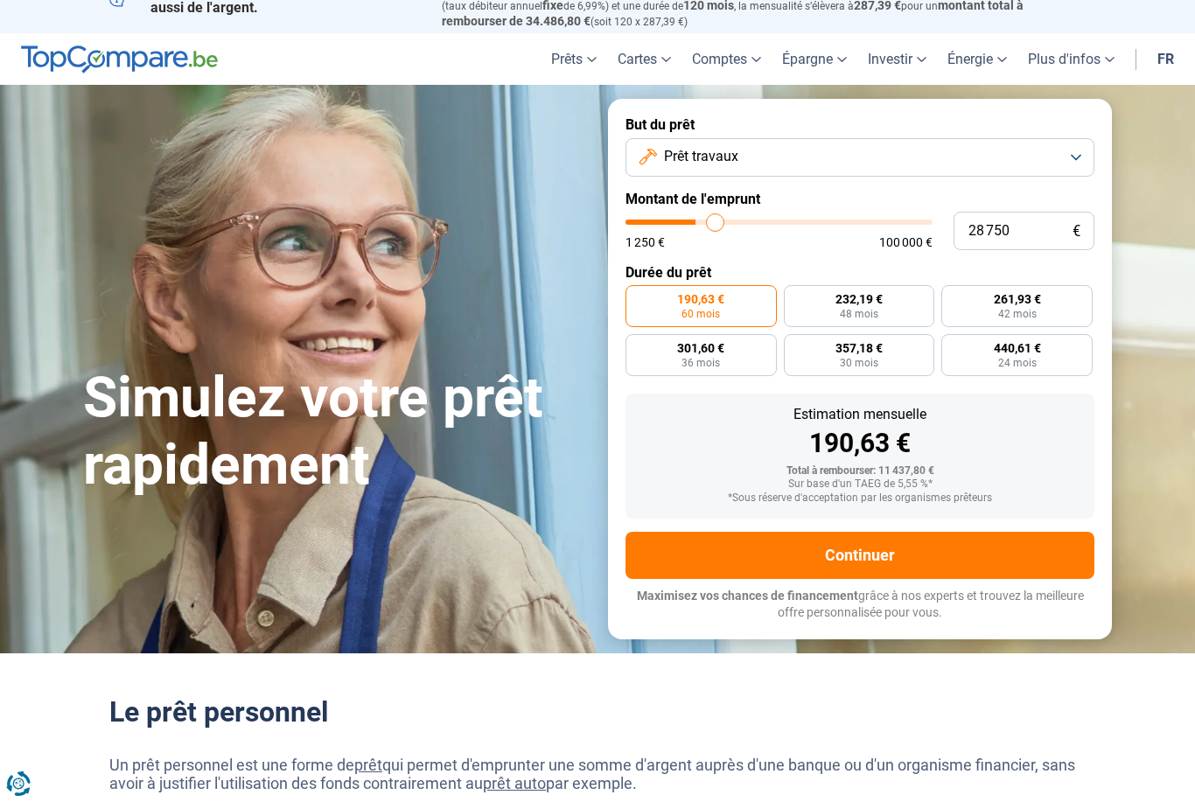
type input "29000"
type input "29 500"
type input "29500"
type input "29 750"
type input "29750"
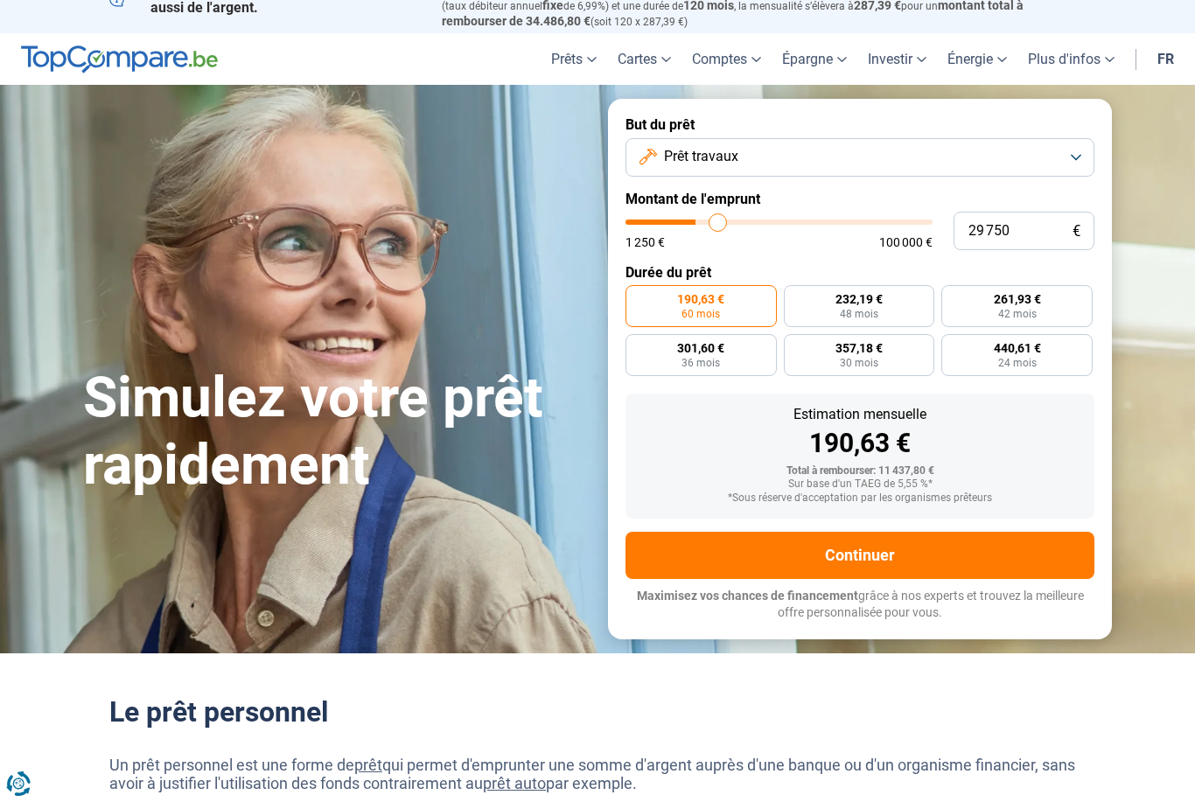
type input "30 000"
type input "30000"
type input "30 250"
type input "30250"
type input "30 500"
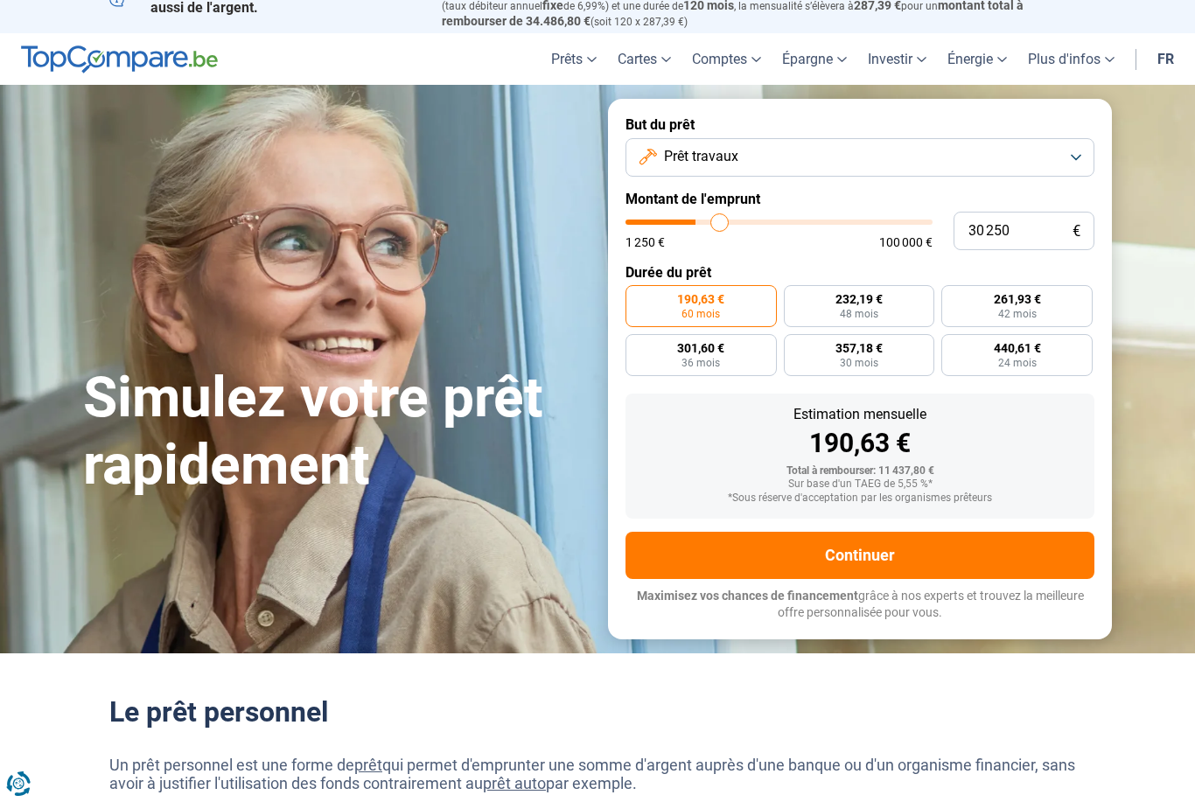
type input "30500"
type input "31 000"
type input "31000"
type input "31 250"
type input "31250"
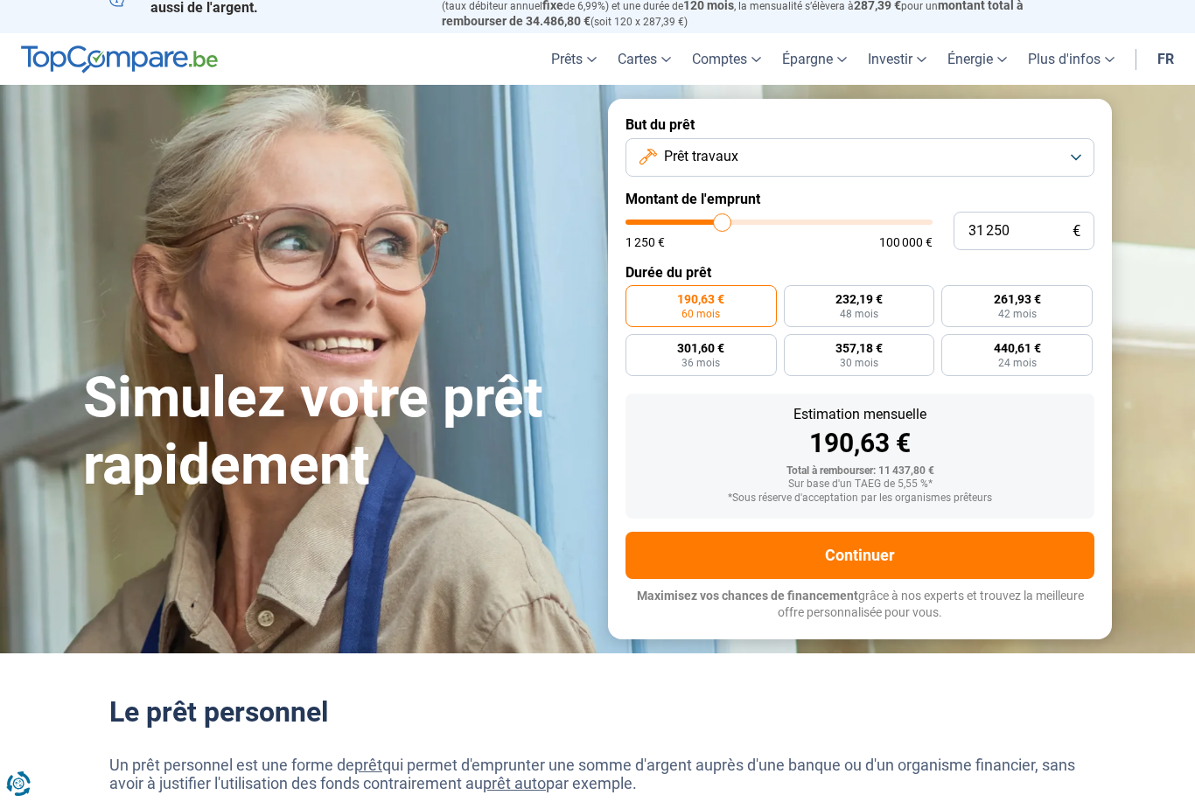
type input "31 500"
type input "31500"
type input "31 750"
type input "31750"
type input "32 000"
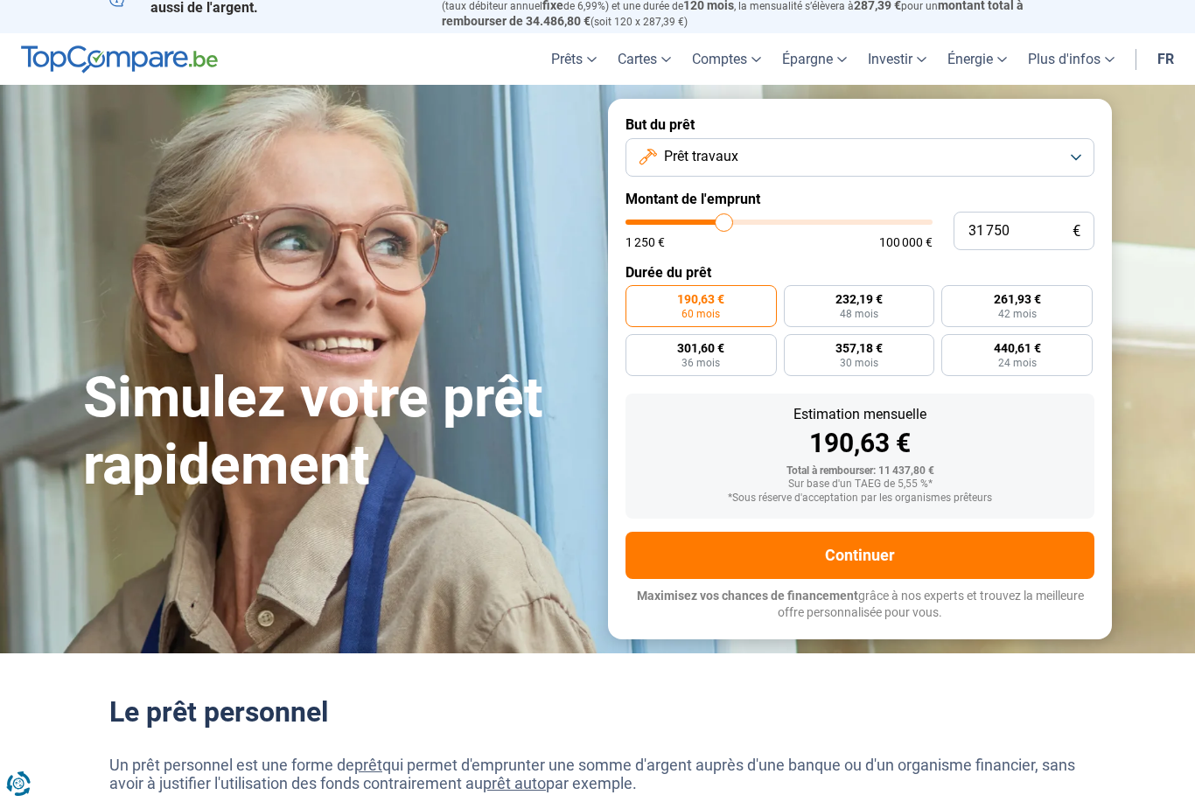
type input "32000"
type input "32 500"
type input "32500"
type input "32 750"
type input "32750"
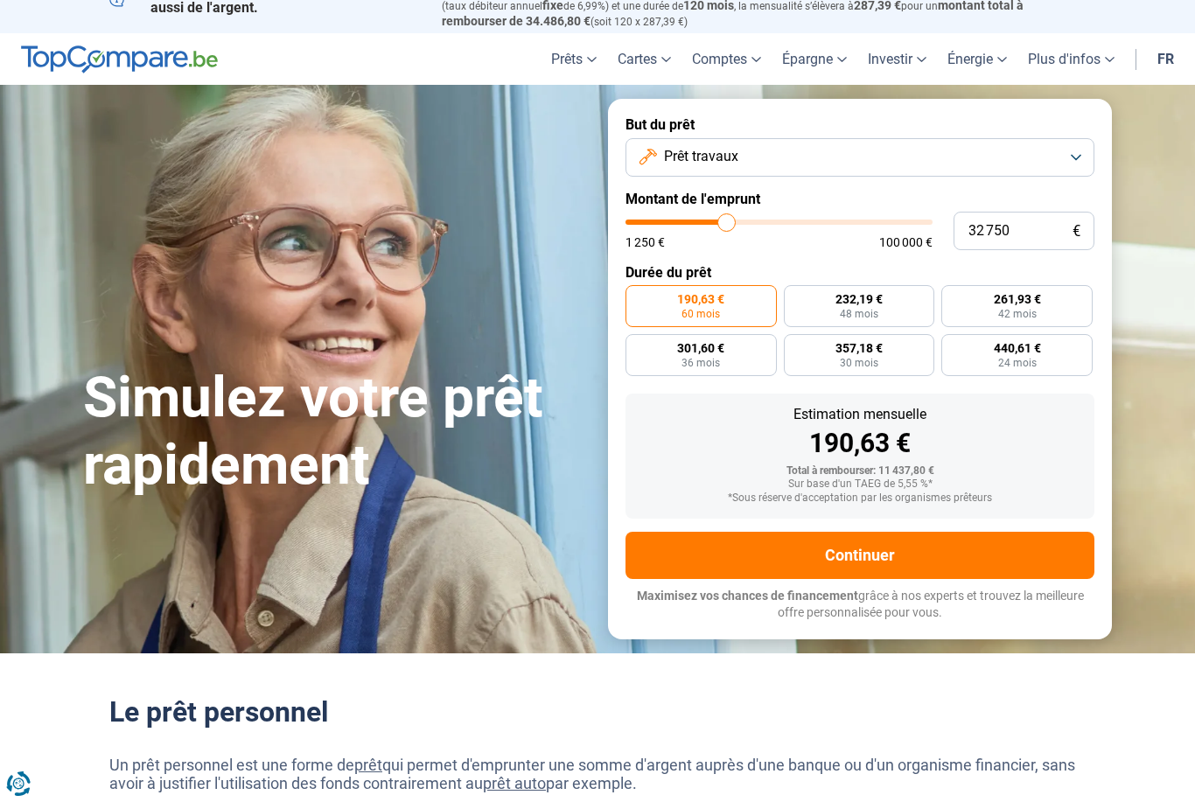
type input "33 000"
type input "33000"
type input "33 250"
type input "33250"
type input "33 500"
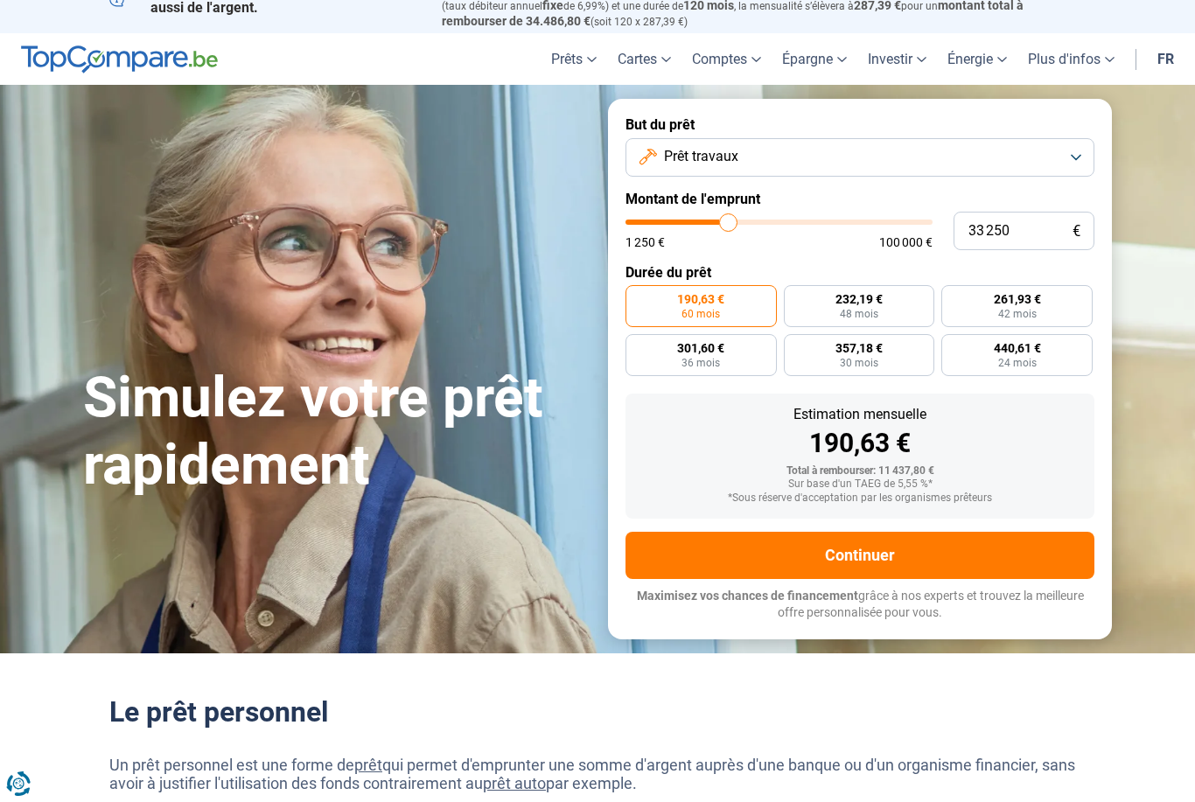
type input "33500"
type input "34 000"
type input "34000"
type input "34 250"
type input "34250"
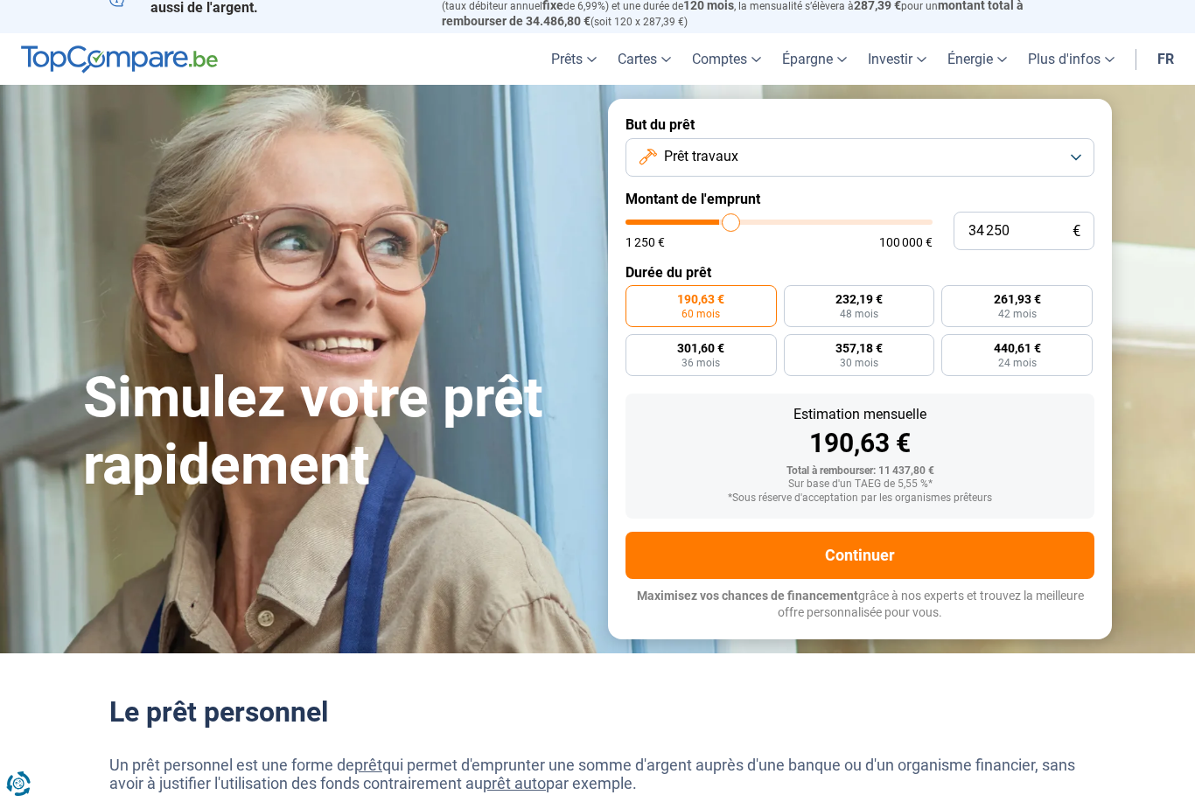
type input "34 500"
type input "34500"
type input "34 750"
type input "34750"
type input "35 000"
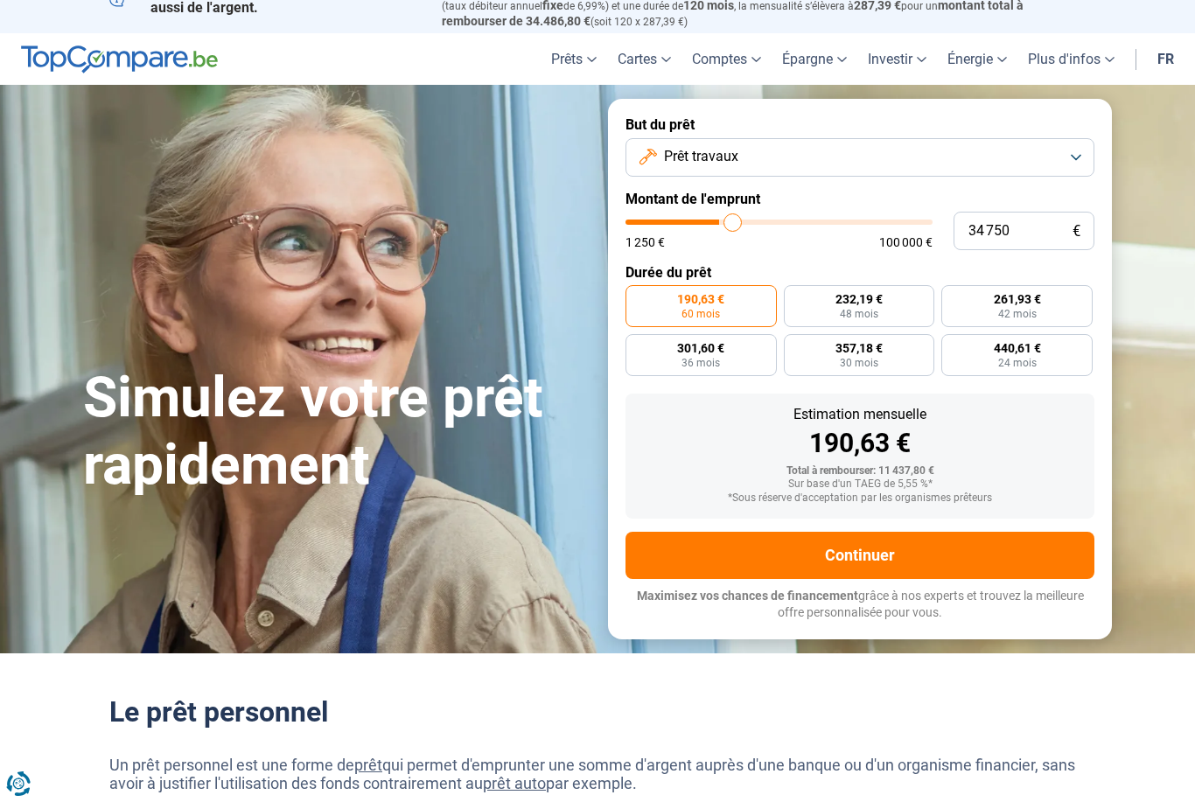
type input "35000"
type input "35 500"
type input "35500"
type input "35 750"
type input "35750"
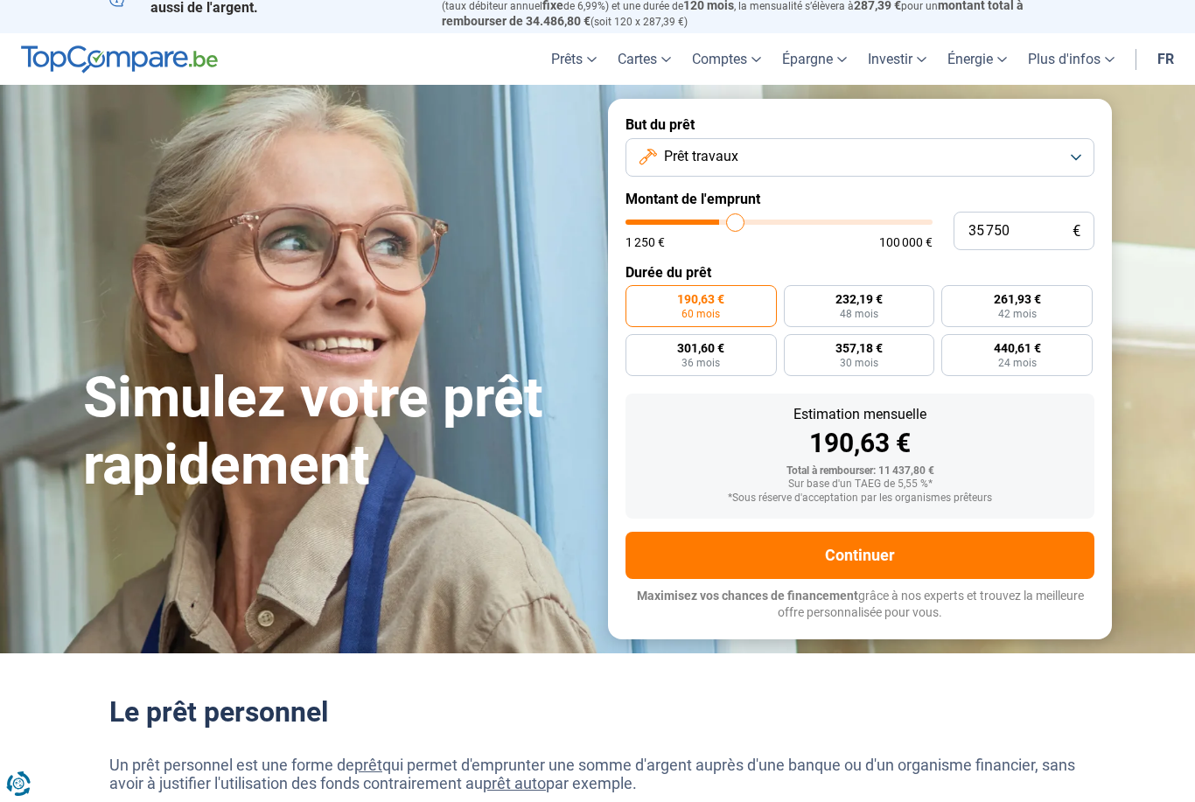
type input "36 000"
type input "36000"
type input "36 250"
type input "36250"
type input "36 500"
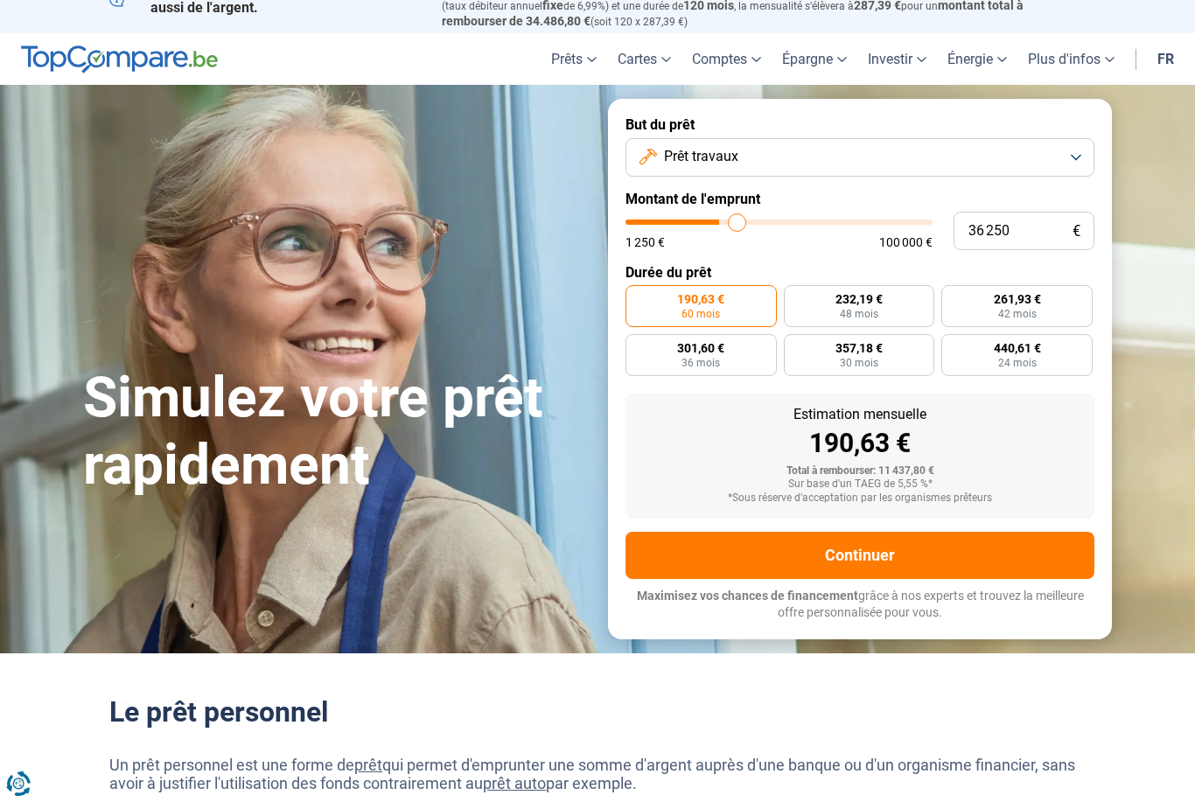
type input "36500"
type input "37 000"
type input "37000"
type input "37 250"
type input "37250"
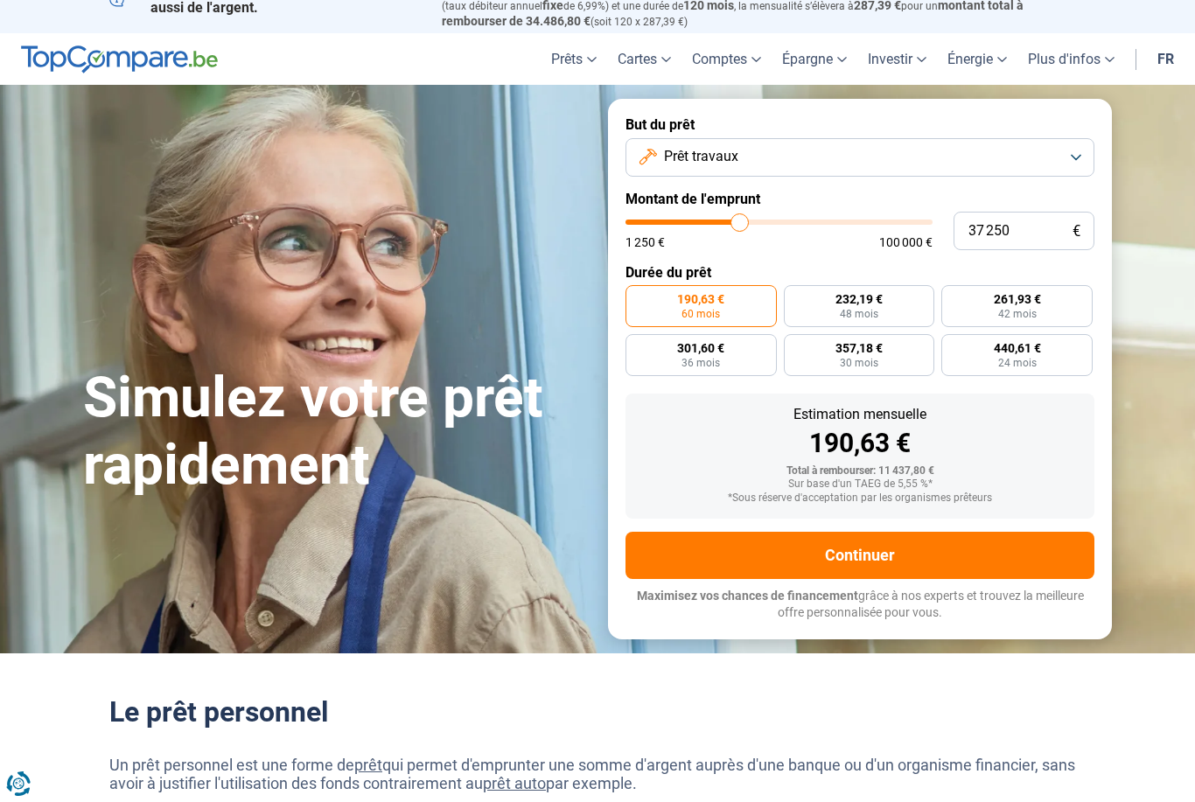
type input "37 500"
type input "37500"
type input "37 750"
type input "37750"
type input "38 000"
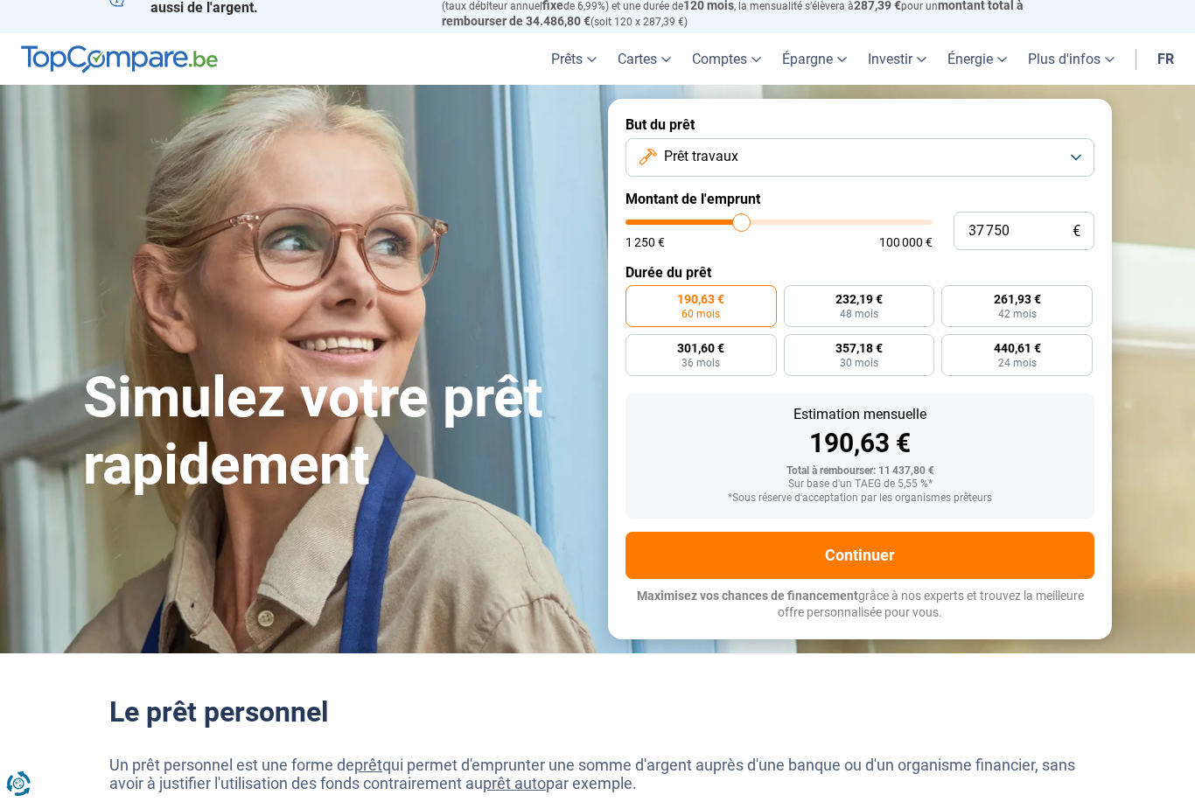
type input "38000"
type input "38 500"
type input "38500"
type input "38 750"
type input "38750"
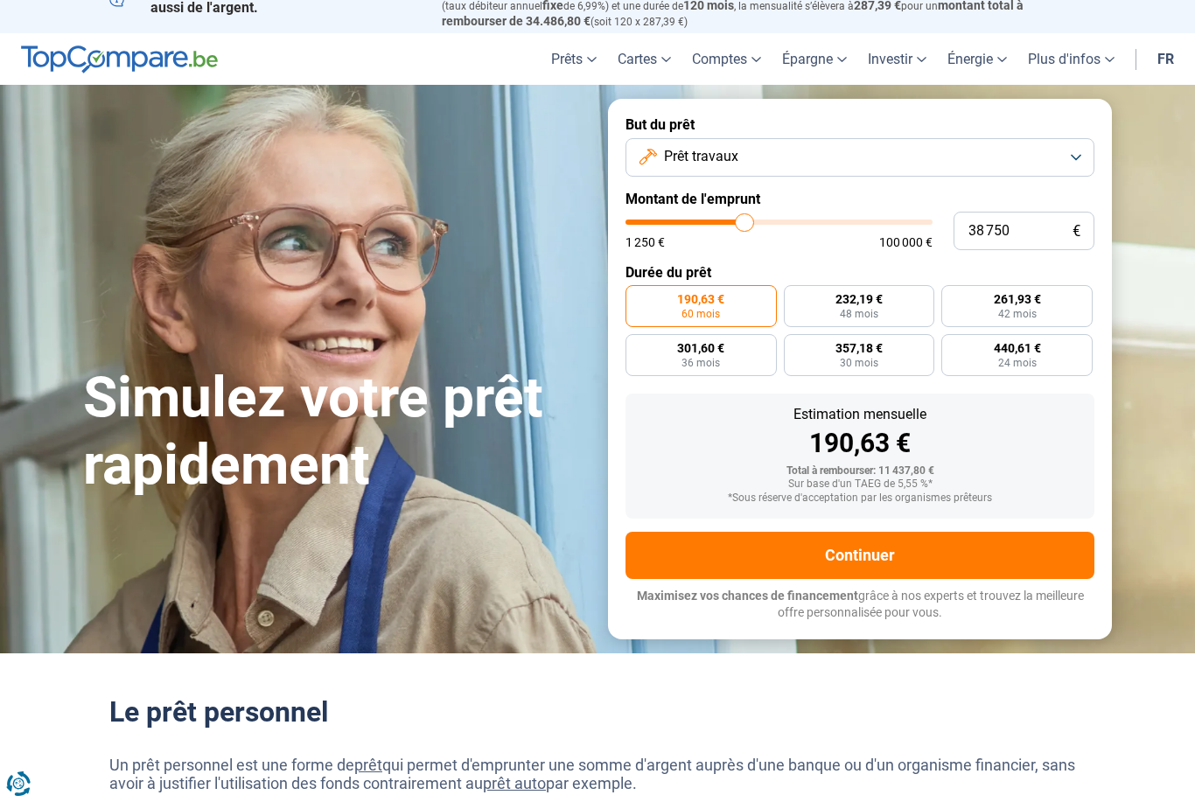
type input "39 000"
type input "39000"
type input "39 250"
type input "39250"
type input "39 500"
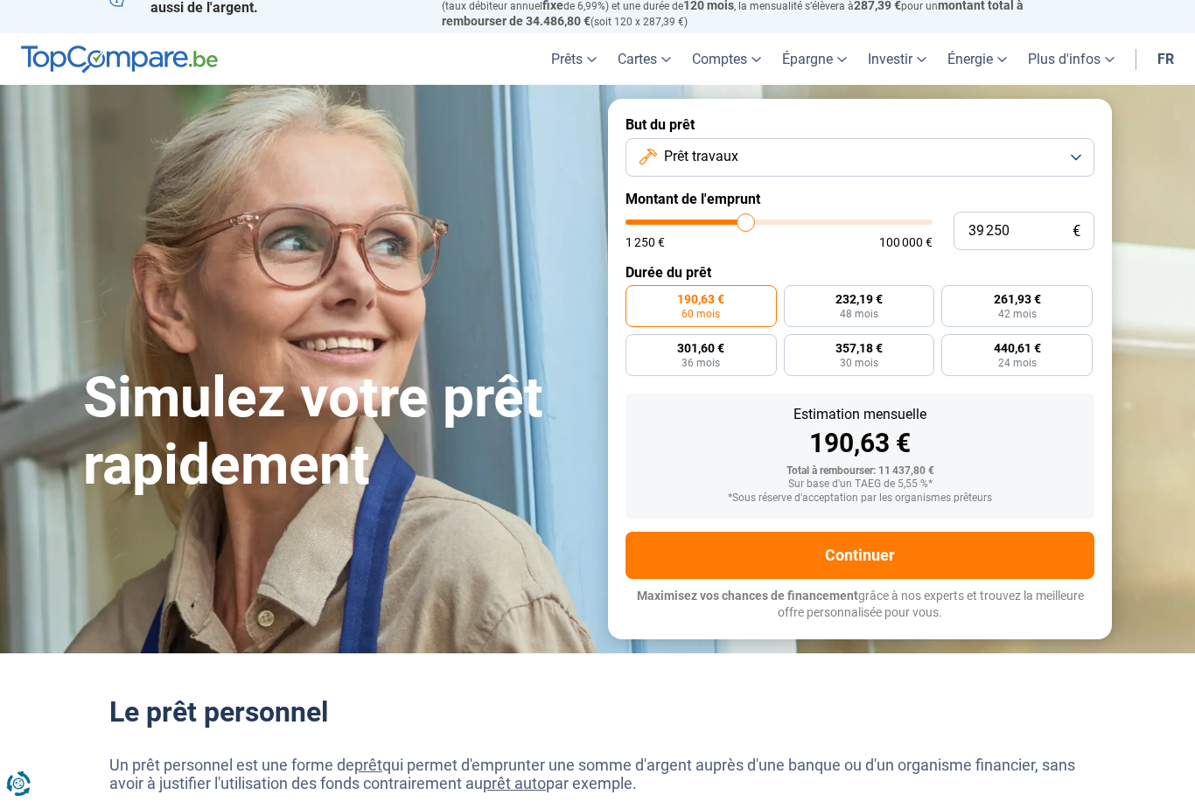
type input "39500"
type input "40 000"
type input "40000"
type input "40 250"
type input "40250"
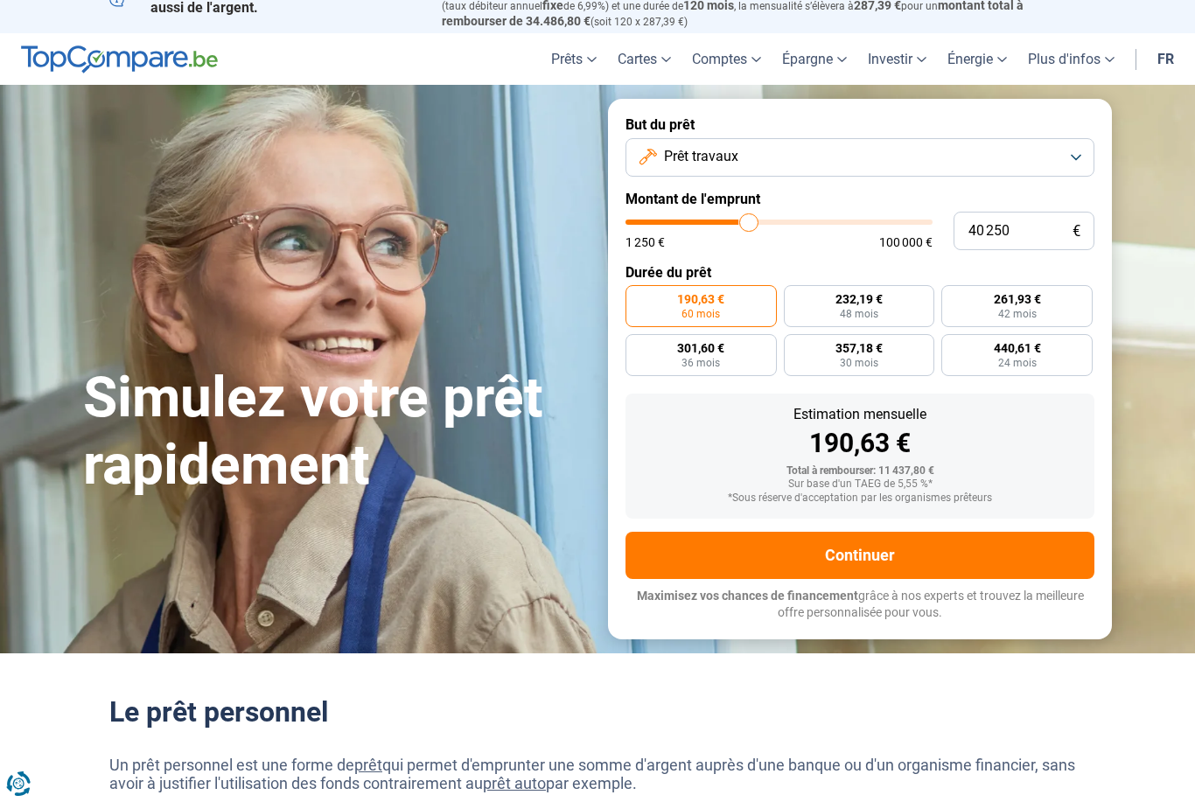
type input "40 500"
type input "40500"
type input "40 750"
type input "40750"
type input "41 000"
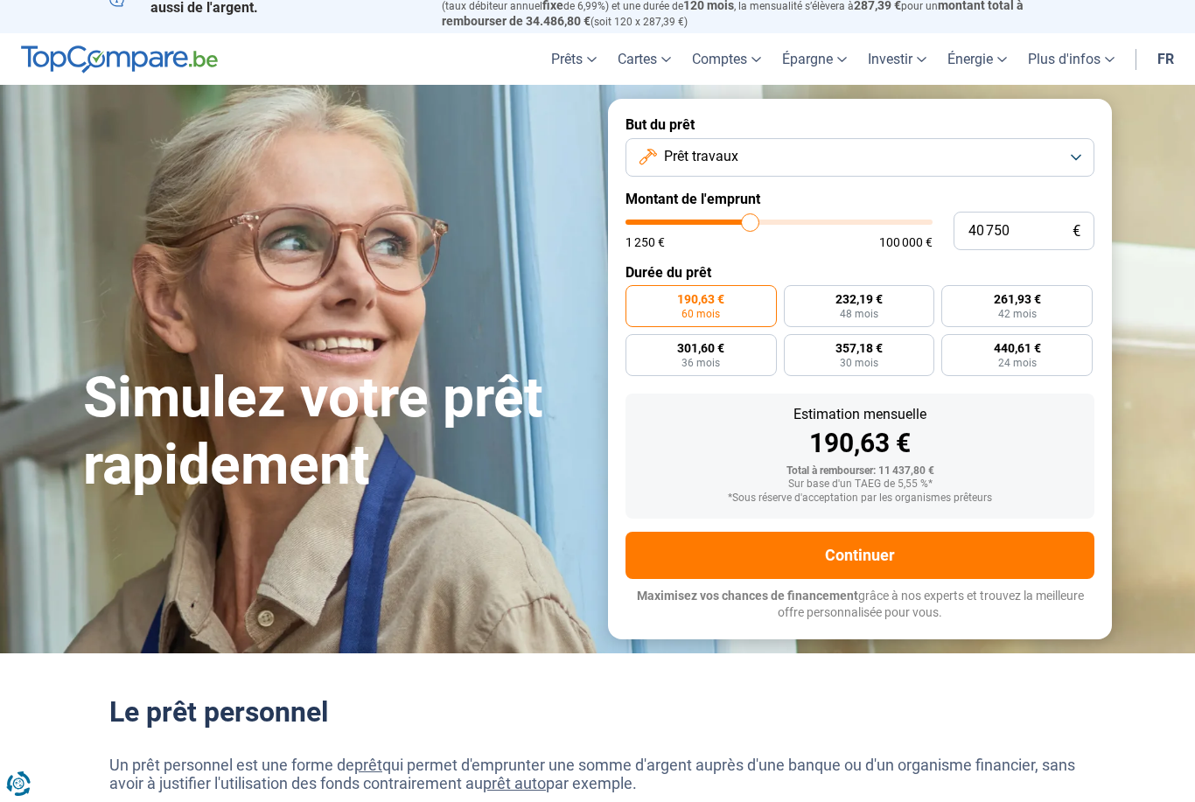
type input "41000"
type input "41 500"
type input "41500"
type input "42 000"
type input "42000"
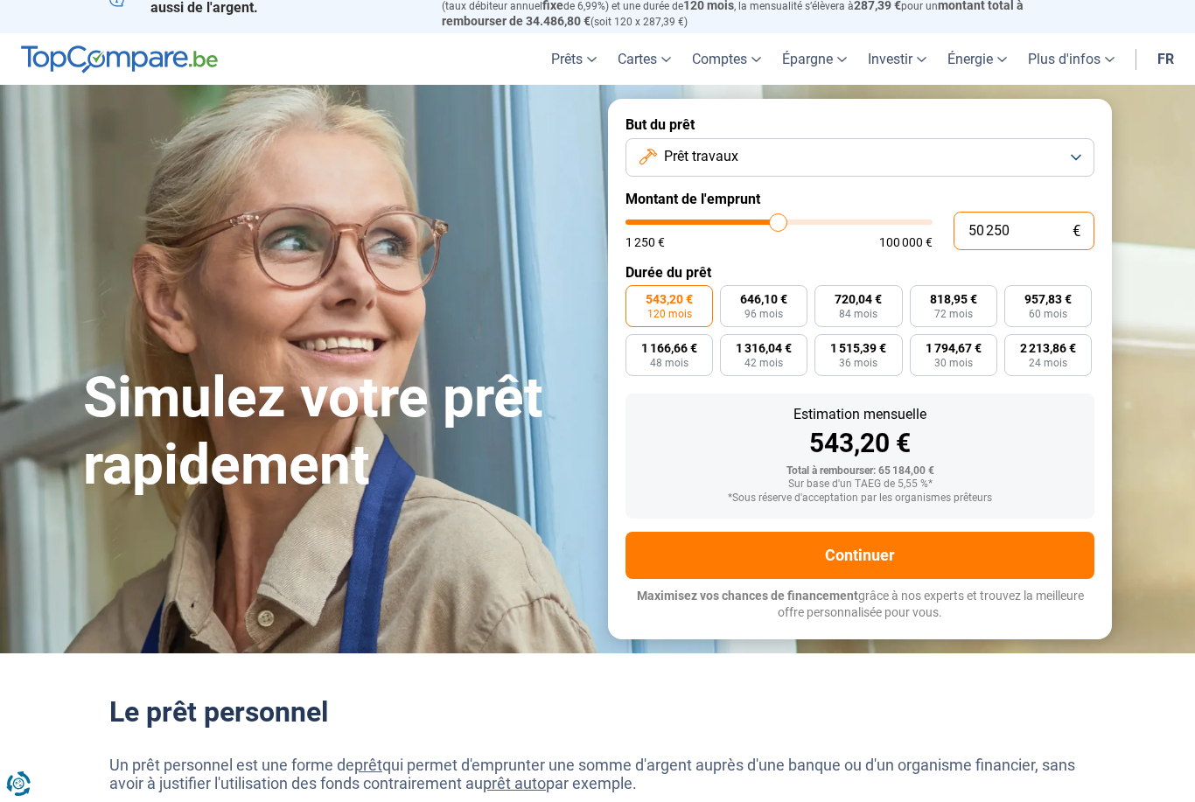
click at [1069, 233] on input "50 250" at bounding box center [1023, 231] width 141 height 38
click at [1054, 309] on span "60 mois" at bounding box center [1047, 314] width 38 height 10
click at [1015, 296] on input "962,60 € 60 mois" at bounding box center [1009, 290] width 11 height 11
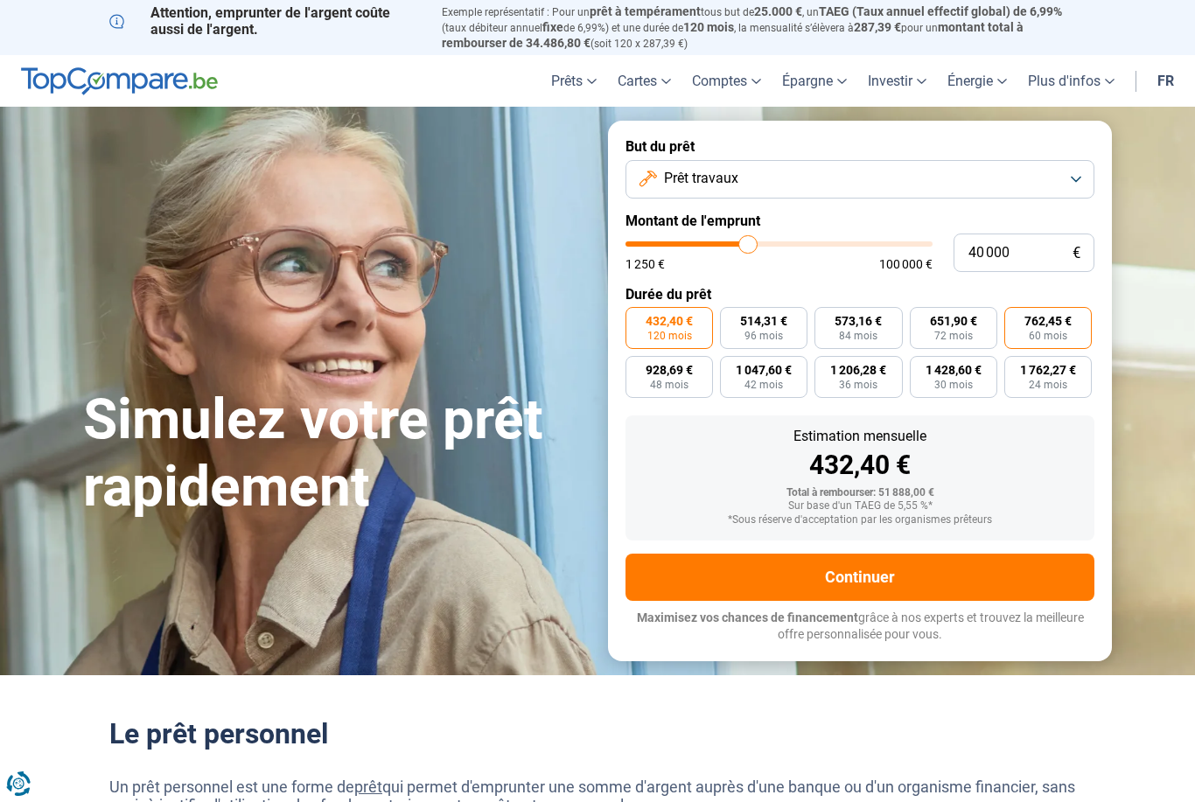
click at [1054, 331] on span "60 mois" at bounding box center [1047, 336] width 38 height 10
click at [1015, 318] on input "762,45 € 60 mois" at bounding box center [1009, 312] width 11 height 11
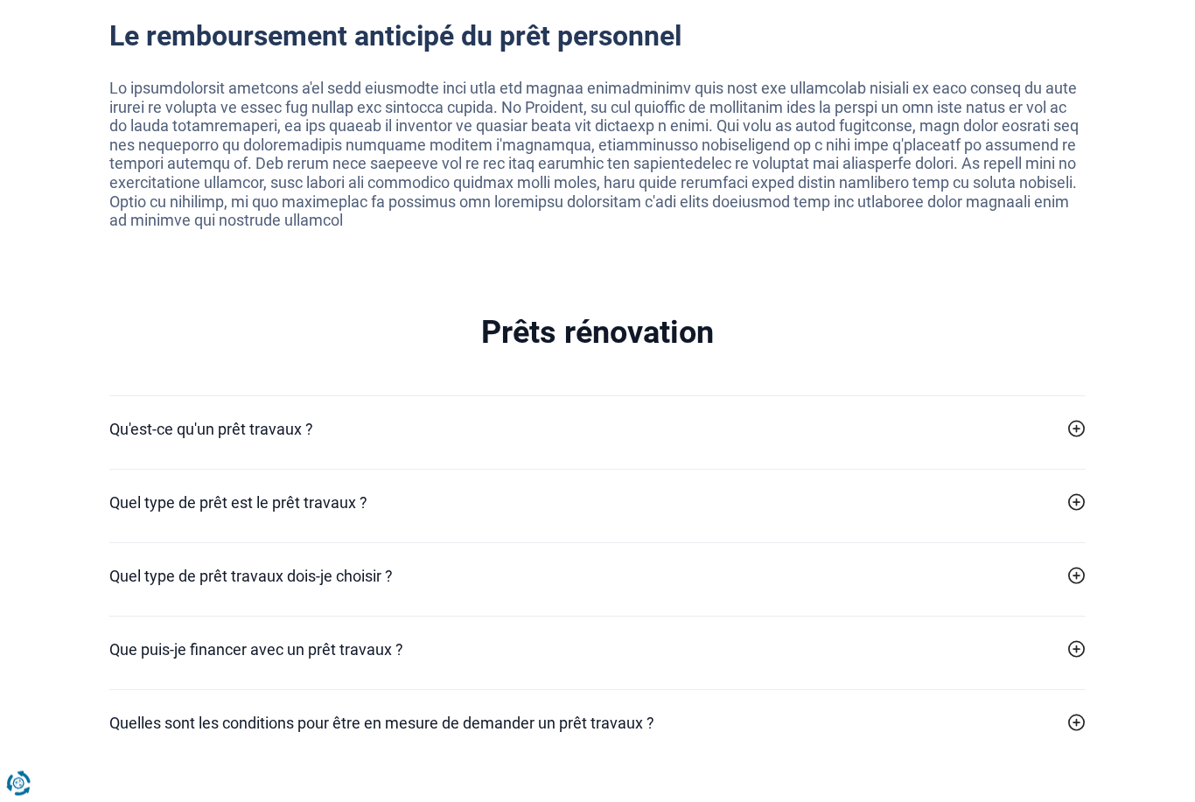
scroll to position [3599, 0]
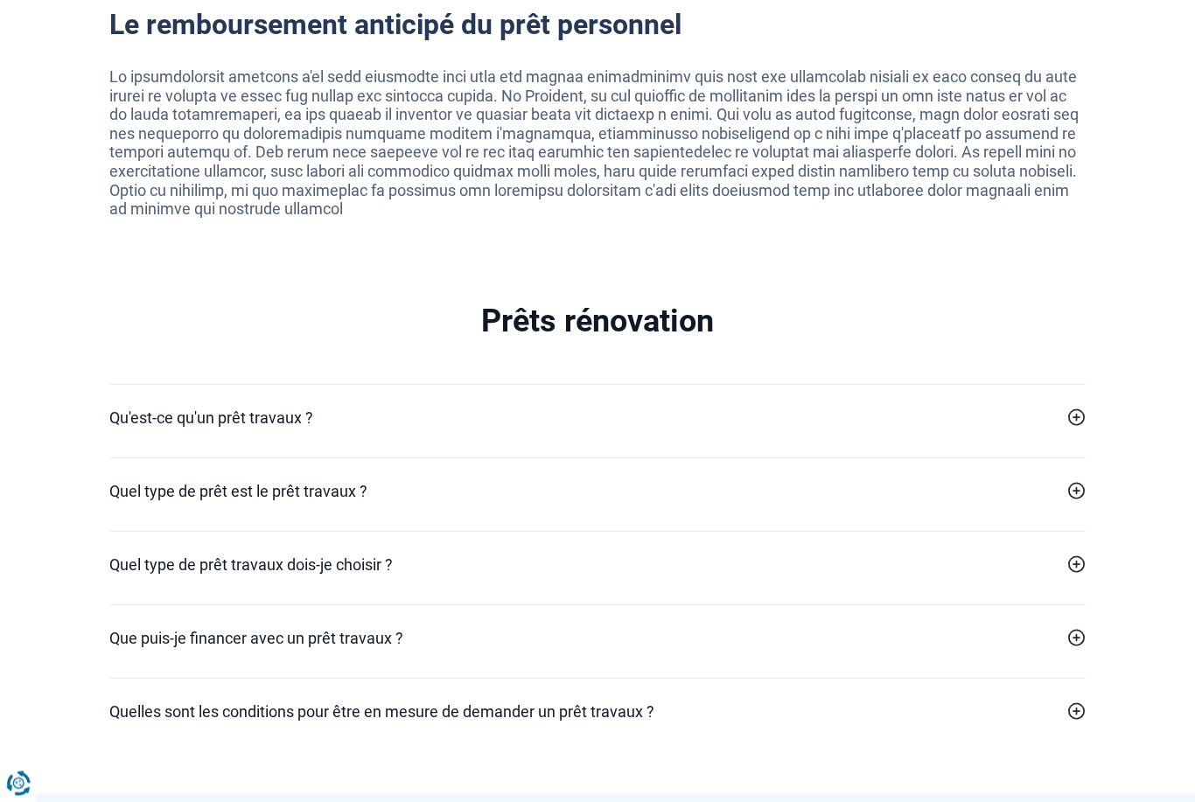
click at [632, 407] on link "Qu'est-ce qu'un prêt travaux ?" at bounding box center [597, 419] width 976 height 24
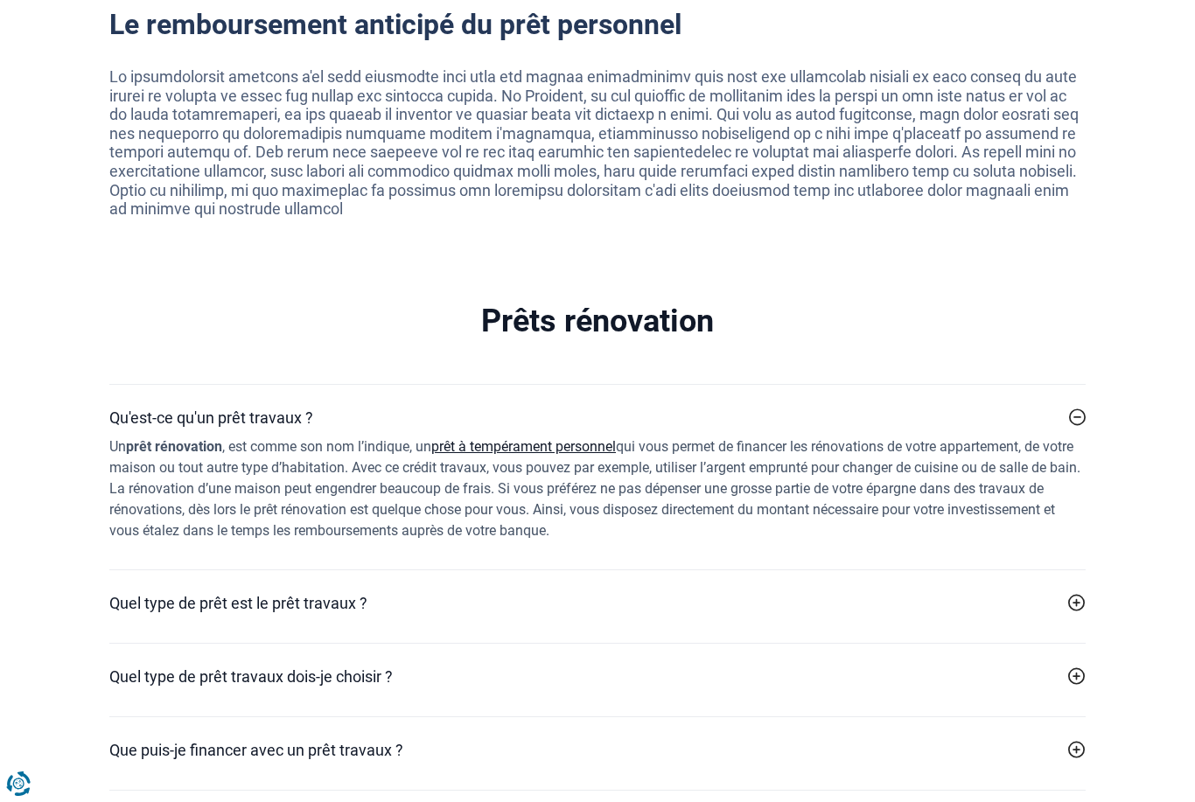
click at [752, 591] on link "Quel type de prêt est le prêt travaux ?" at bounding box center [597, 603] width 976 height 24
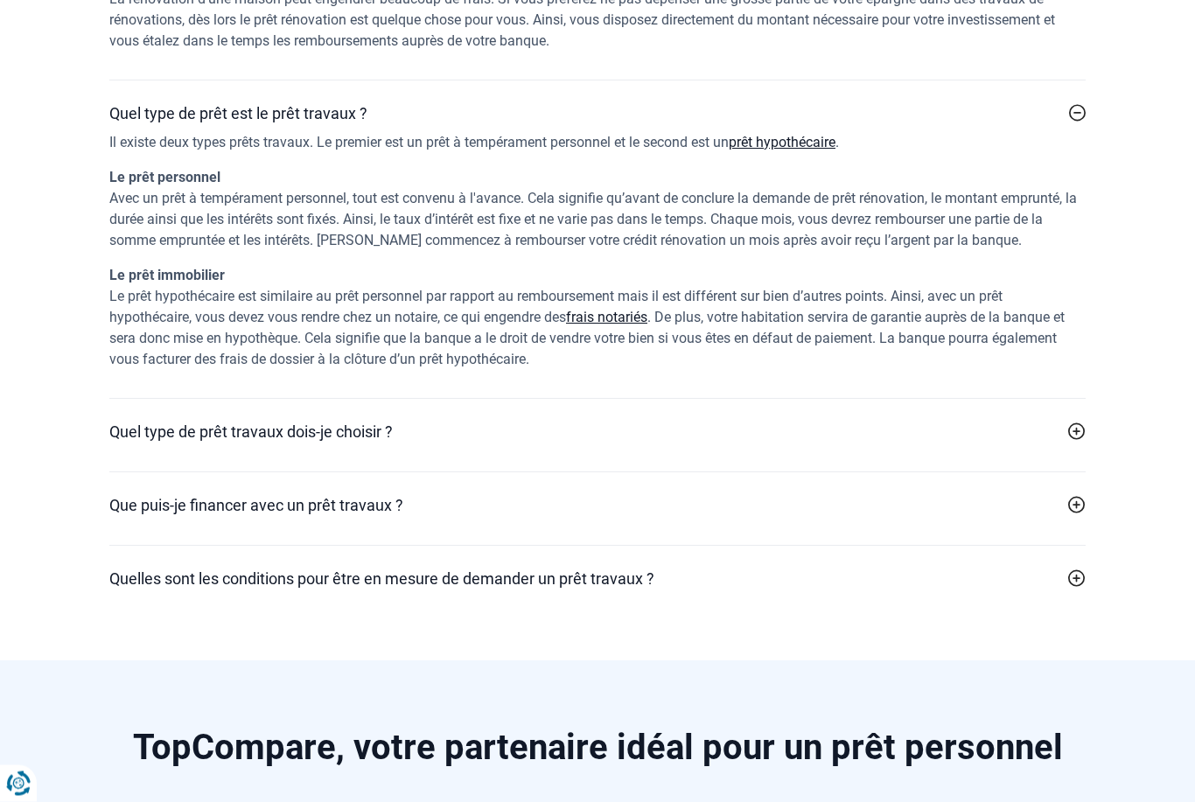
scroll to position [4090, 0]
click at [816, 408] on div "Quel type de prêt travaux dois-je choisir ? Locataire ou propriétaire, vous env…" at bounding box center [597, 433] width 976 height 73
click at [384, 419] on h2 "Quel type de prêt travaux dois-je choisir ?" at bounding box center [250, 431] width 283 height 24
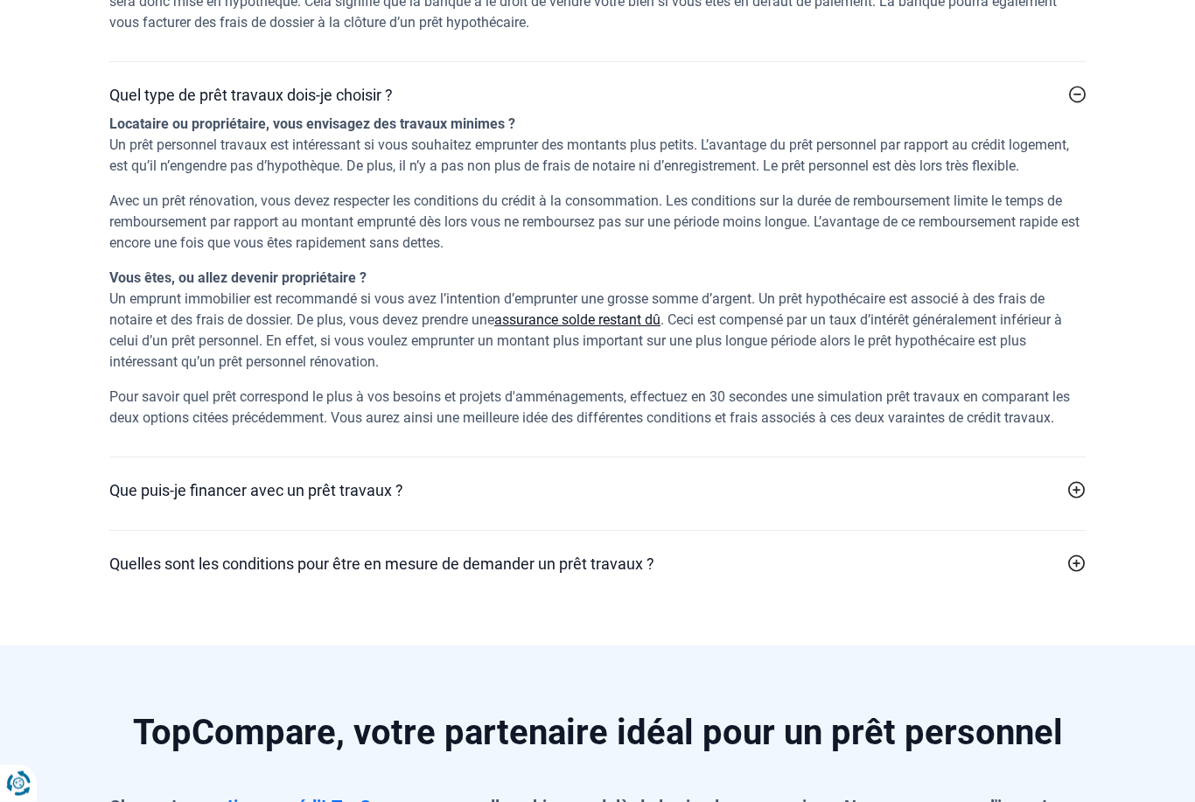
scroll to position [4427, 0]
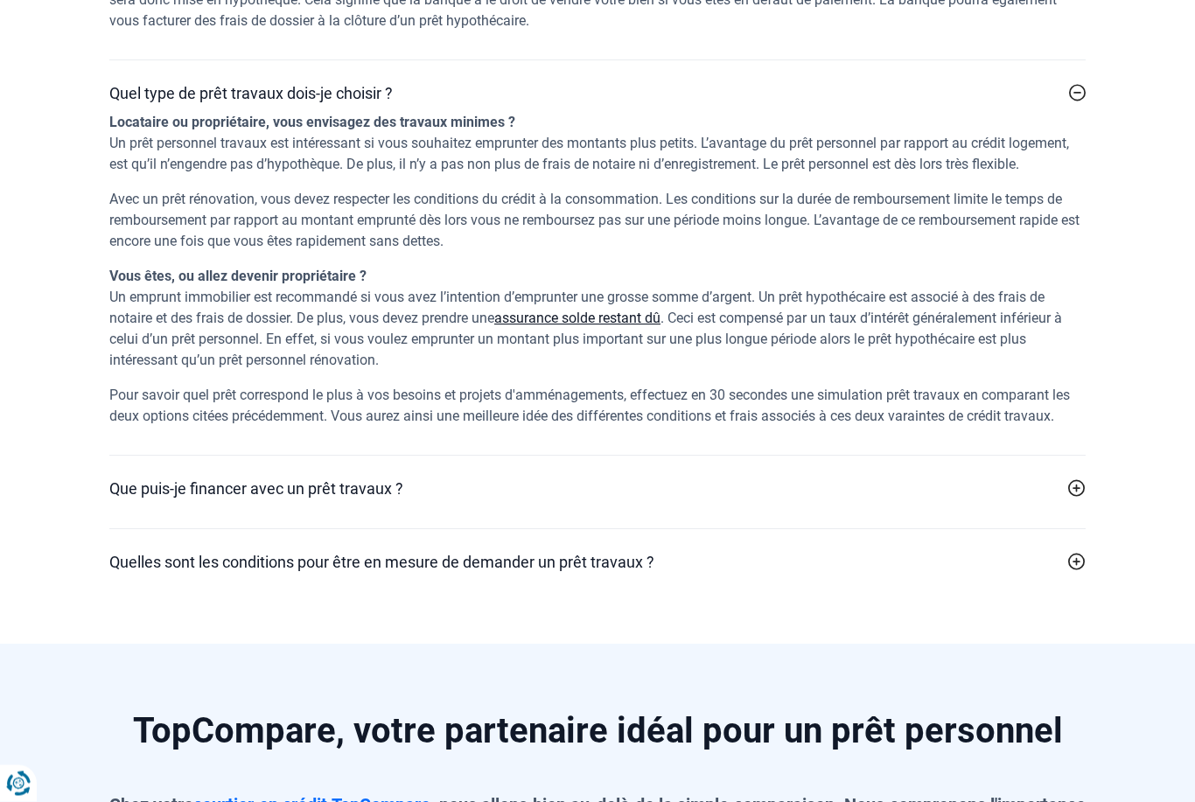
click at [592, 477] on link "Que puis-je financer avec un prêt travaux ?" at bounding box center [597, 489] width 976 height 24
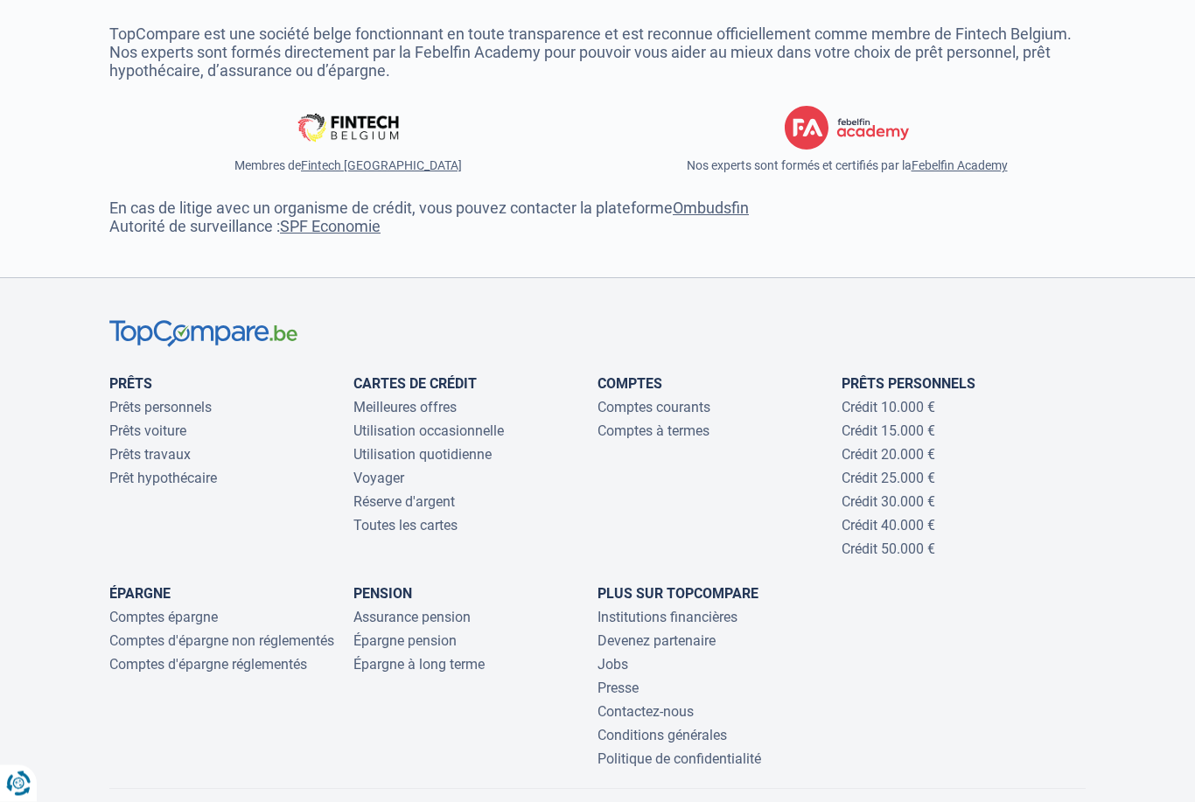
scroll to position [6442, 0]
click at [179, 470] on link "Prêt hypothécaire" at bounding box center [163, 478] width 108 height 17
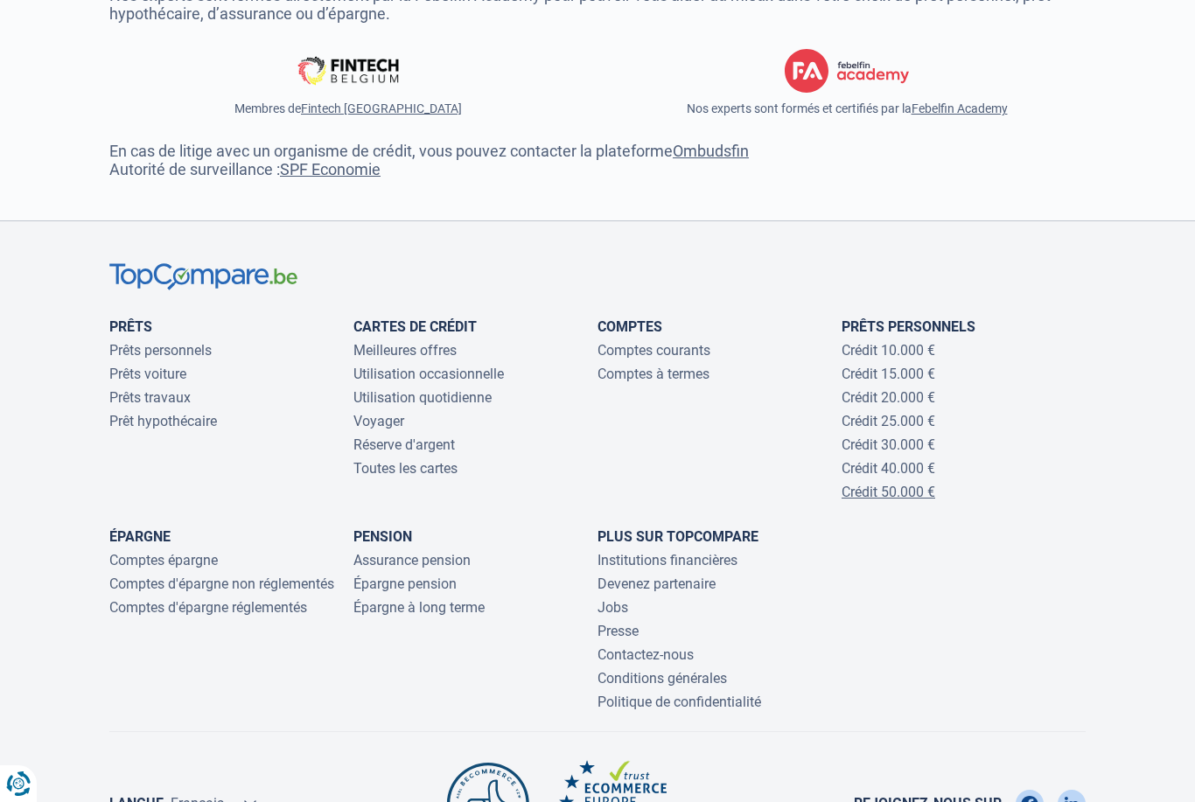
click at [918, 484] on link "Crédit 50.000 €" at bounding box center [888, 492] width 94 height 17
